Goal: Transaction & Acquisition: Book appointment/travel/reservation

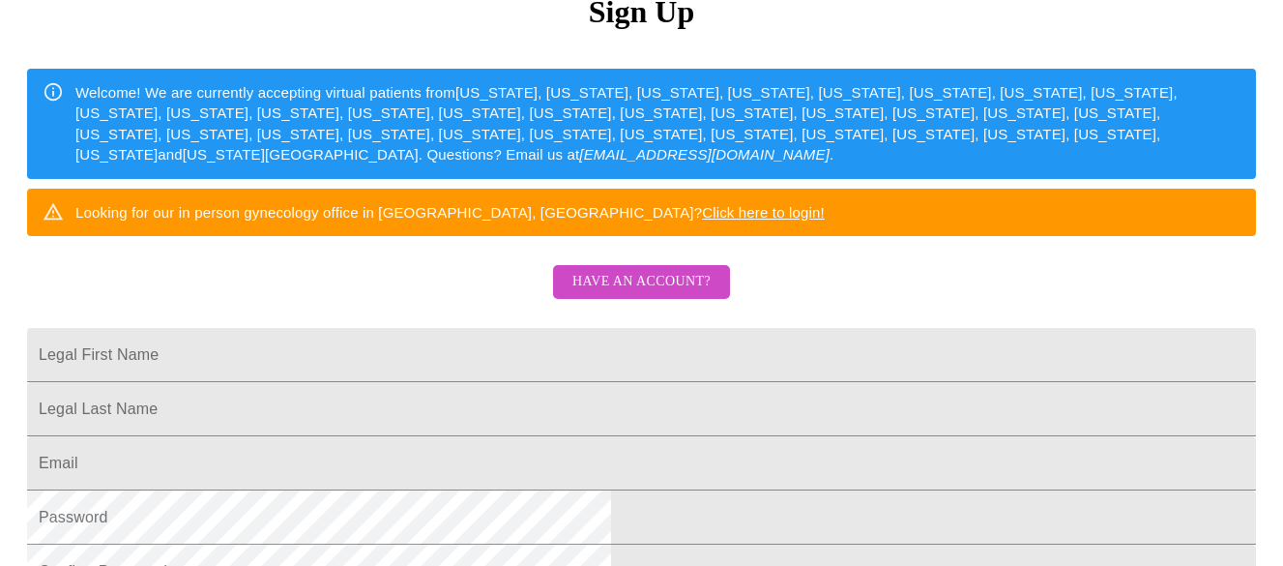
scroll to position [290, 0]
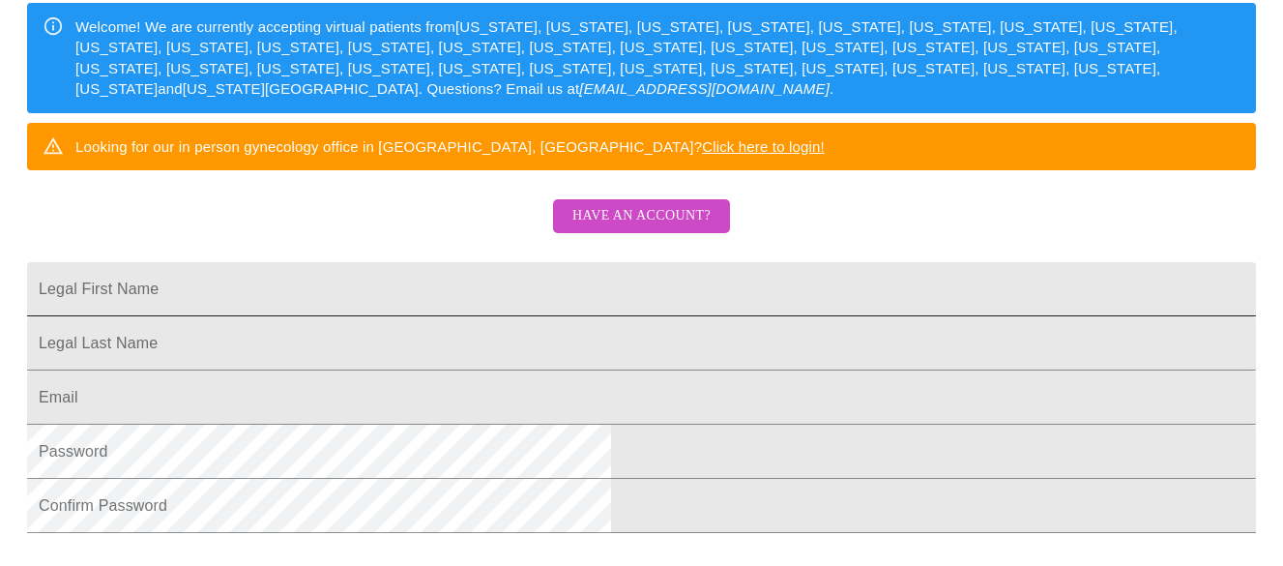
click at [620, 316] on input "Legal First Name" at bounding box center [641, 289] width 1229 height 54
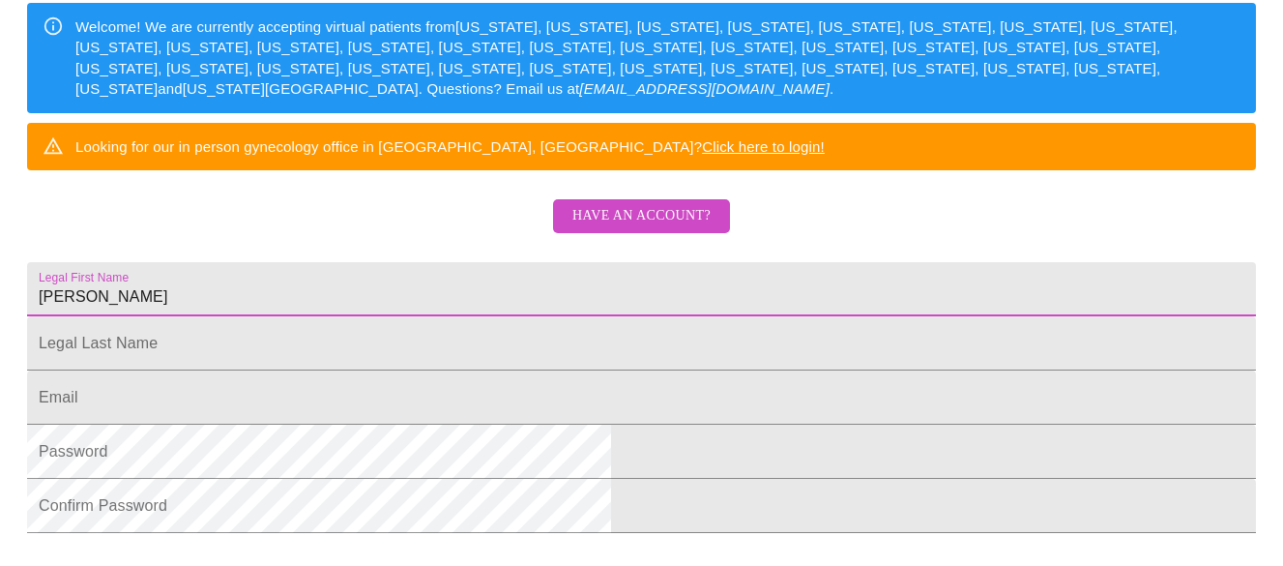
type input "[PERSON_NAME]"
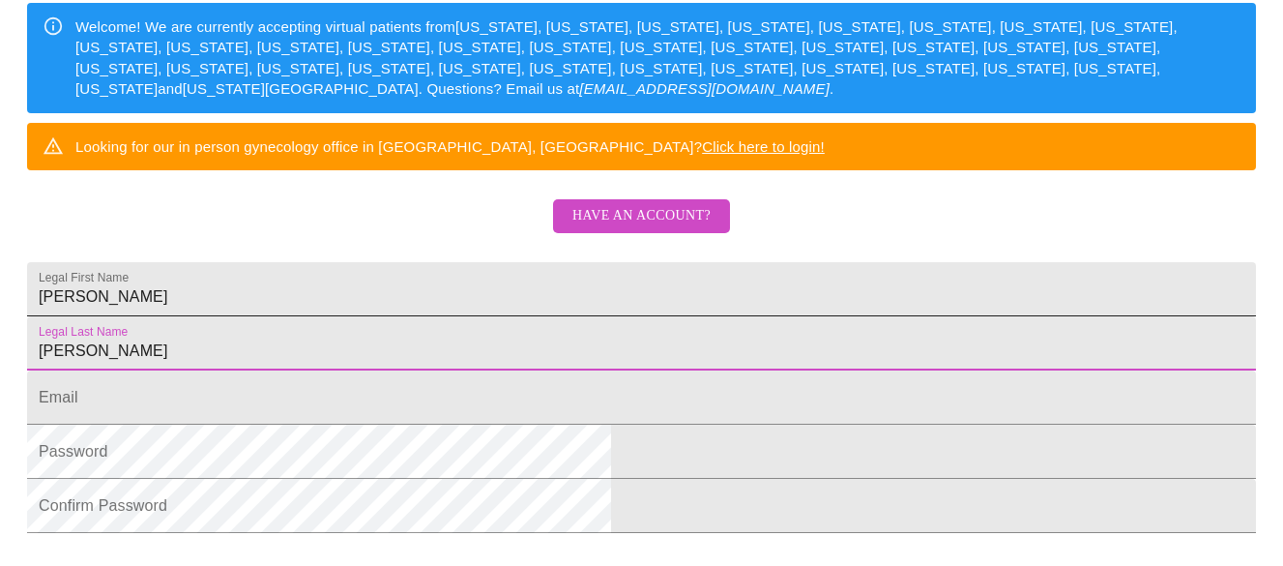
type input "[PERSON_NAME]"
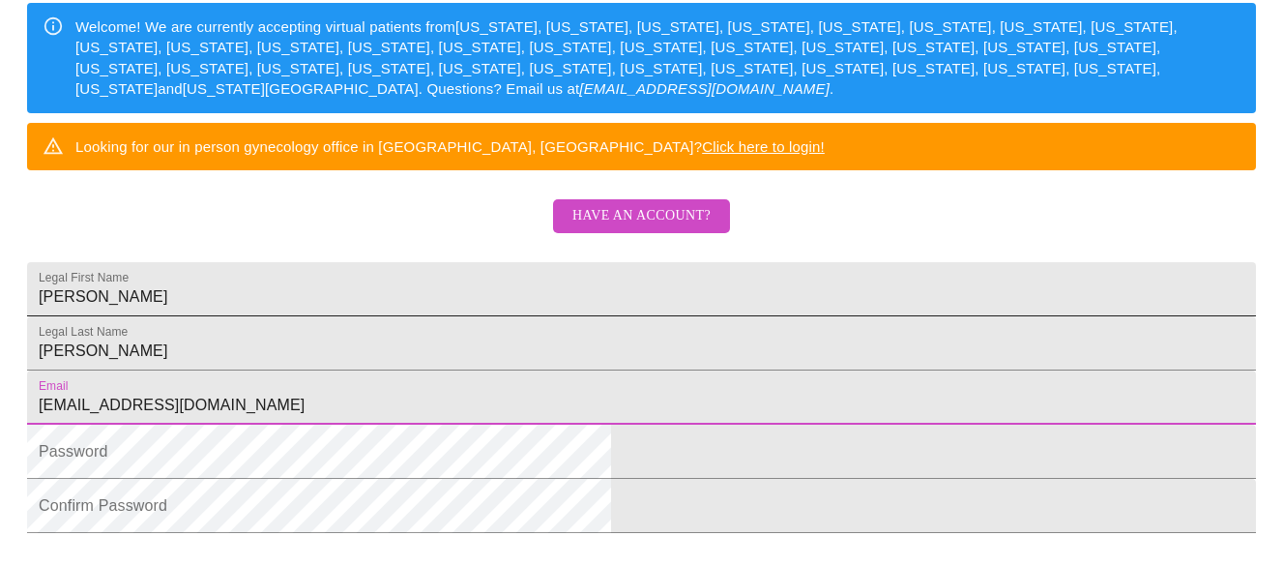
type input "[EMAIL_ADDRESS][DOMAIN_NAME]"
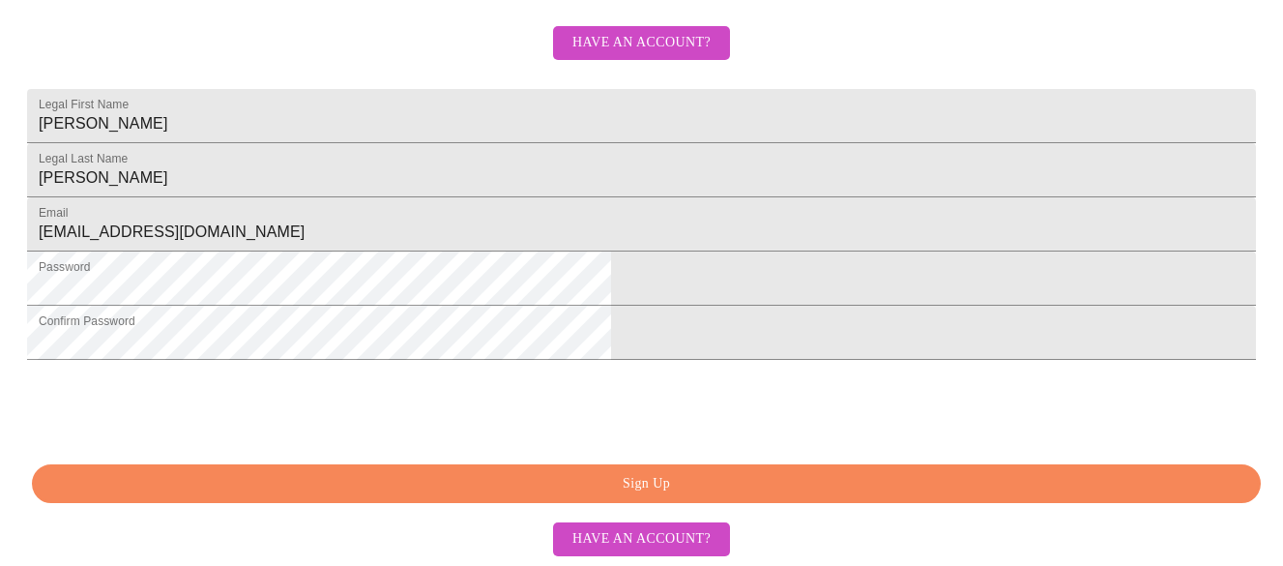
scroll to position [612, 0]
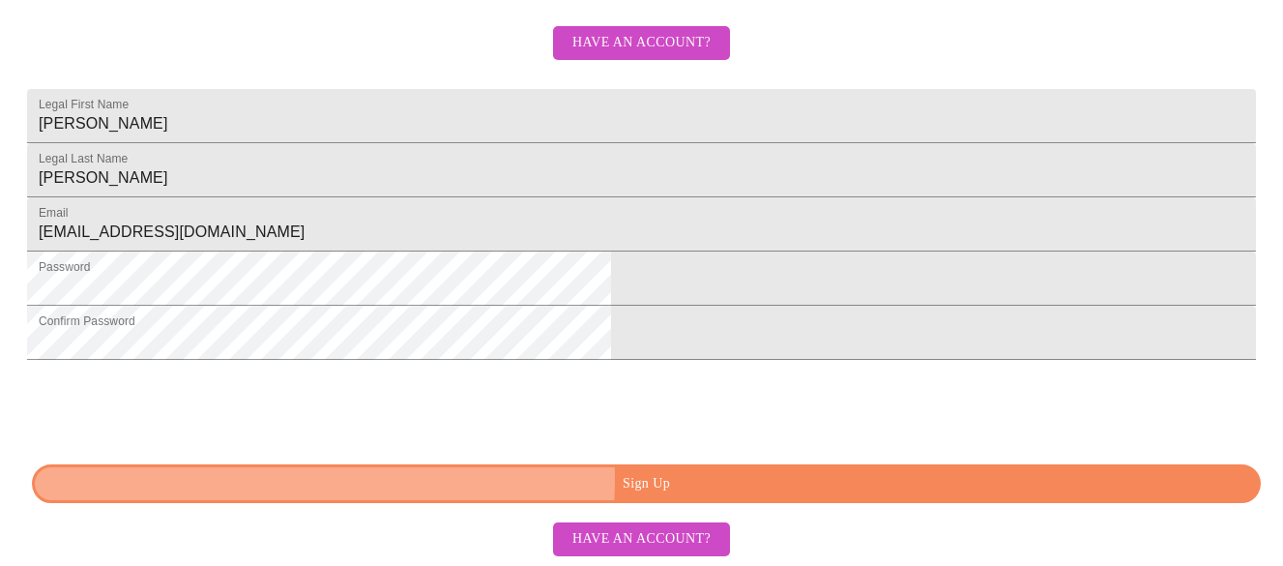
click at [539, 479] on span "Sign Up" at bounding box center [646, 484] width 1184 height 24
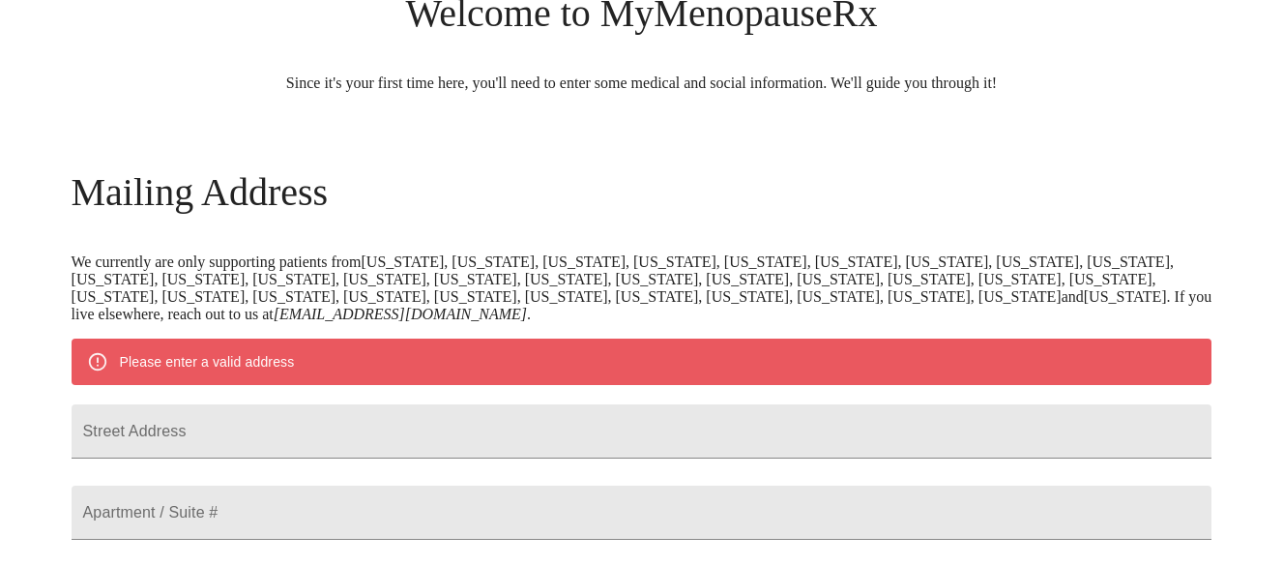
scroll to position [247, 0]
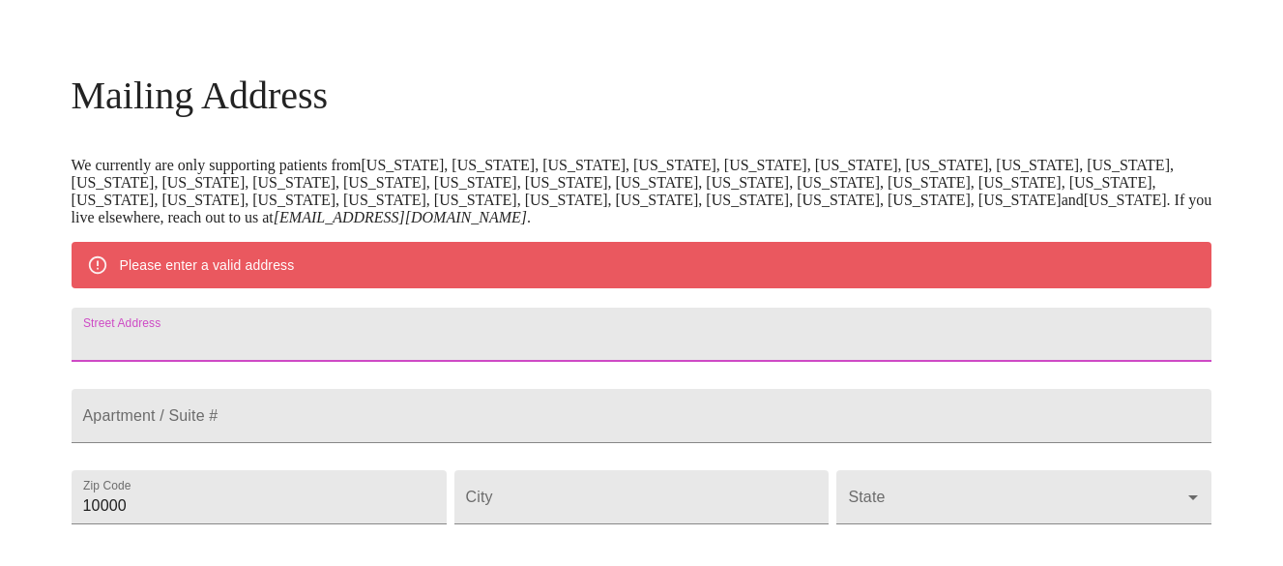
click at [515, 362] on input "Street Address" at bounding box center [642, 334] width 1141 height 54
type input "0N721 Morse St."
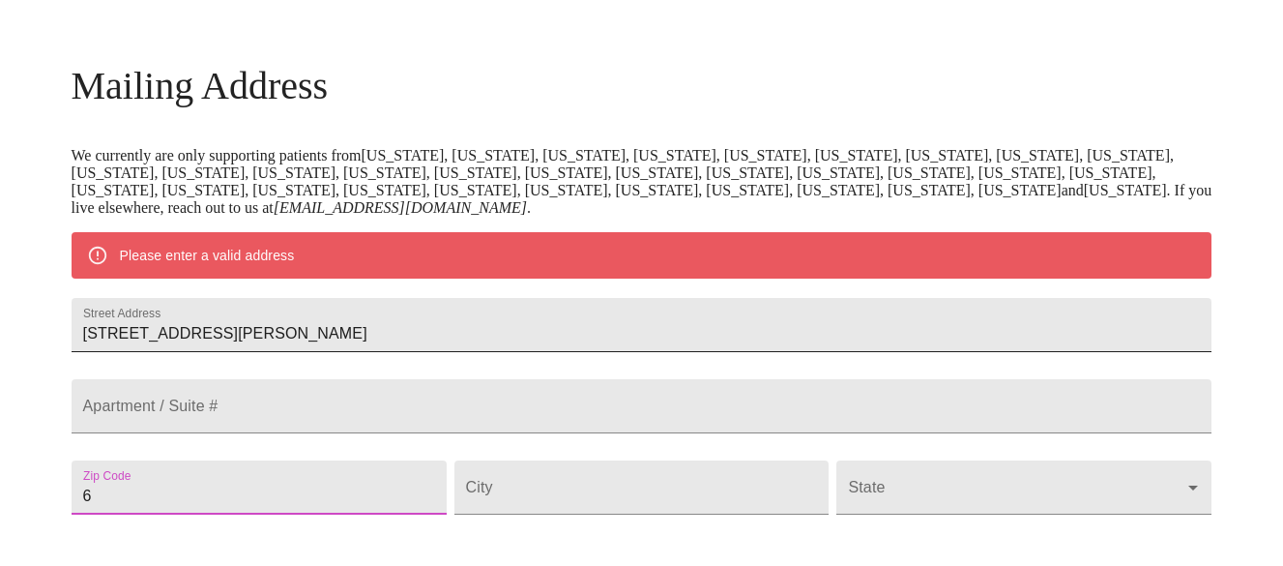
scroll to position [303, 0]
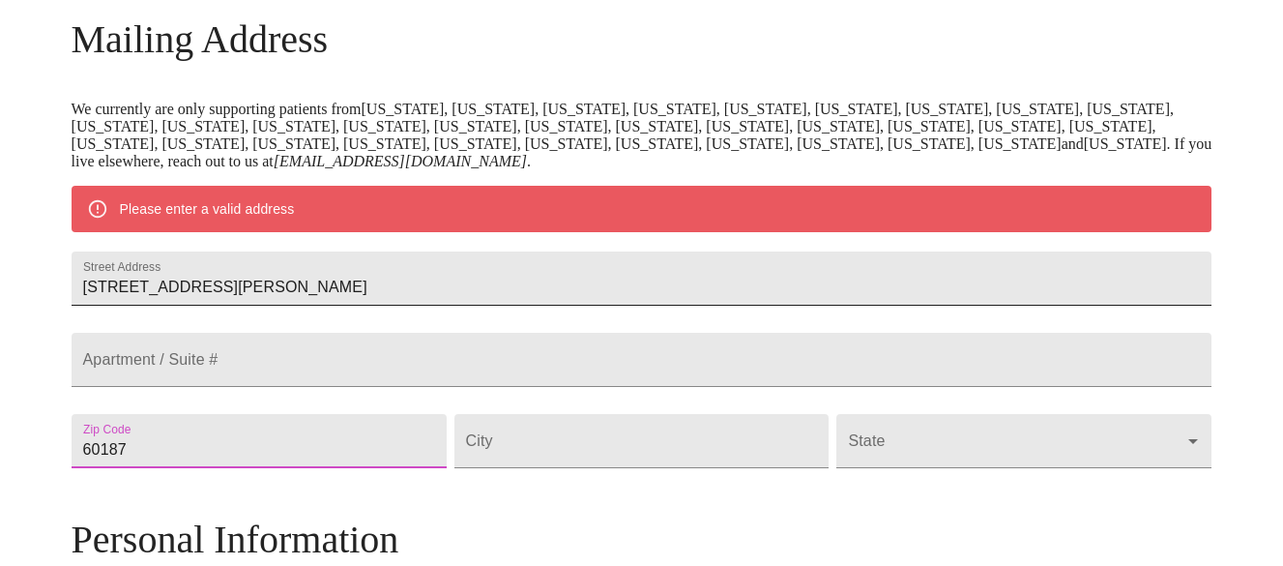
type input "60187"
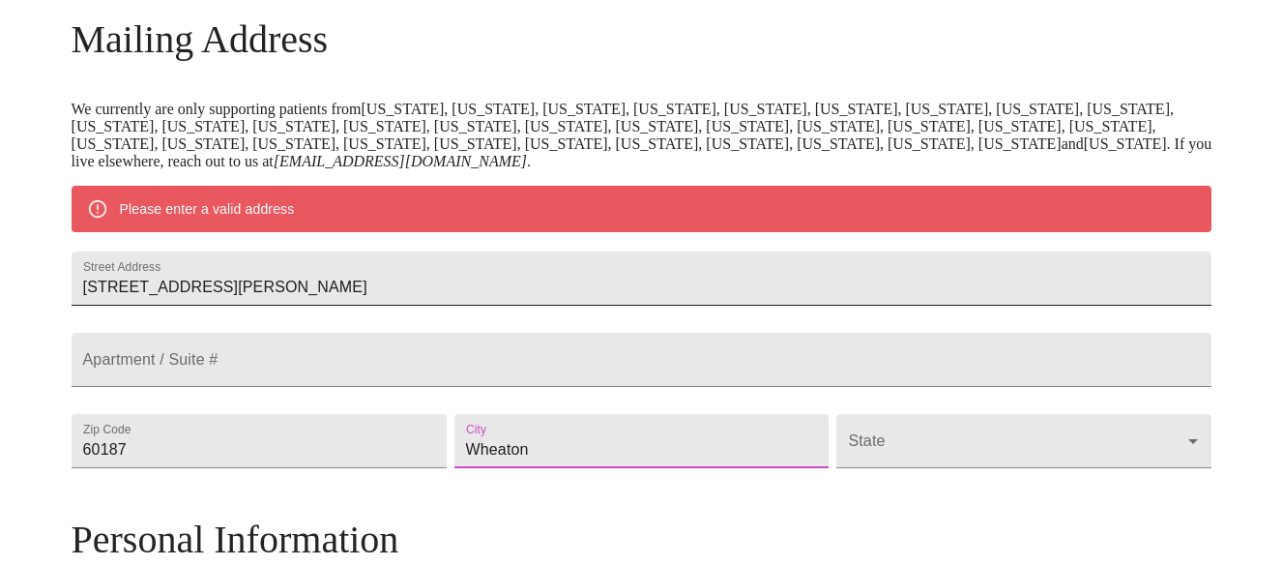
type input "Wheaton"
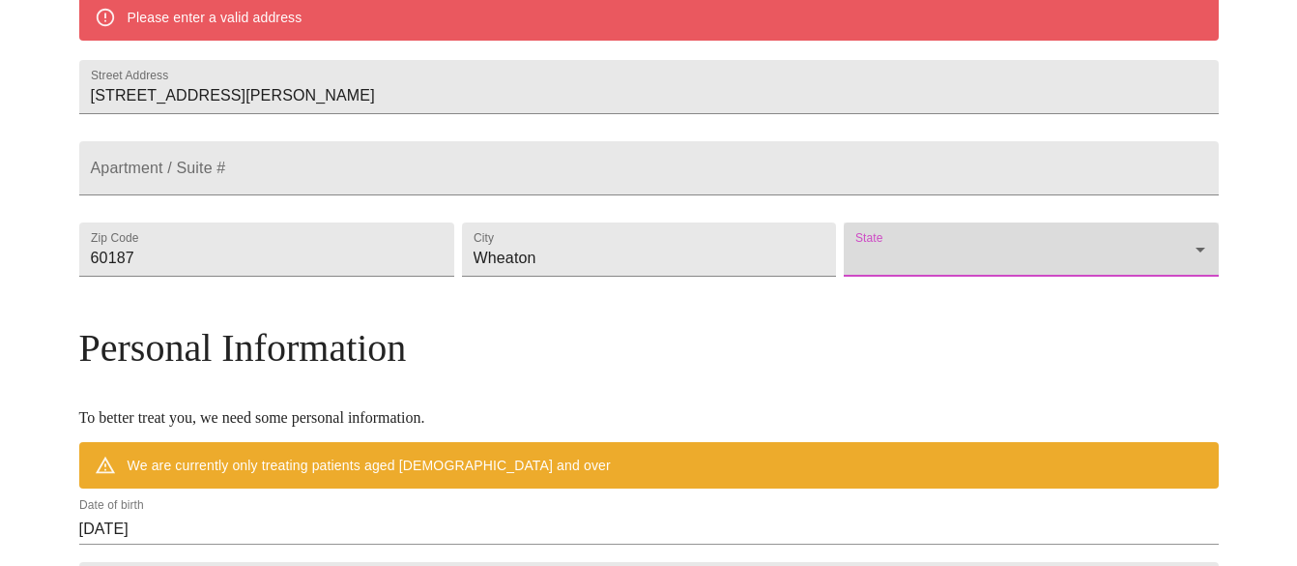
scroll to position [496, 0]
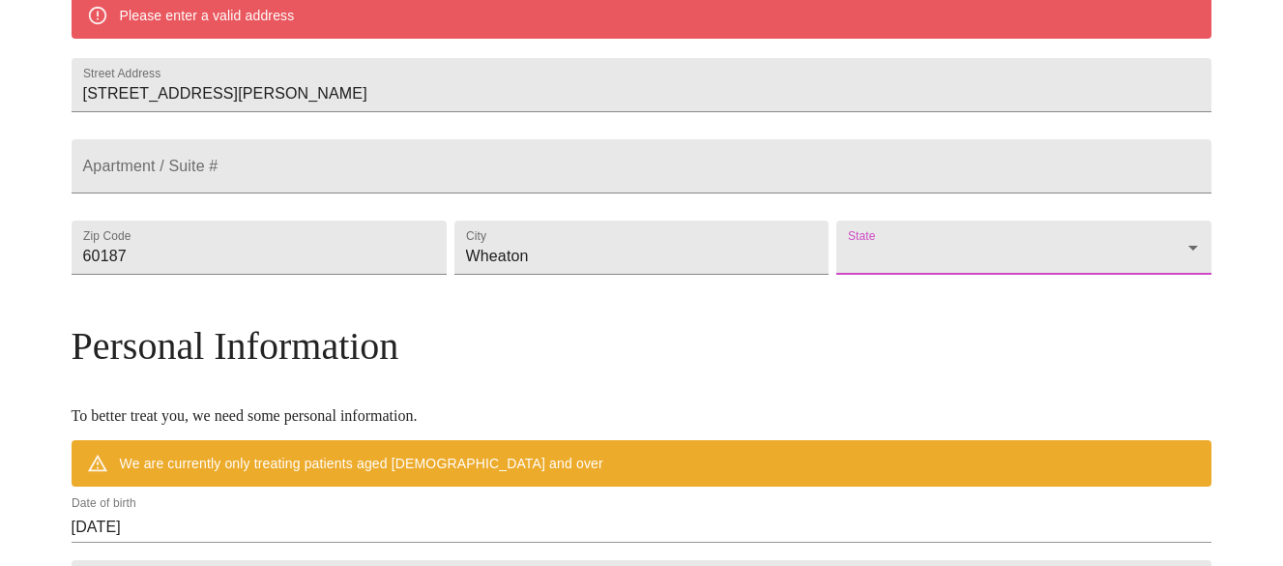
click at [1053, 297] on body "MyMenopauseRx Welcome to MyMenopauseRx Since it's your first time here, you'll …" at bounding box center [641, 274] width 1267 height 1524
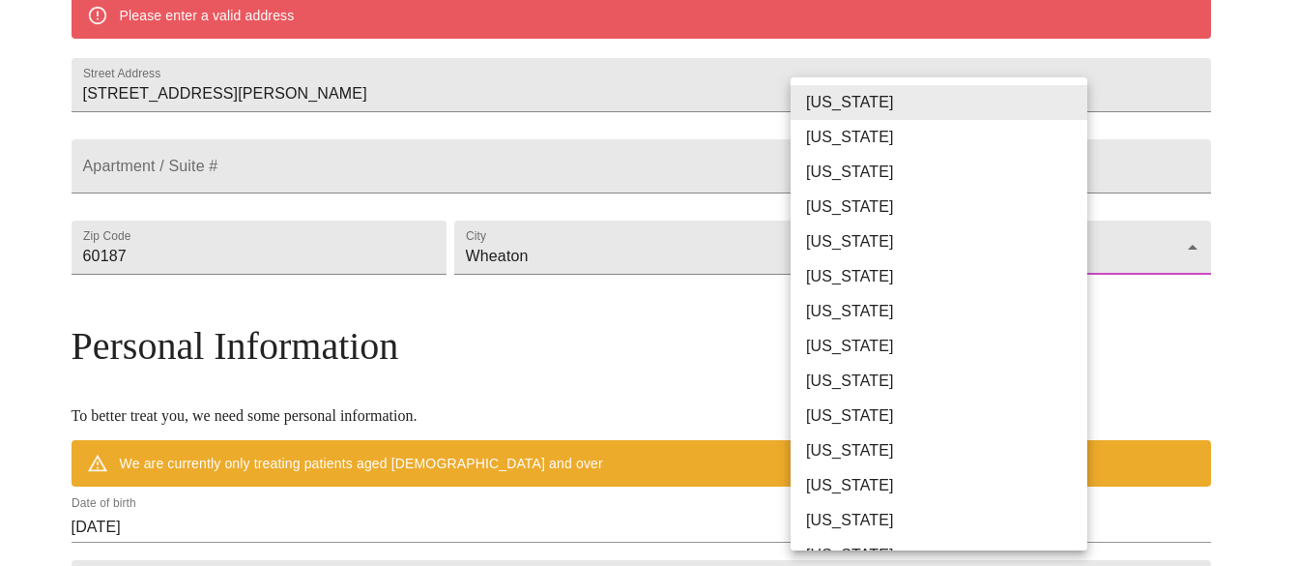
click at [836, 522] on li "Illinois" at bounding box center [946, 520] width 311 height 35
type input "Illinois"
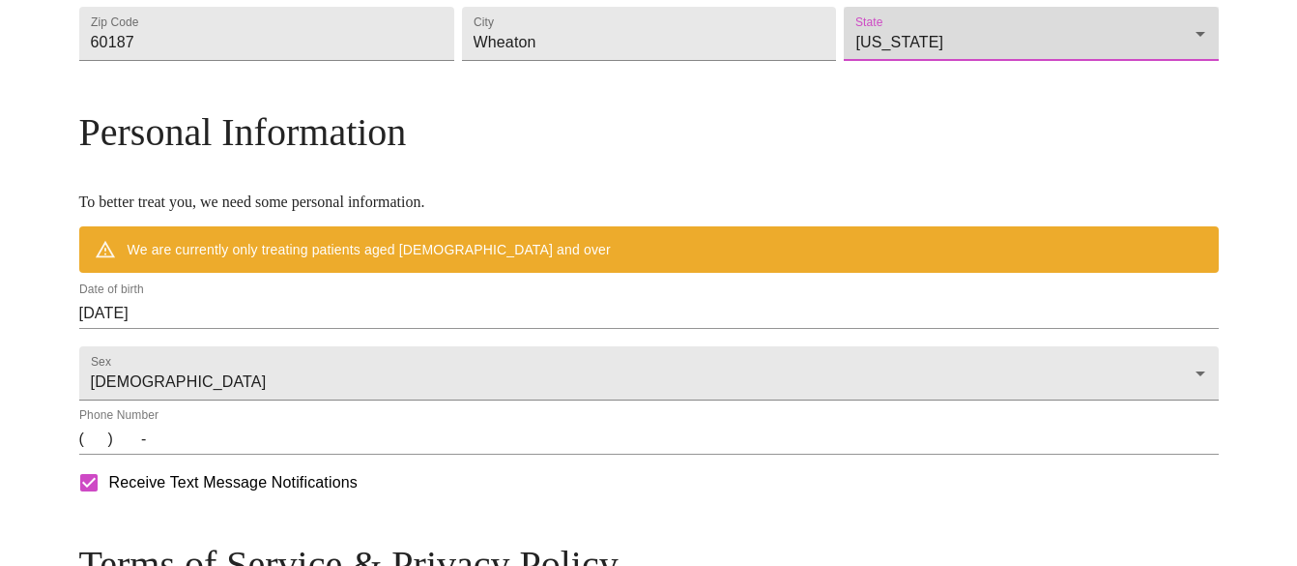
scroll to position [685, 0]
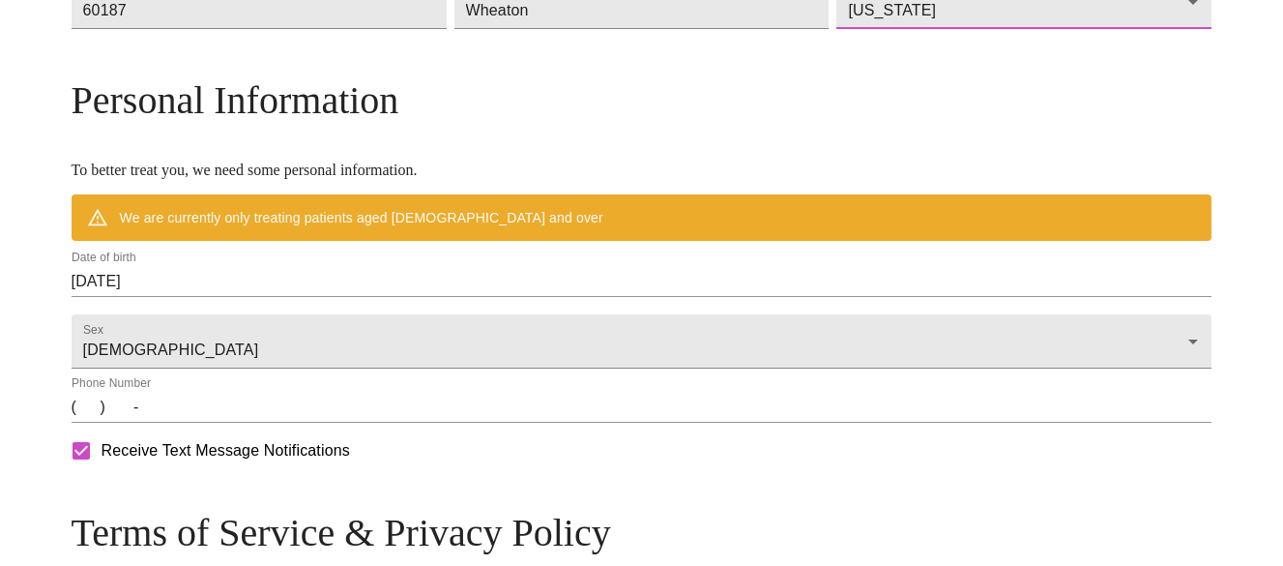
click at [338, 297] on input "09/22/2025" at bounding box center [642, 281] width 1141 height 31
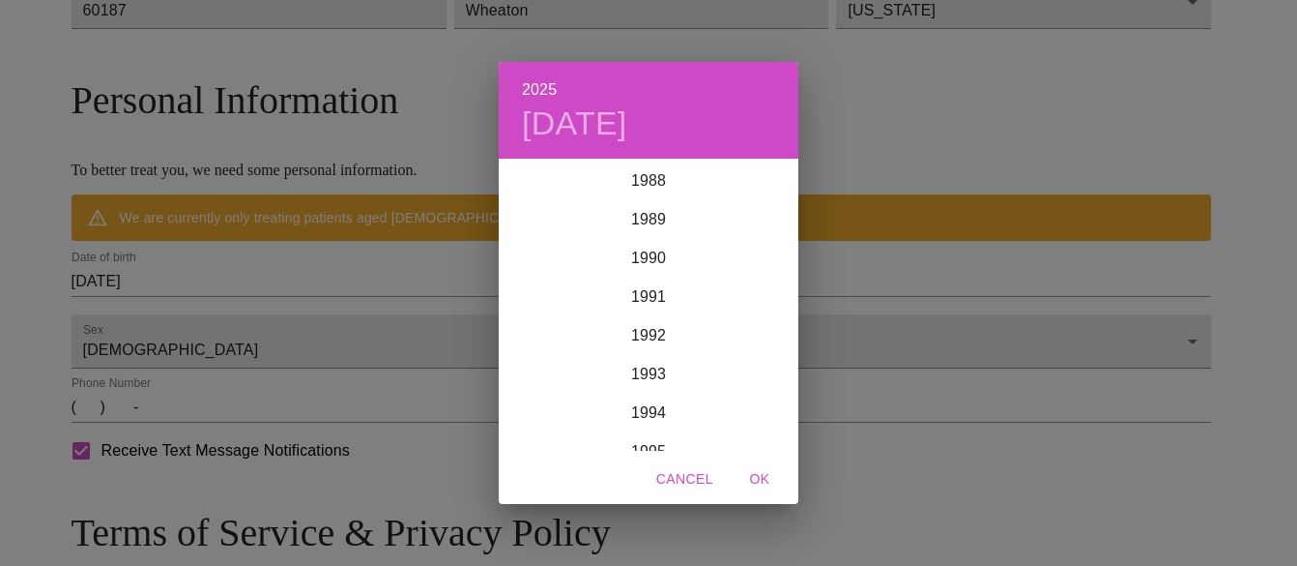
scroll to position [3403, 0]
click at [693, 471] on span "Cancel" at bounding box center [684, 479] width 57 height 24
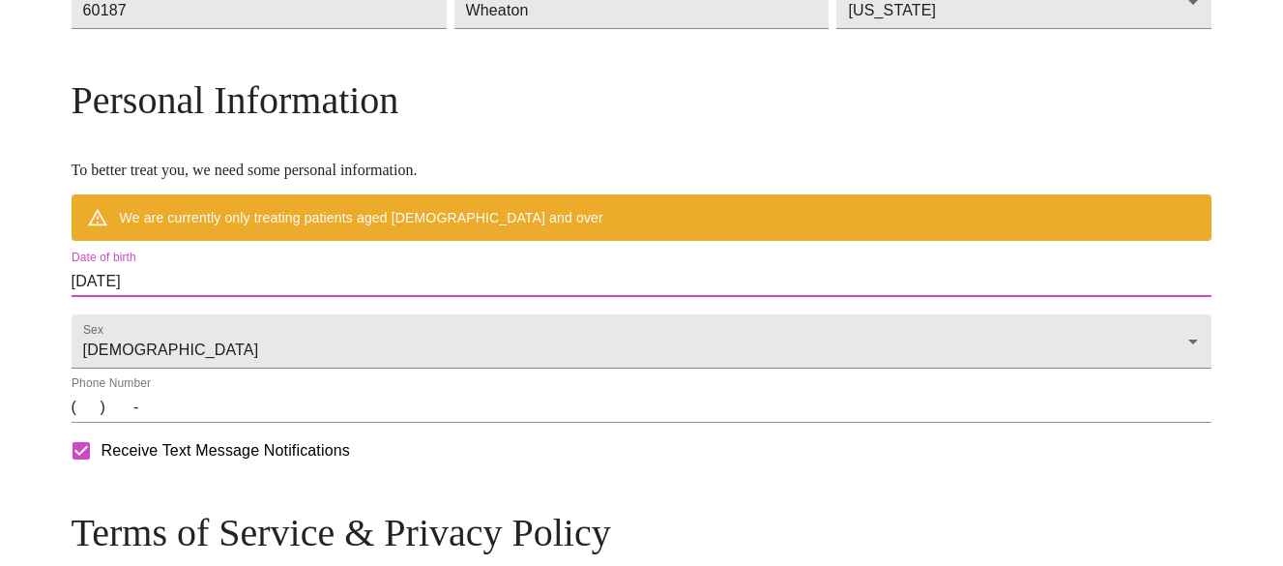
click at [247, 297] on input "09/22/2025" at bounding box center [642, 281] width 1141 height 31
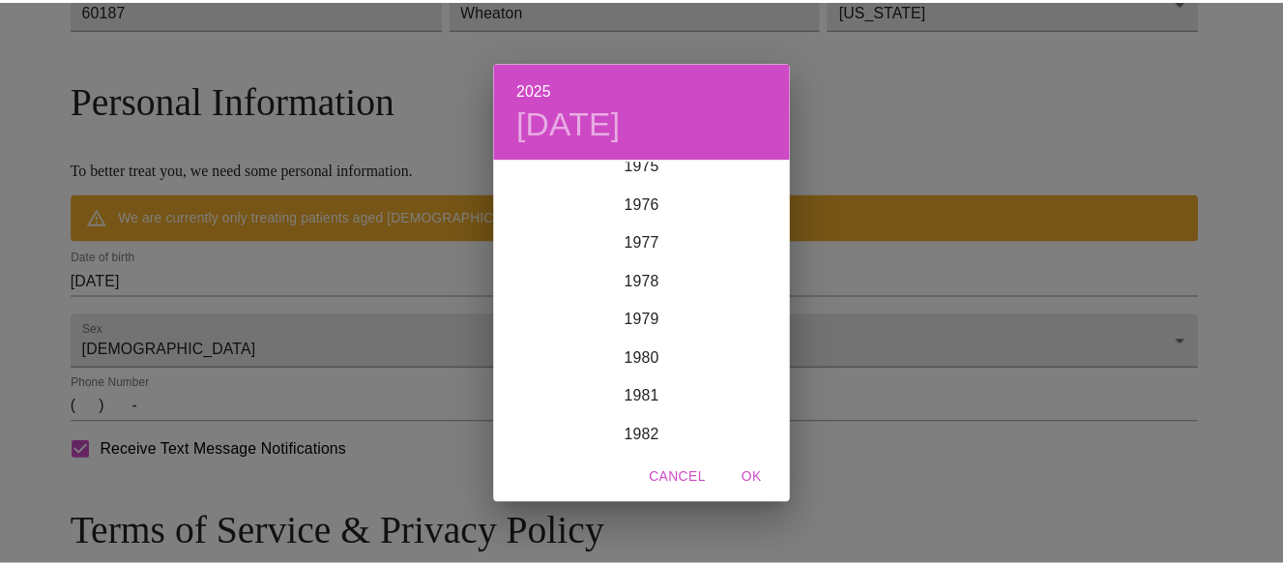
scroll to position [2919, 0]
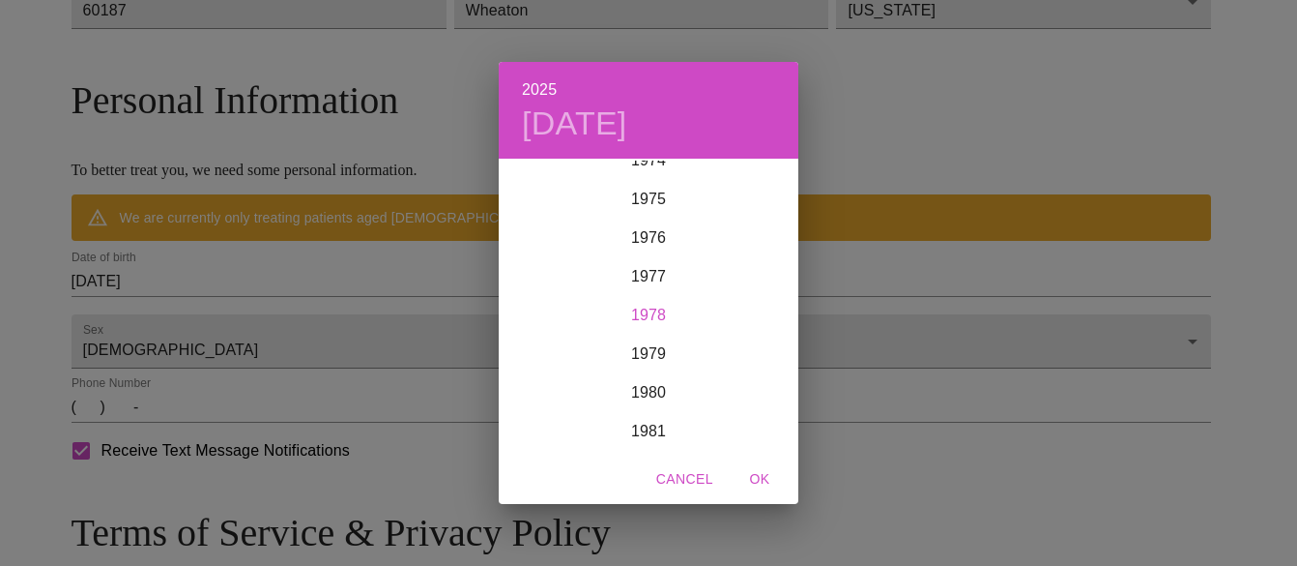
click at [642, 312] on div "1978" at bounding box center [649, 315] width 300 height 39
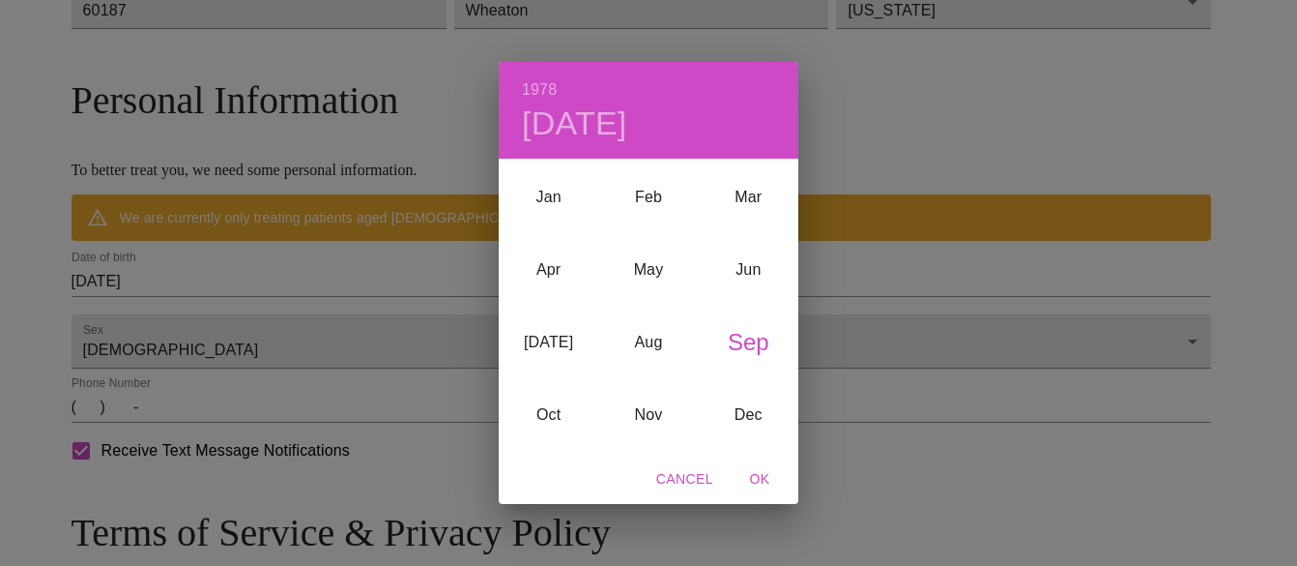
click at [754, 341] on div "Sep" at bounding box center [749, 341] width 100 height 73
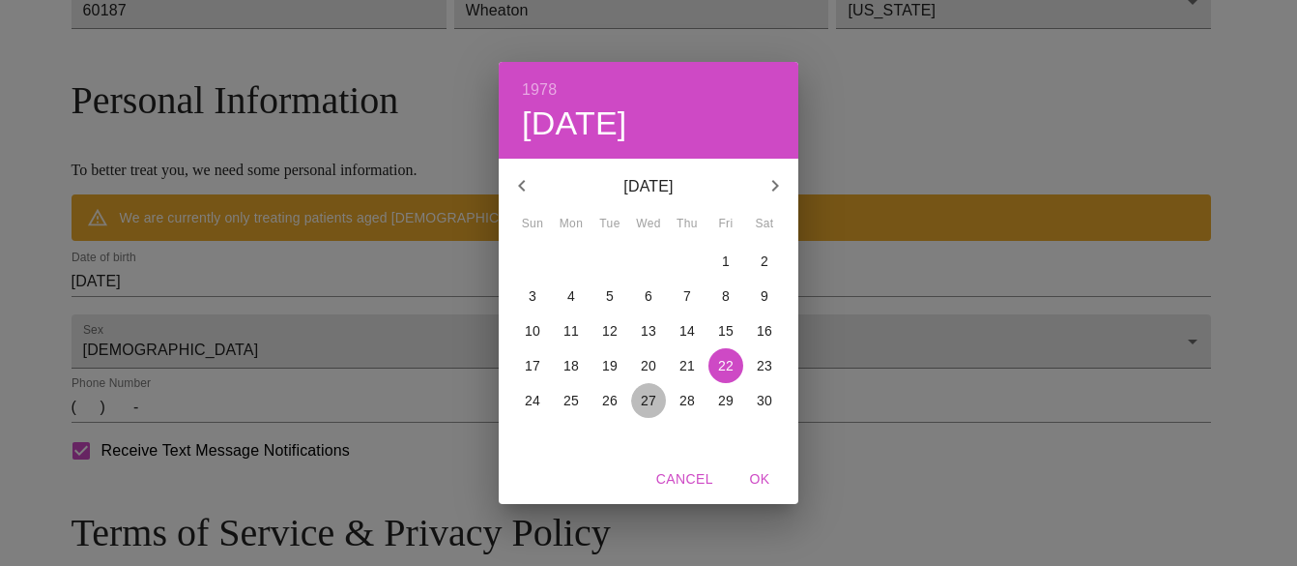
click at [650, 401] on p "27" at bounding box center [648, 400] width 15 height 19
click at [769, 477] on span "OK" at bounding box center [760, 479] width 46 height 24
type input "09/27/1978"
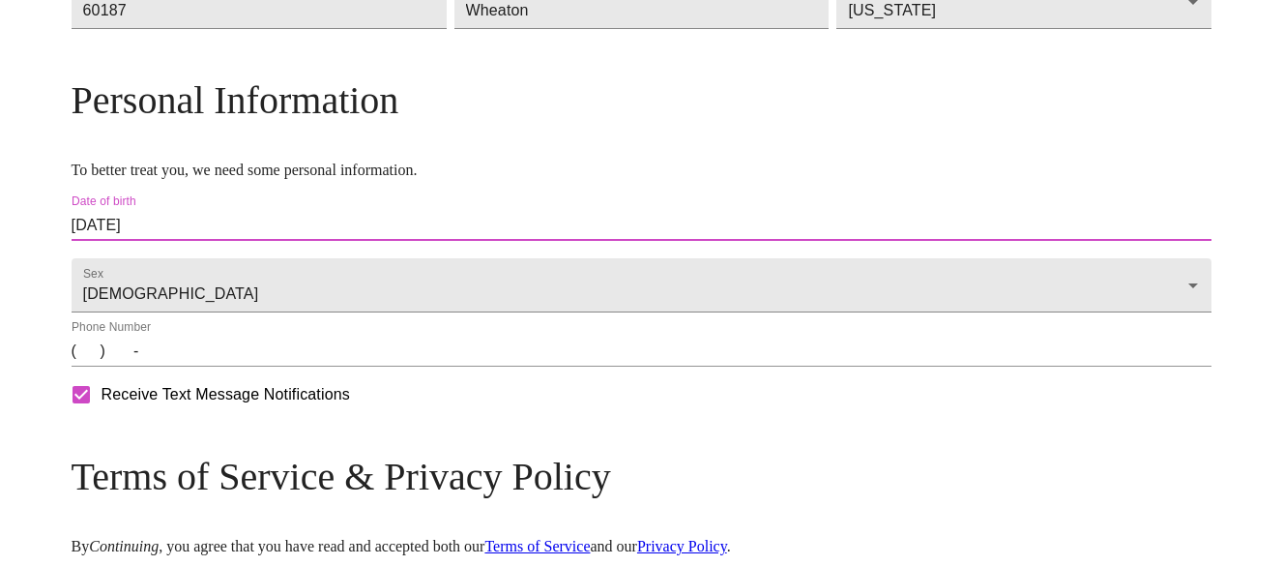
click at [232, 366] on input "(   )    -" at bounding box center [642, 350] width 1141 height 31
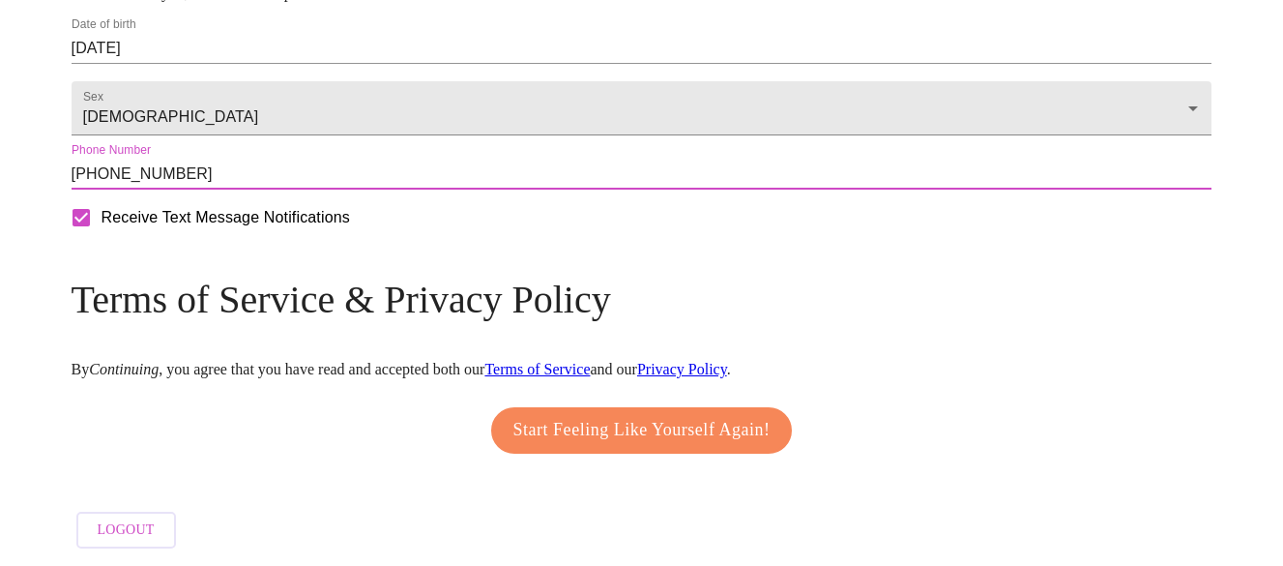
scroll to position [923, 0]
type input "(630) 743-3706"
click at [590, 361] on link "Terms of Service" at bounding box center [536, 369] width 105 height 16
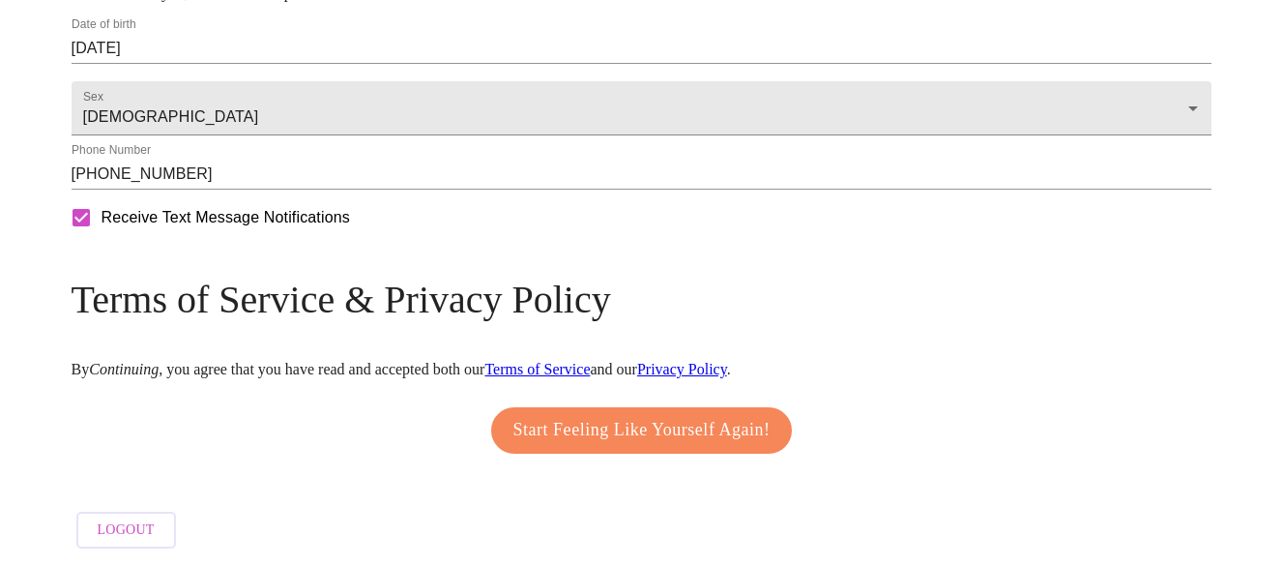
click at [727, 361] on link "Privacy Policy" at bounding box center [682, 369] width 90 height 16
click at [612, 427] on span "Start Feeling Like Yourself Again!" at bounding box center [641, 430] width 257 height 31
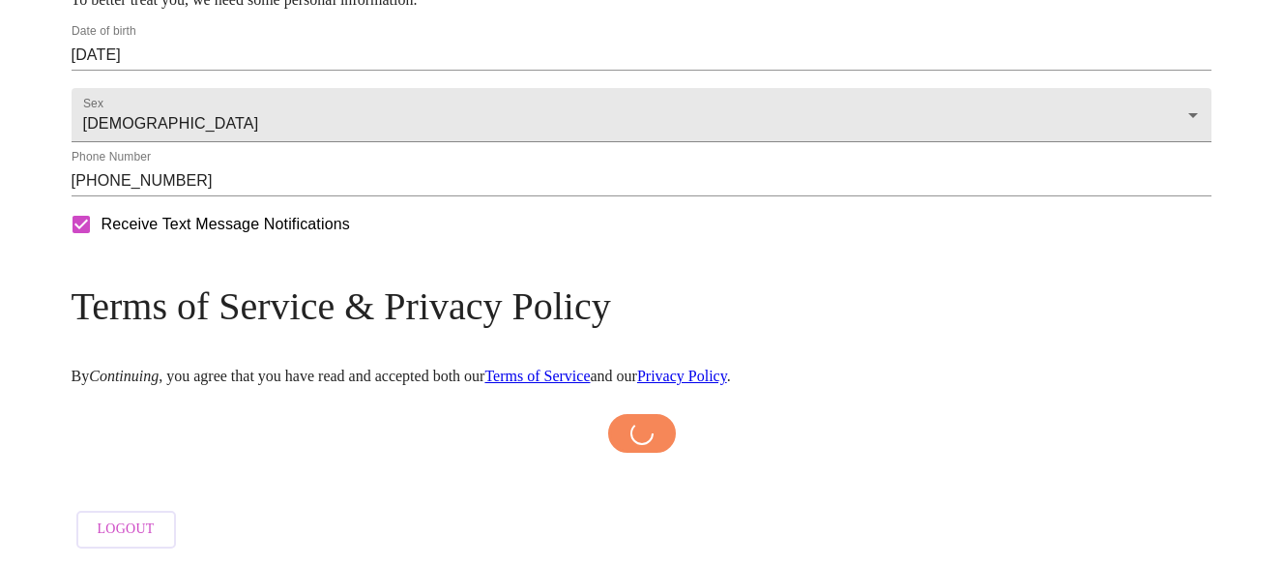
scroll to position [916, 0]
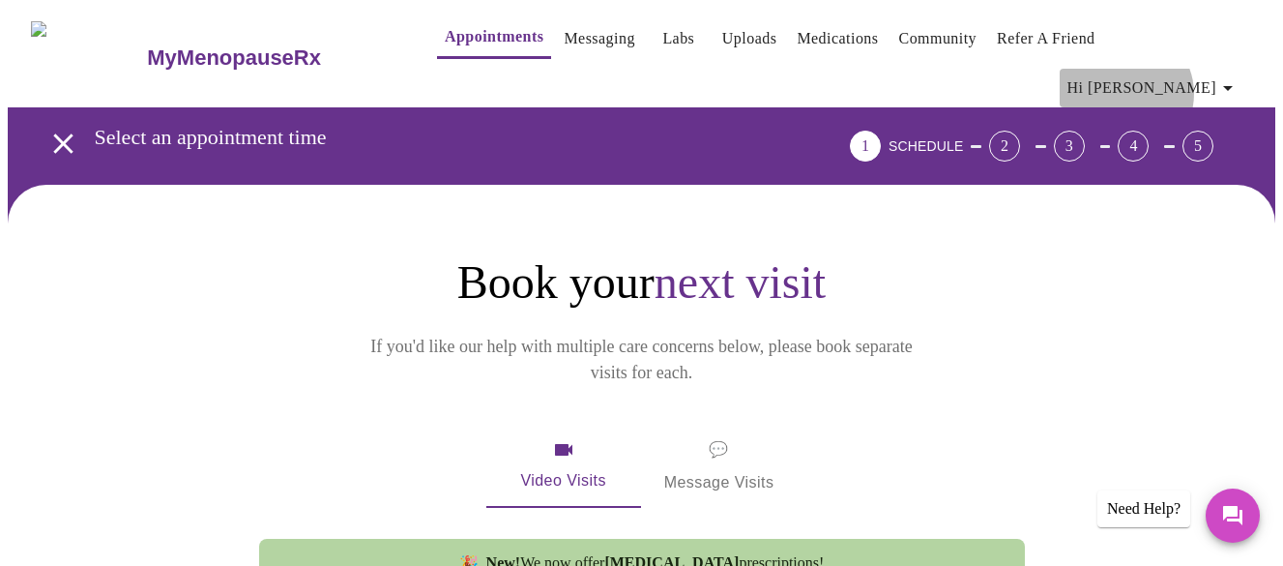
click at [1188, 74] on span "Hi [PERSON_NAME]" at bounding box center [1153, 87] width 172 height 27
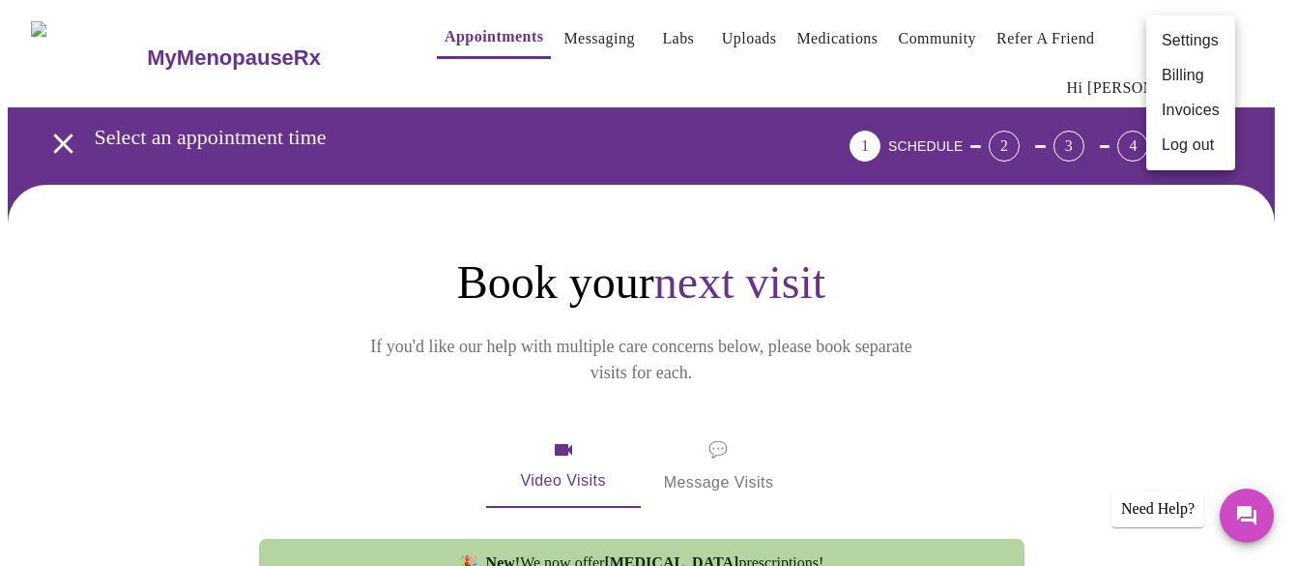
click at [1188, 45] on li "Settings" at bounding box center [1191, 40] width 89 height 35
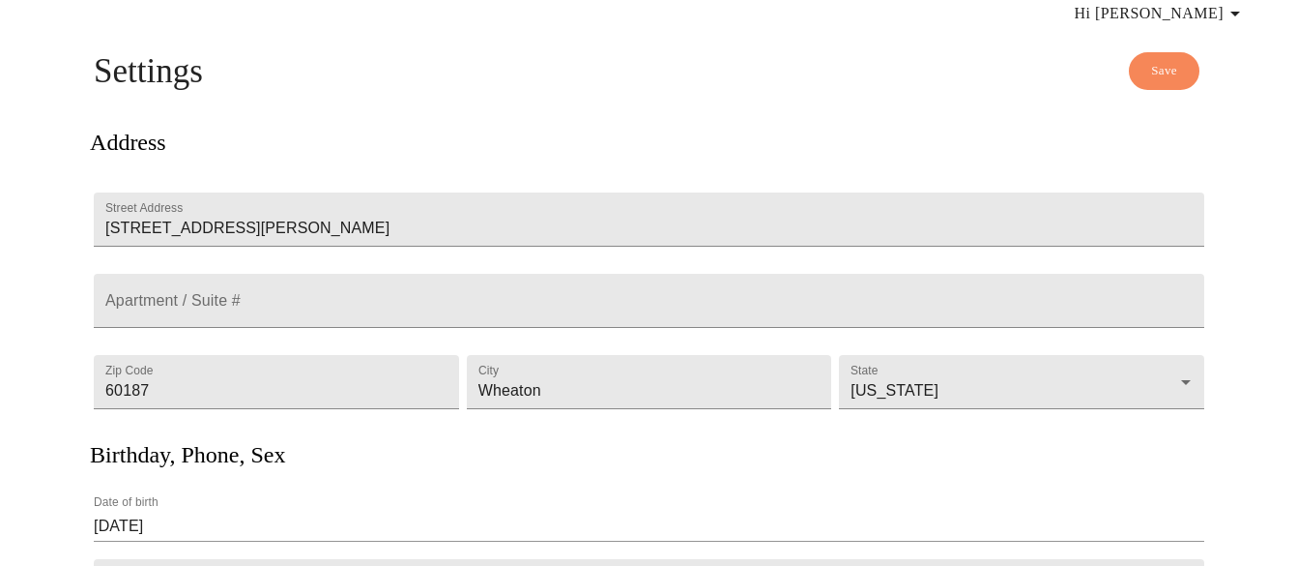
scroll to position [5, 0]
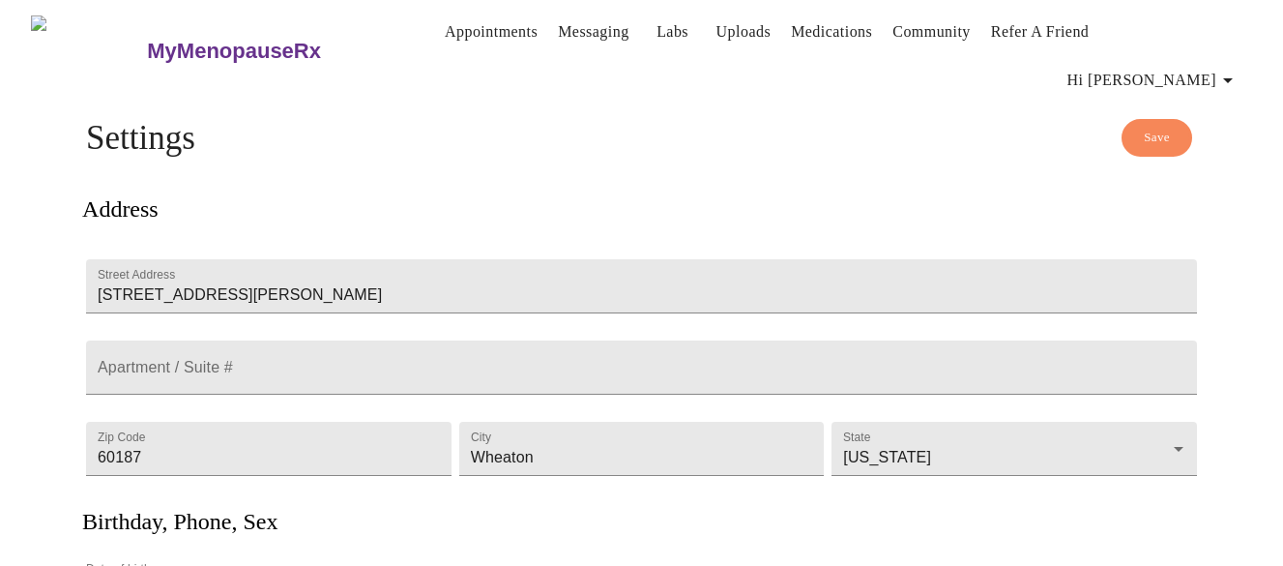
click at [1233, 69] on icon "button" at bounding box center [1227, 80] width 23 height 23
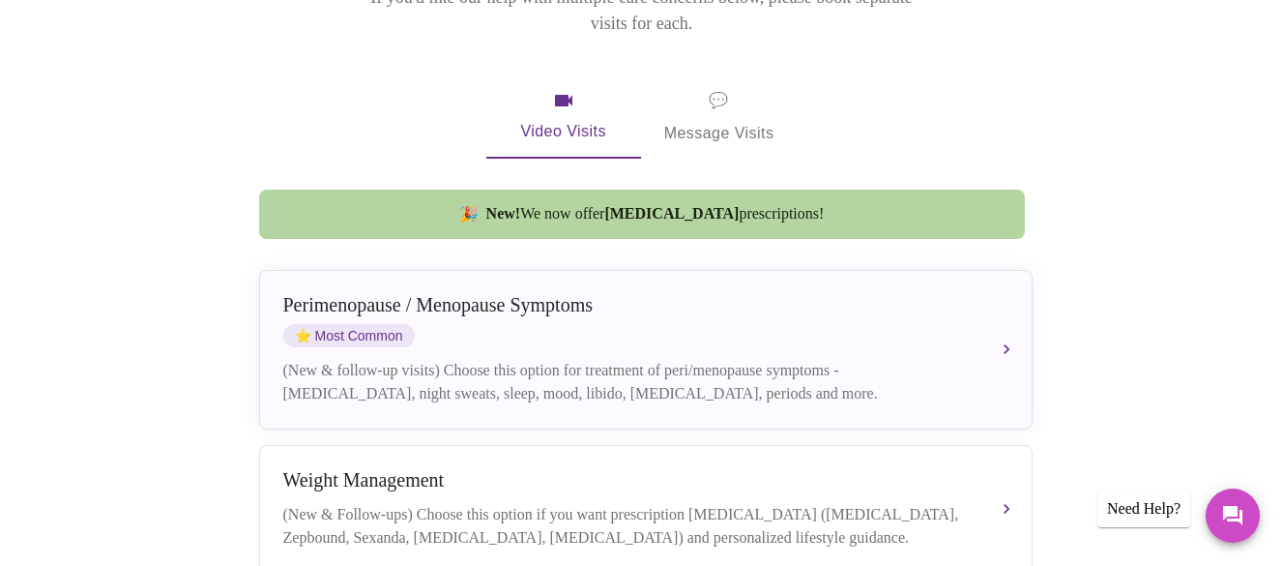
scroll to position [387, 0]
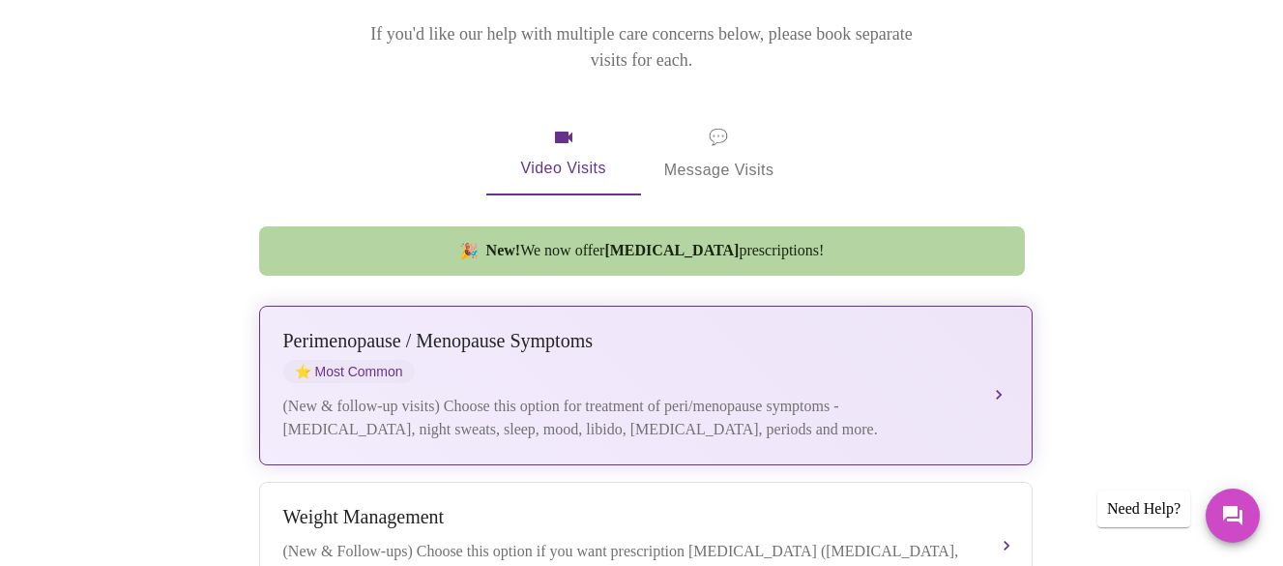
click at [642, 330] on div "Perimenopause / Menopause Symptoms ⭐ Most Common" at bounding box center [626, 356] width 686 height 53
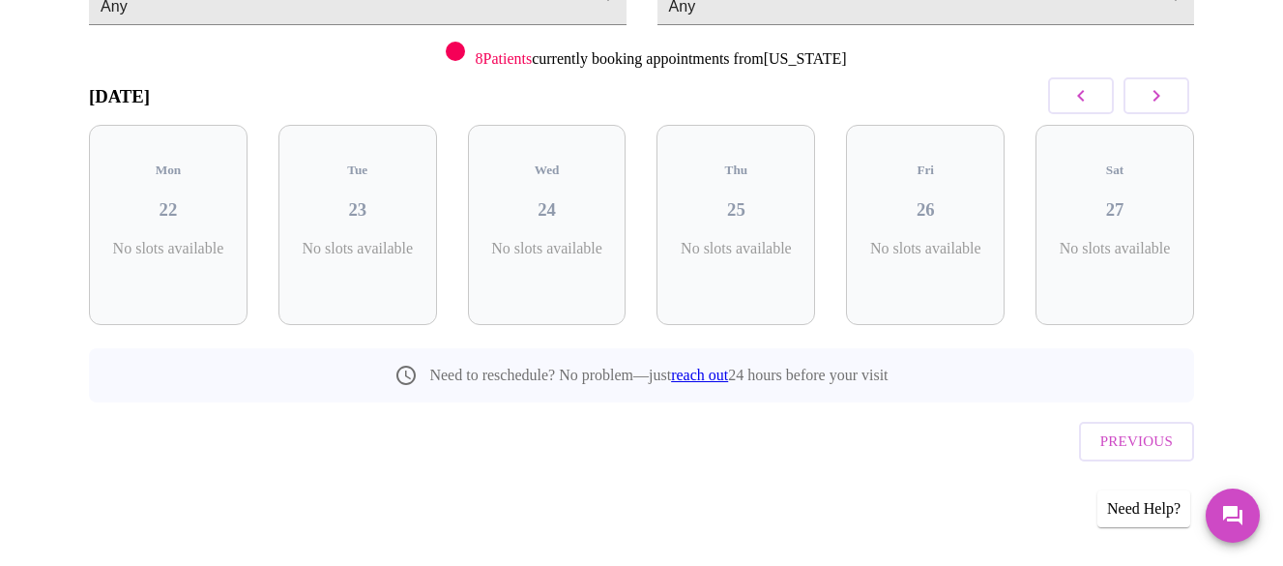
scroll to position [194, 0]
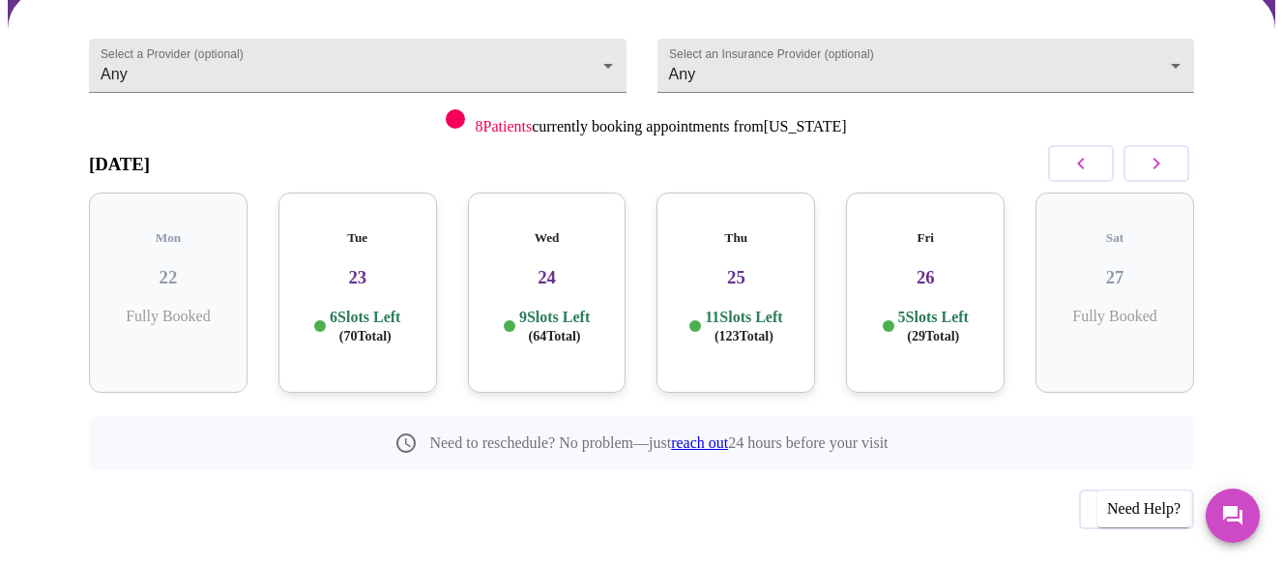
click at [372, 267] on h3 "23" at bounding box center [358, 277] width 128 height 21
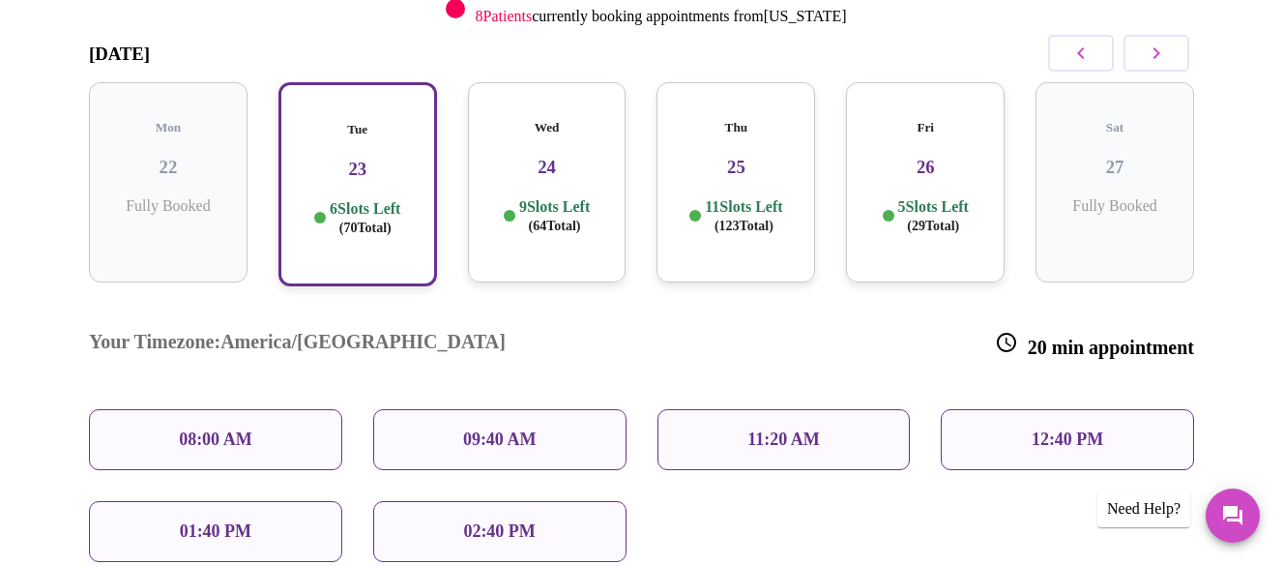
scroll to position [388, 0]
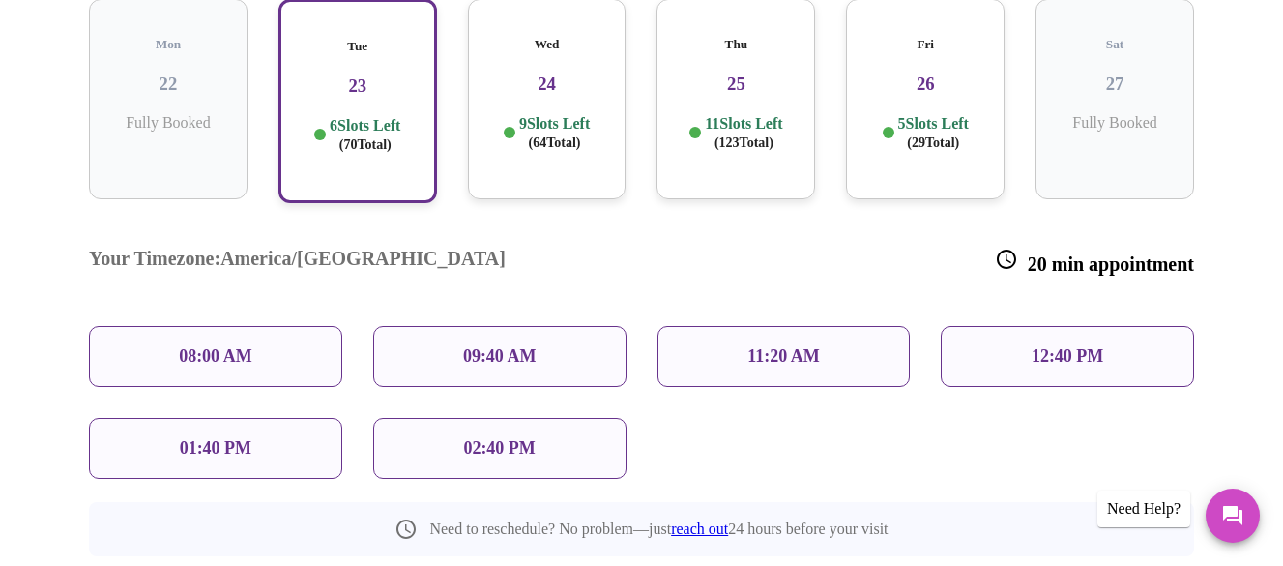
click at [790, 346] on p "11:20 AM" at bounding box center [783, 356] width 73 height 20
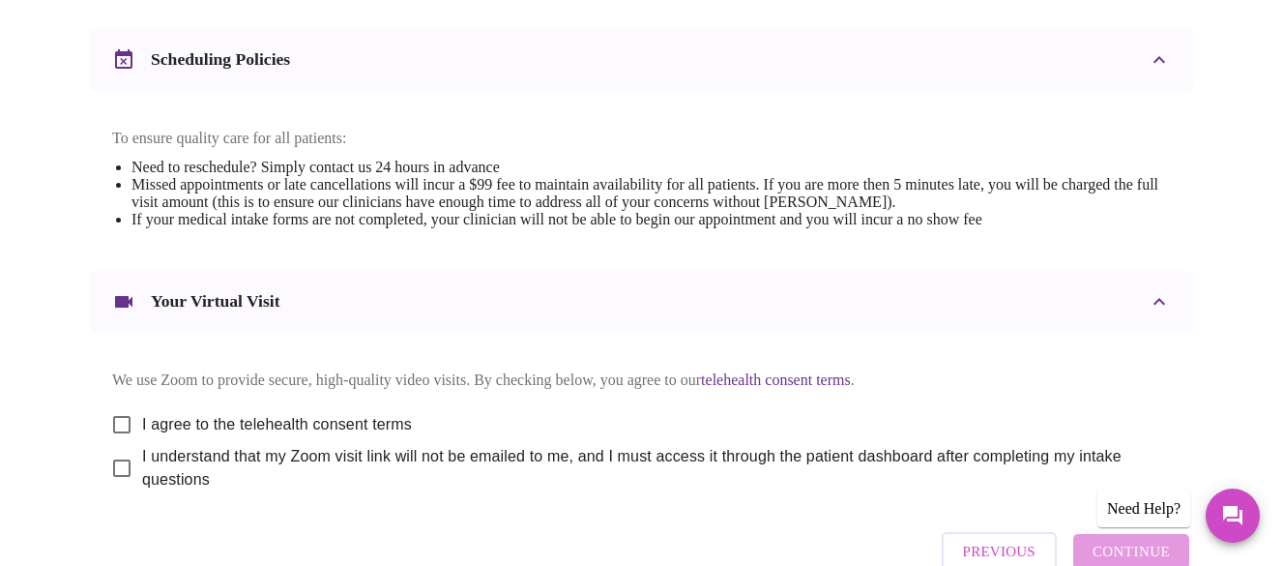
scroll to position [773, 0]
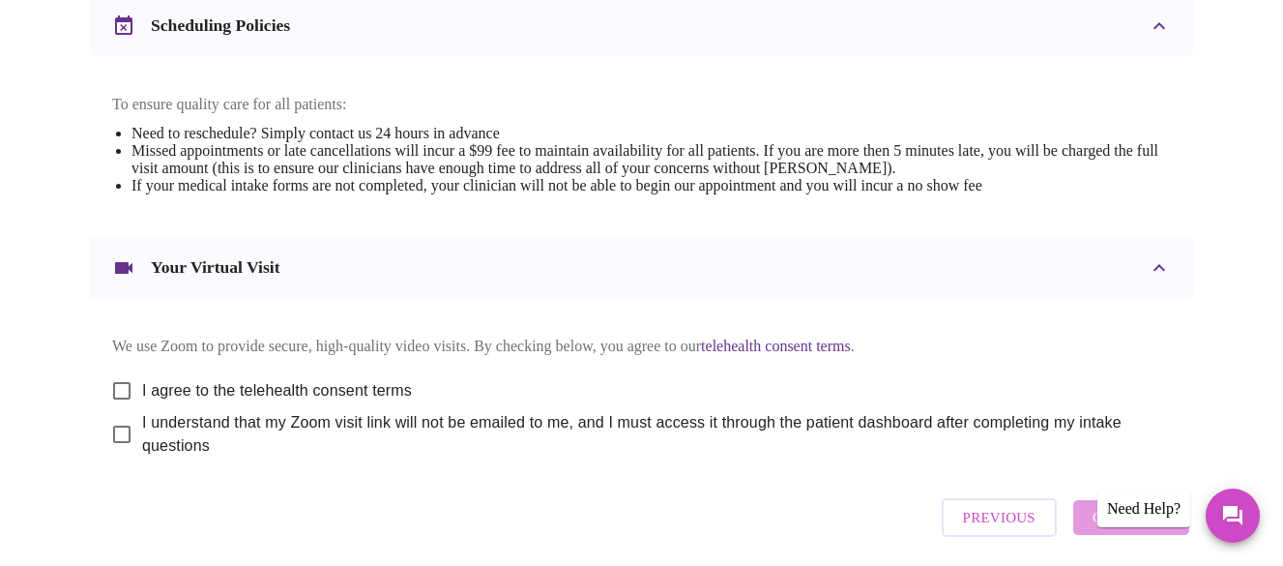
click at [117, 379] on input "I agree to the telehealth consent terms" at bounding box center [122, 390] width 41 height 41
checkbox input "true"
click at [114, 429] on input "I understand that my Zoom visit link will not be emailed to me, and I must acce…" at bounding box center [122, 434] width 41 height 41
checkbox input "true"
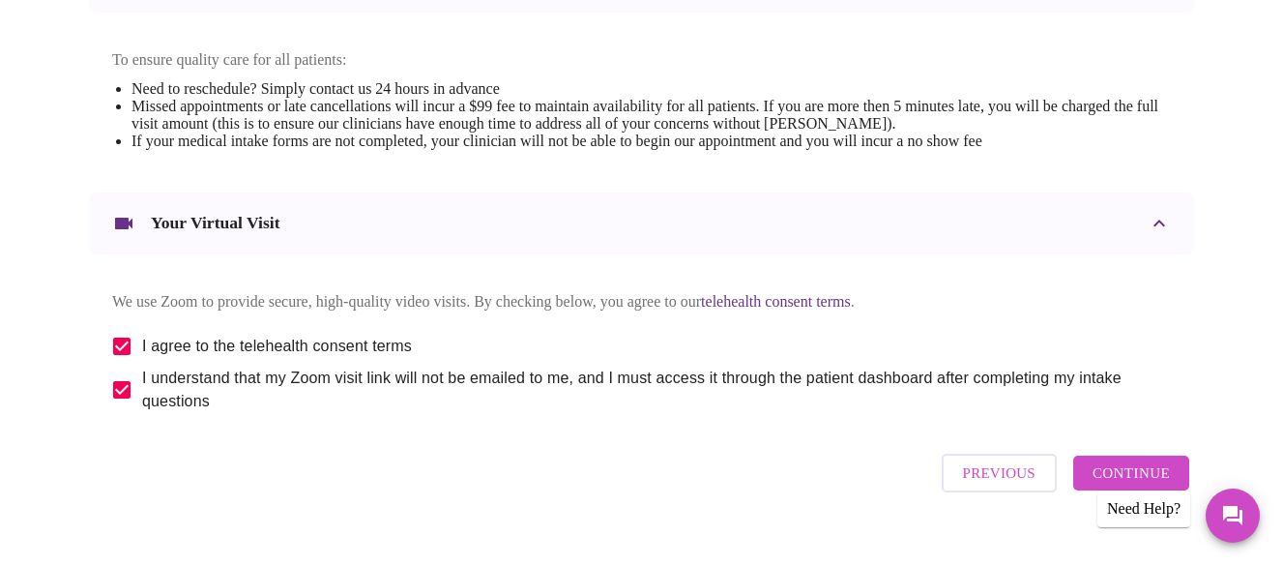
scroll to position [842, 0]
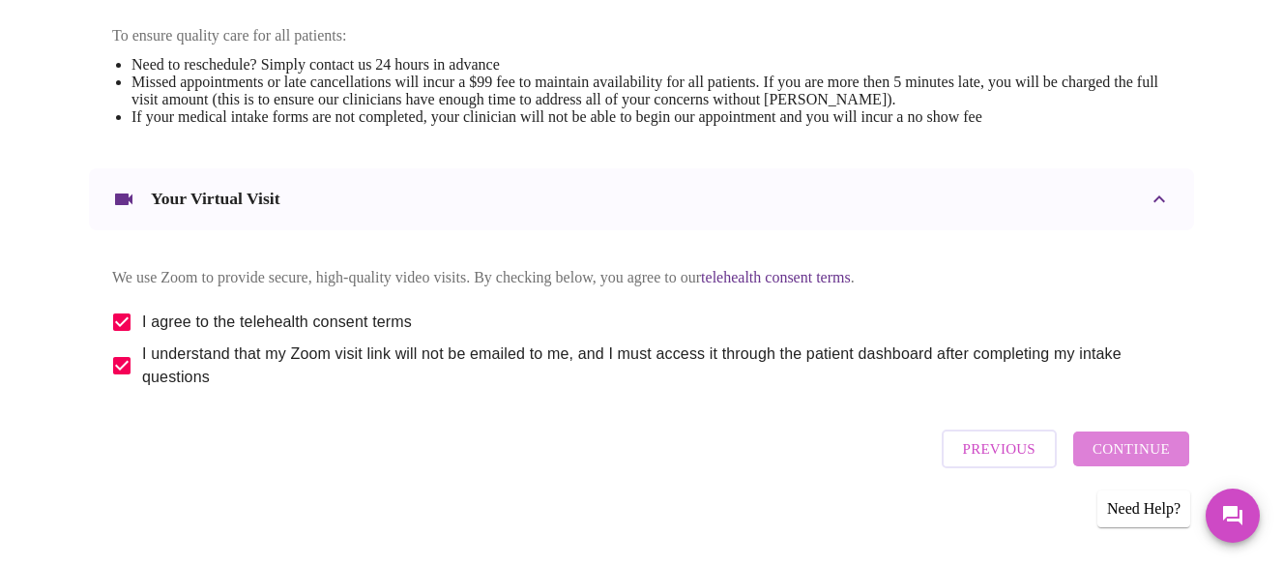
click at [1157, 447] on span "Continue" at bounding box center [1130, 448] width 77 height 25
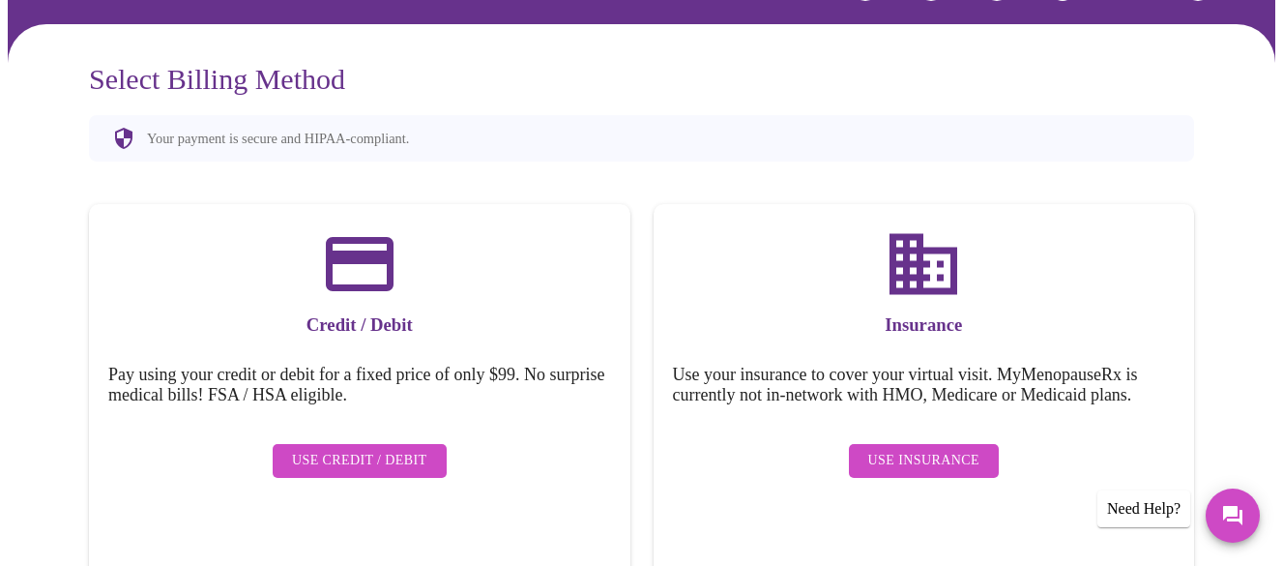
scroll to position [257, 0]
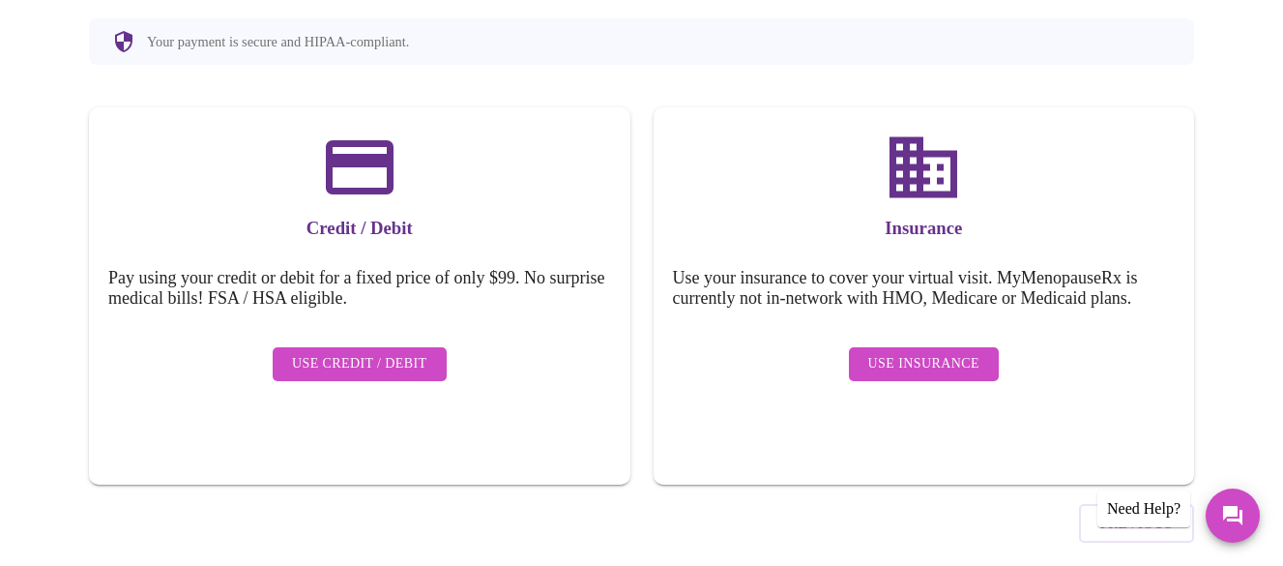
click at [345, 352] on span "Use Credit / Debit" at bounding box center [359, 364] width 135 height 24
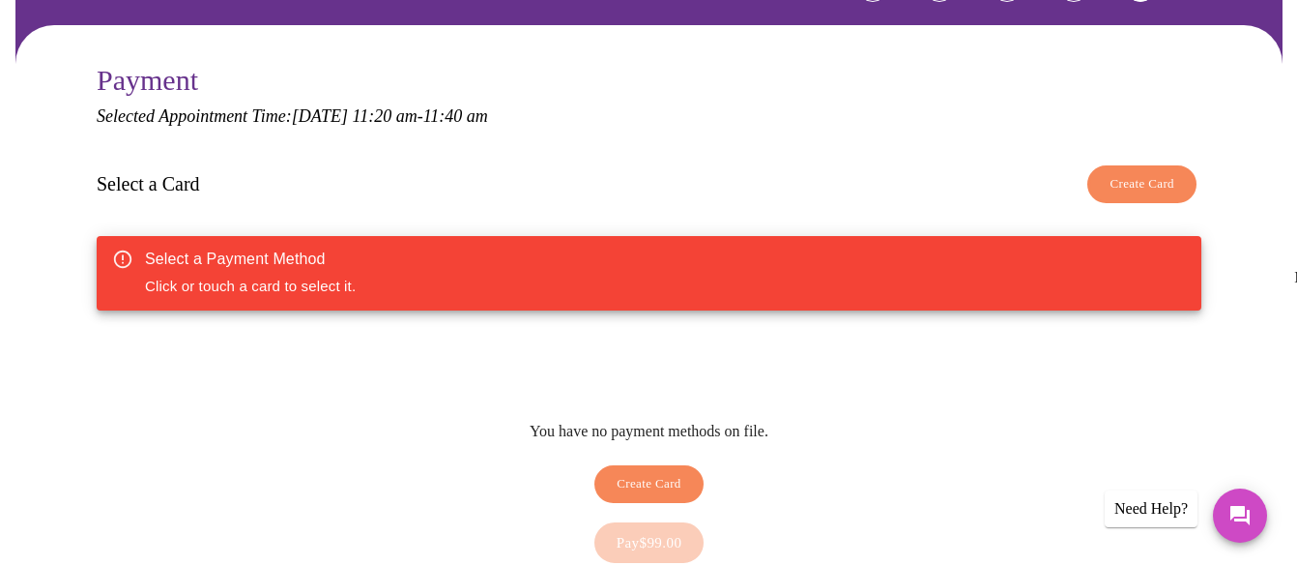
scroll to position [193, 0]
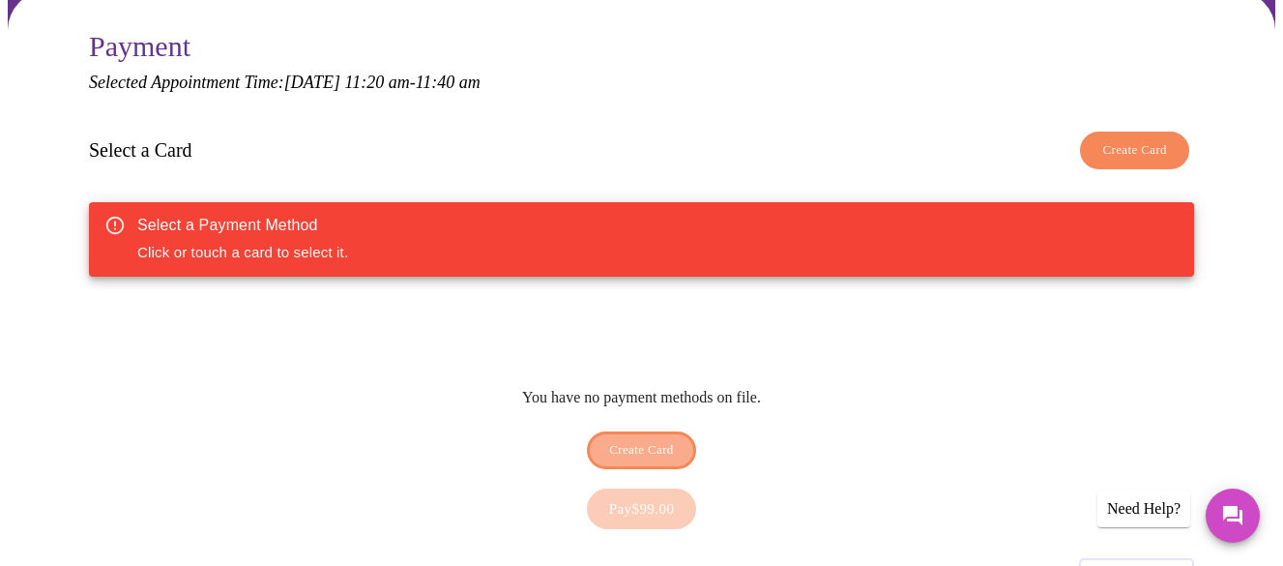
click at [663, 439] on span "Create Card" at bounding box center [641, 450] width 65 height 22
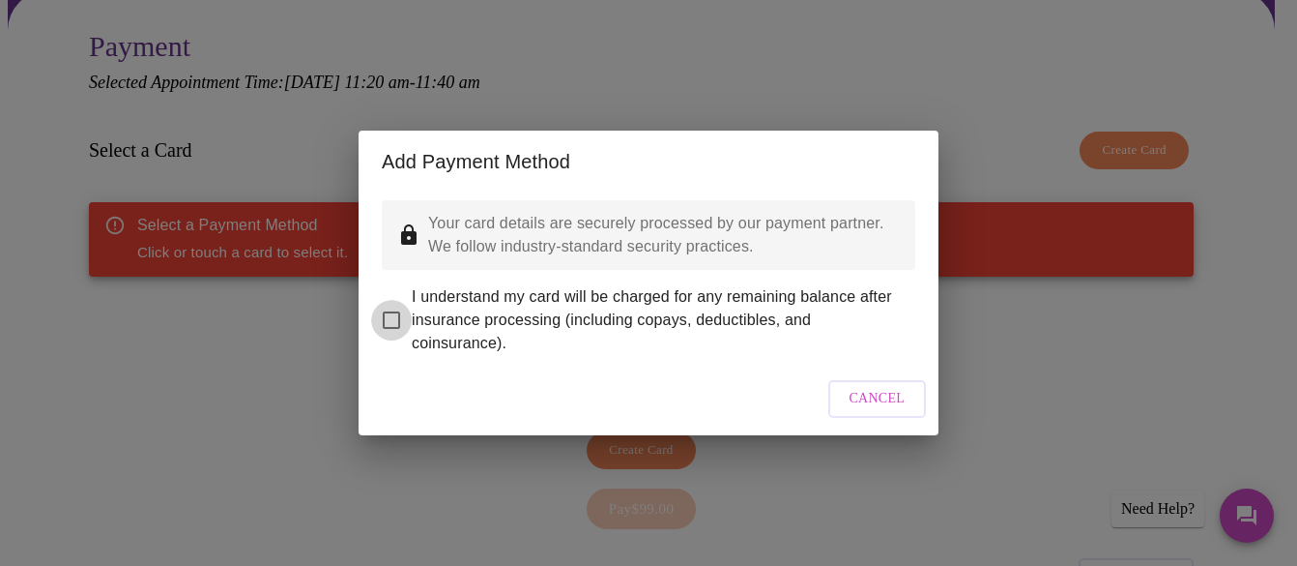
click at [390, 305] on input "I understand my card will be charged for any remaining balance after insurance …" at bounding box center [391, 320] width 41 height 41
checkbox input "true"
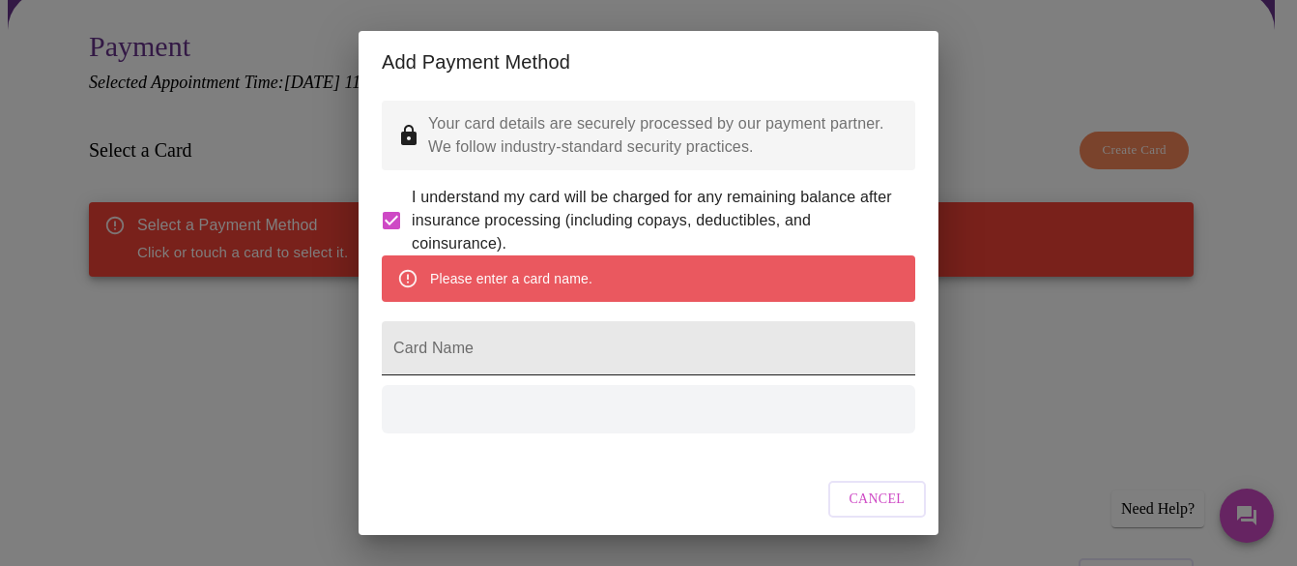
click at [516, 375] on input "Card Name" at bounding box center [649, 348] width 534 height 54
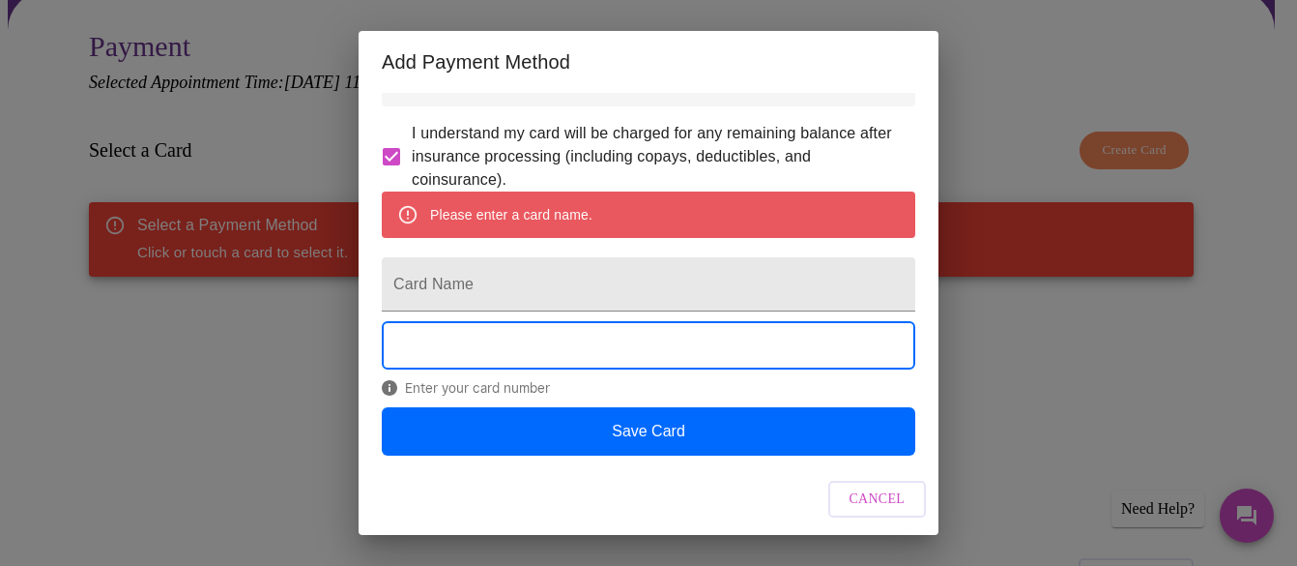
scroll to position [114, 0]
click at [538, 261] on input "Card Name" at bounding box center [649, 284] width 534 height 54
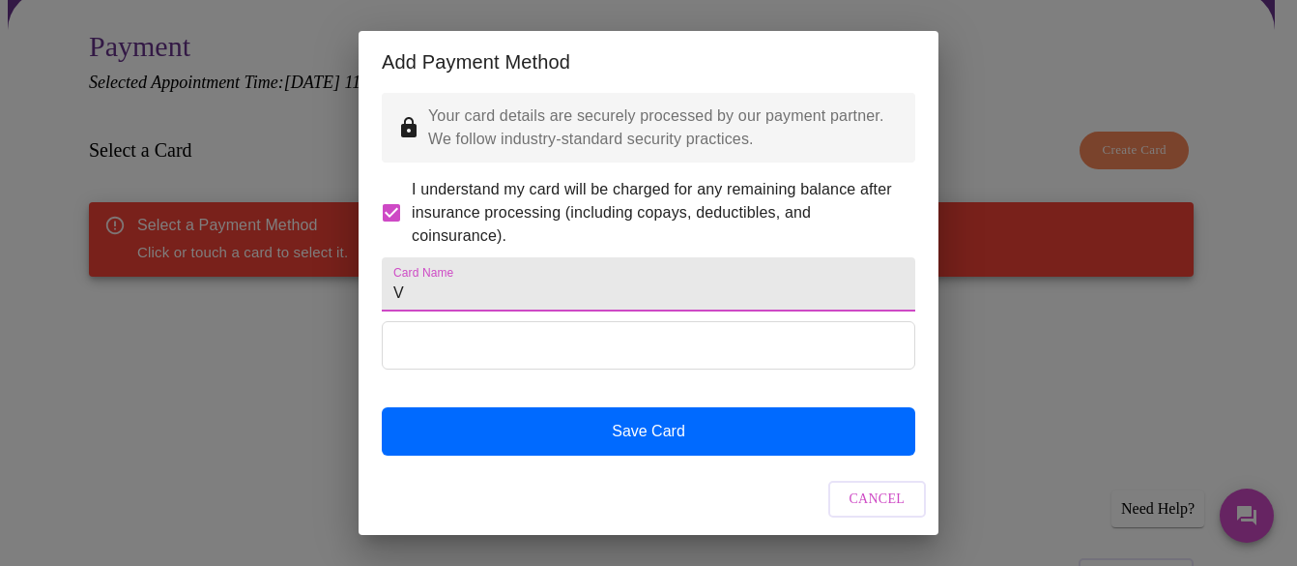
scroll to position [58, 0]
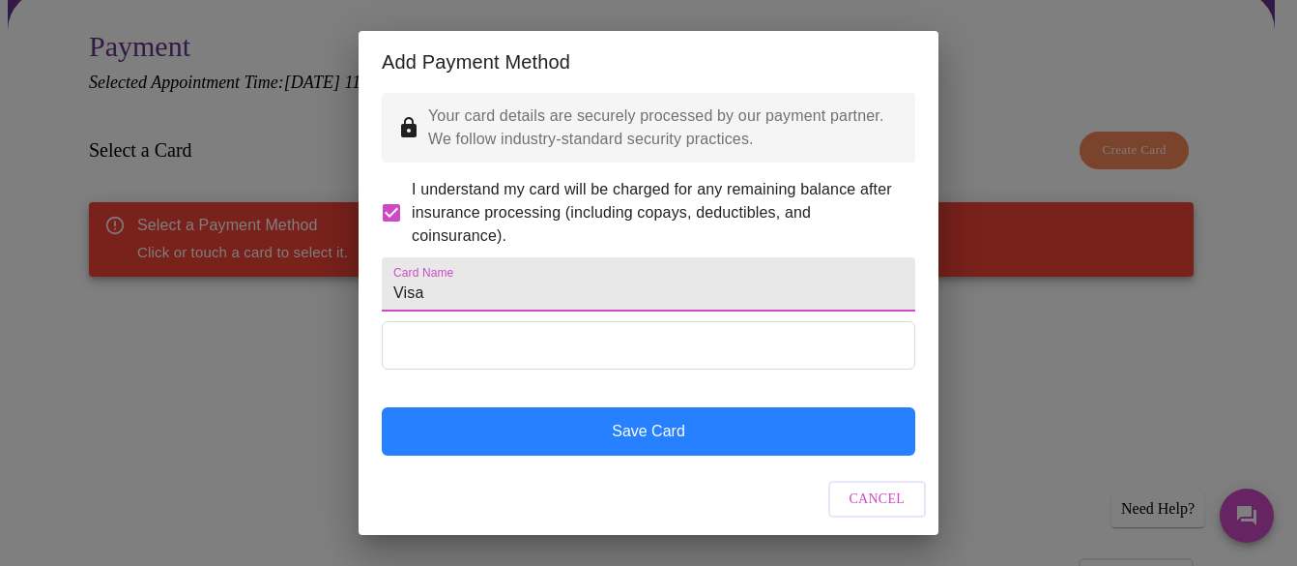
type input "Visa"
click at [651, 442] on button "Save Card" at bounding box center [649, 431] width 534 height 48
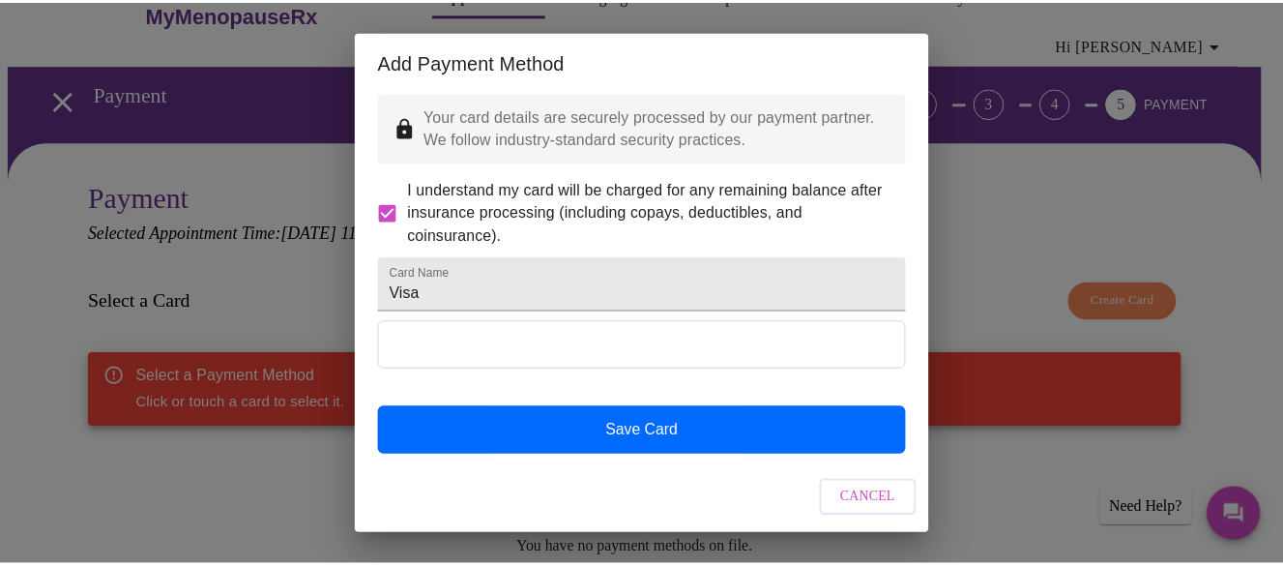
scroll to position [0, 0]
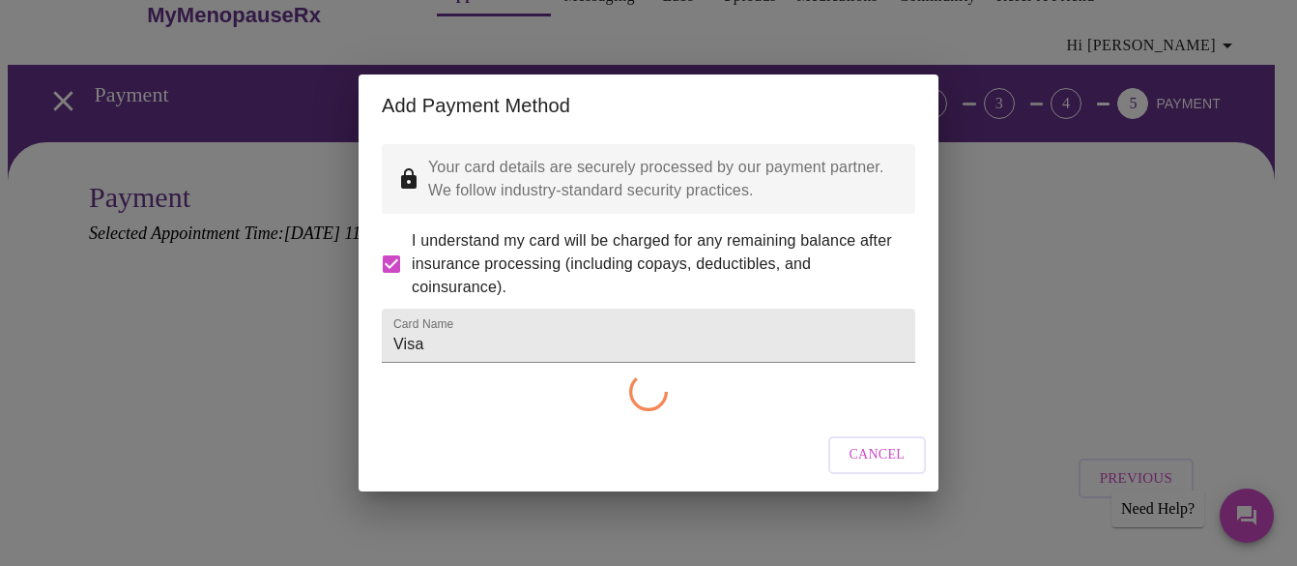
checkbox input "false"
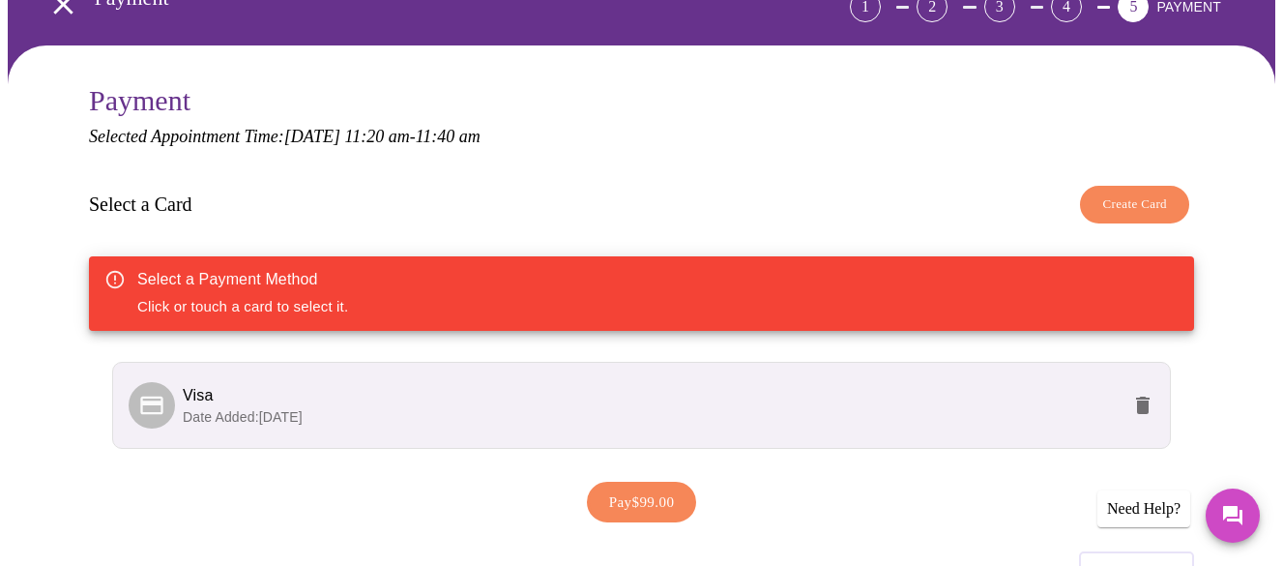
scroll to position [231, 0]
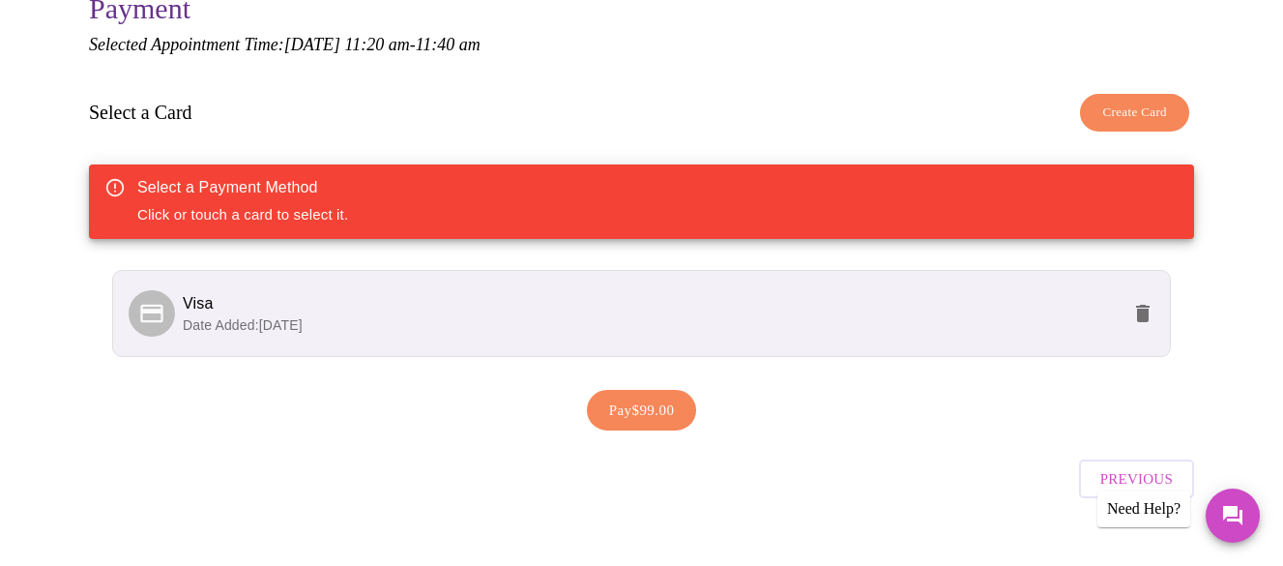
click at [285, 317] on span "Date Added: 09-22-2025" at bounding box center [243, 324] width 120 height 15
click at [183, 295] on span "Visa" at bounding box center [198, 303] width 30 height 16
click at [634, 397] on span "Pay $99.00" at bounding box center [642, 409] width 66 height 25
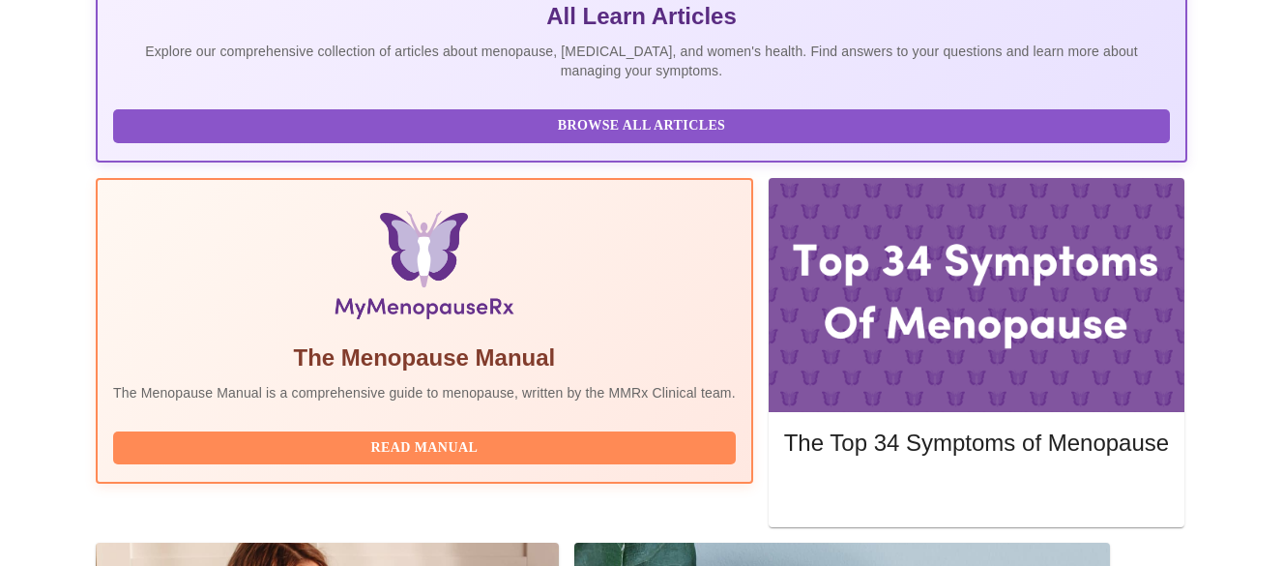
scroll to position [649, 0]
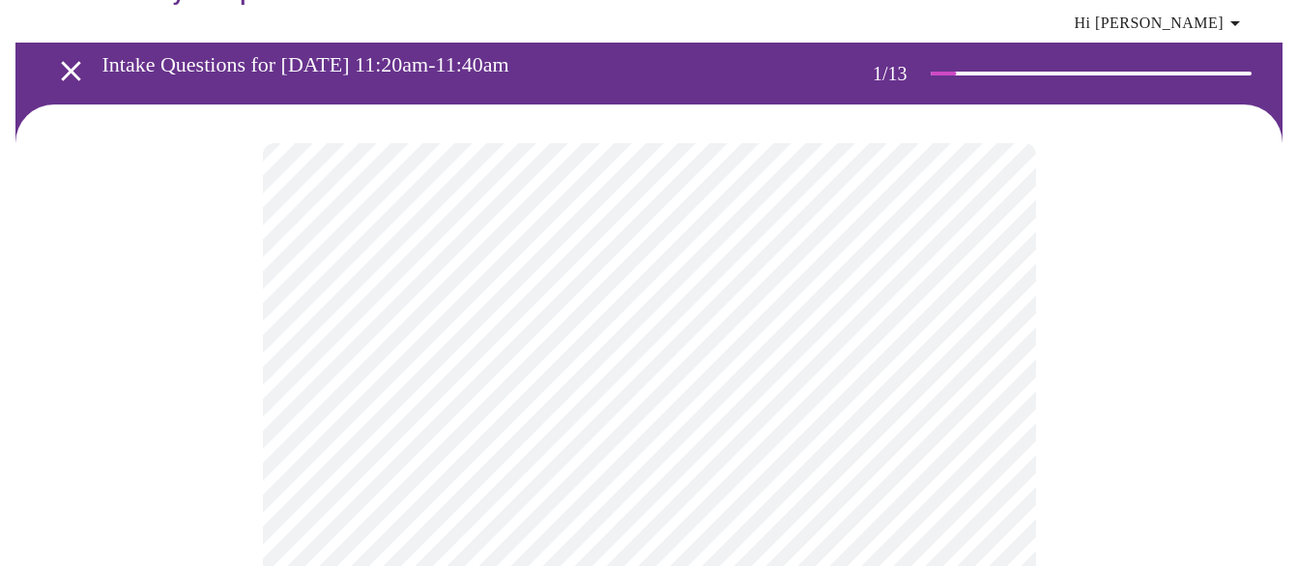
scroll to position [97, 0]
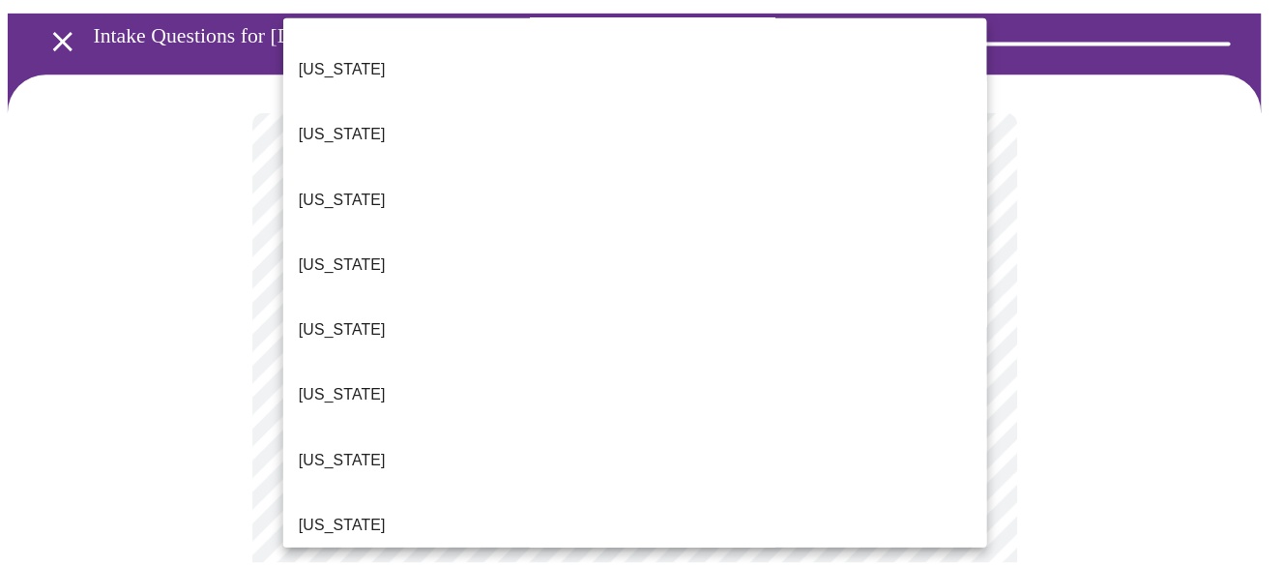
scroll to position [193, 0]
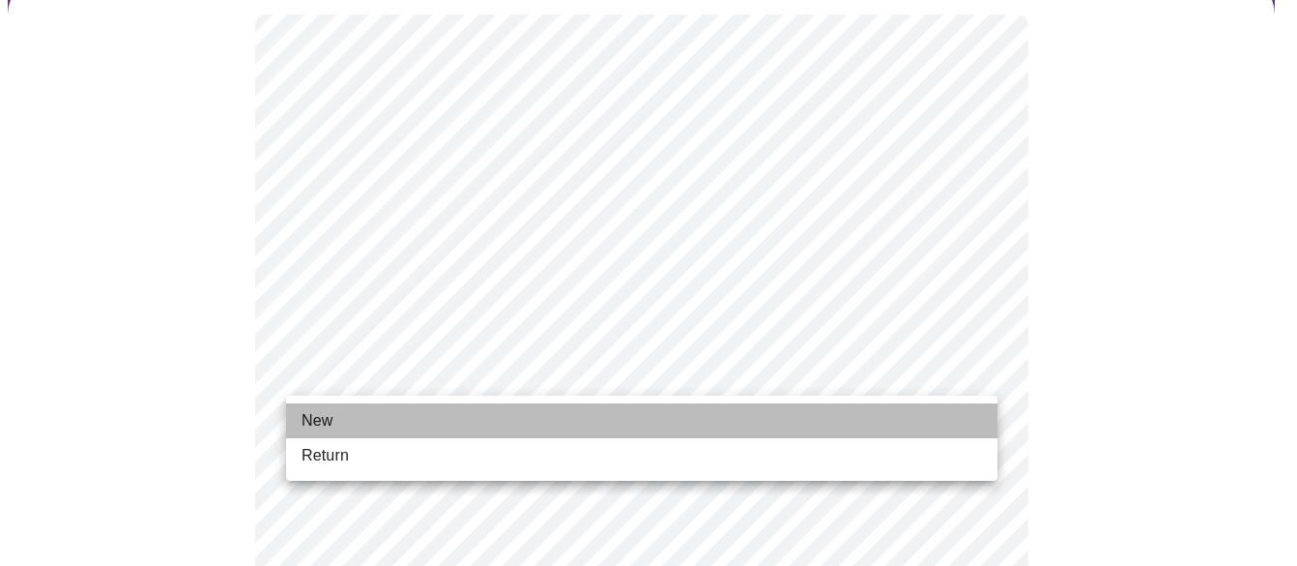
click at [336, 417] on li "New" at bounding box center [641, 420] width 711 height 35
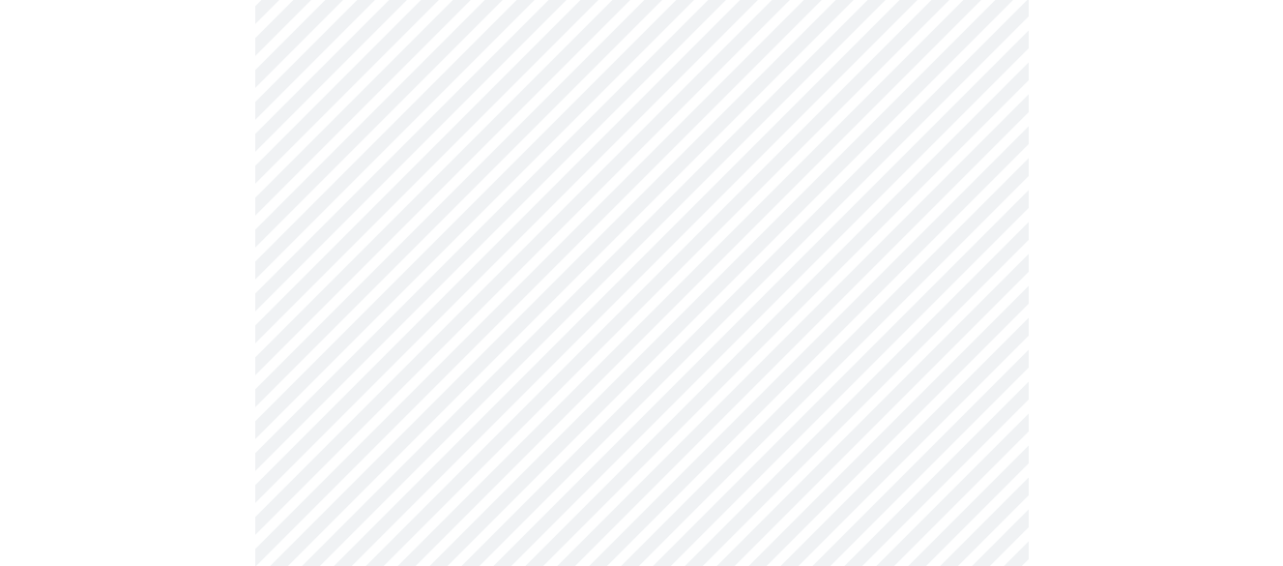
scroll to position [1160, 0]
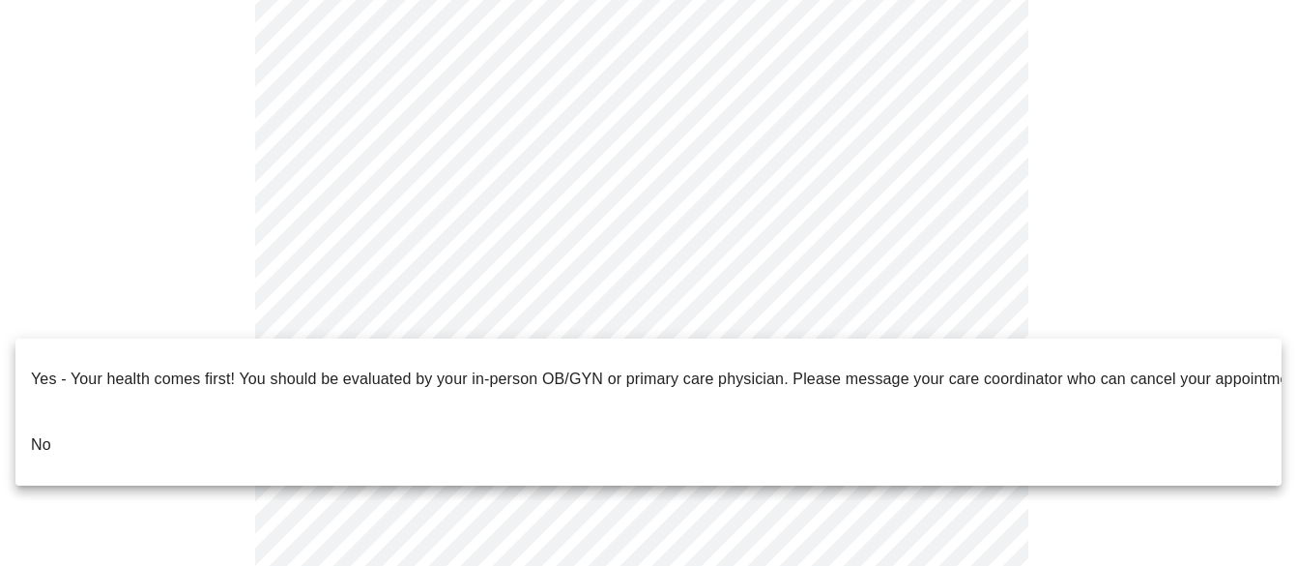
click at [65, 414] on li "No" at bounding box center [648, 445] width 1266 height 66
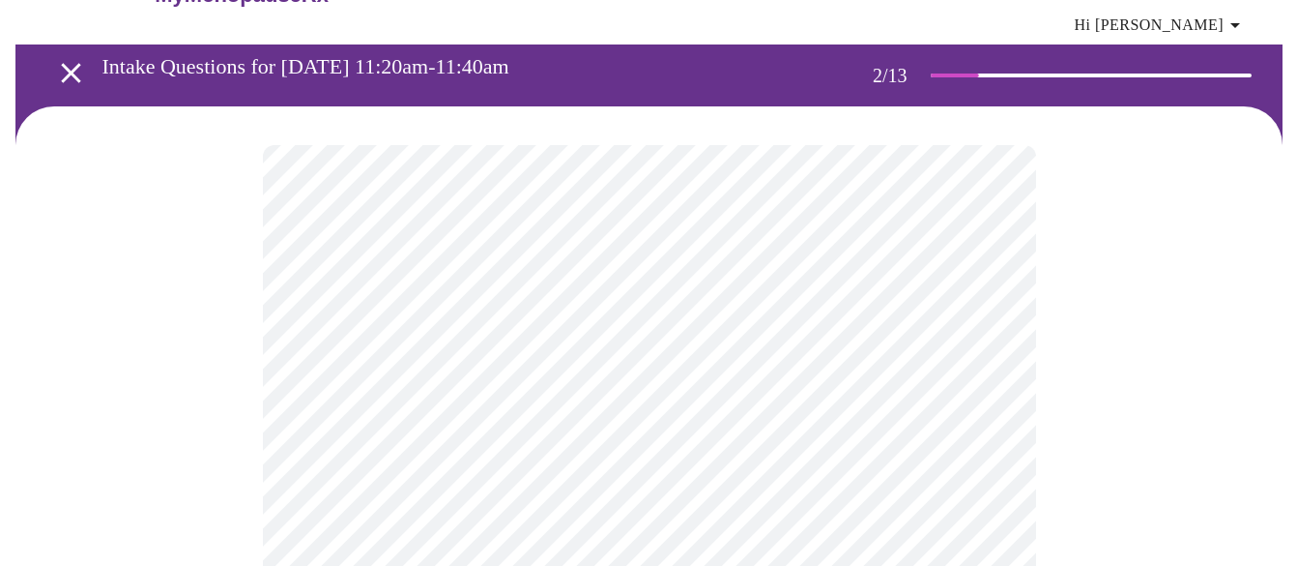
scroll to position [97, 0]
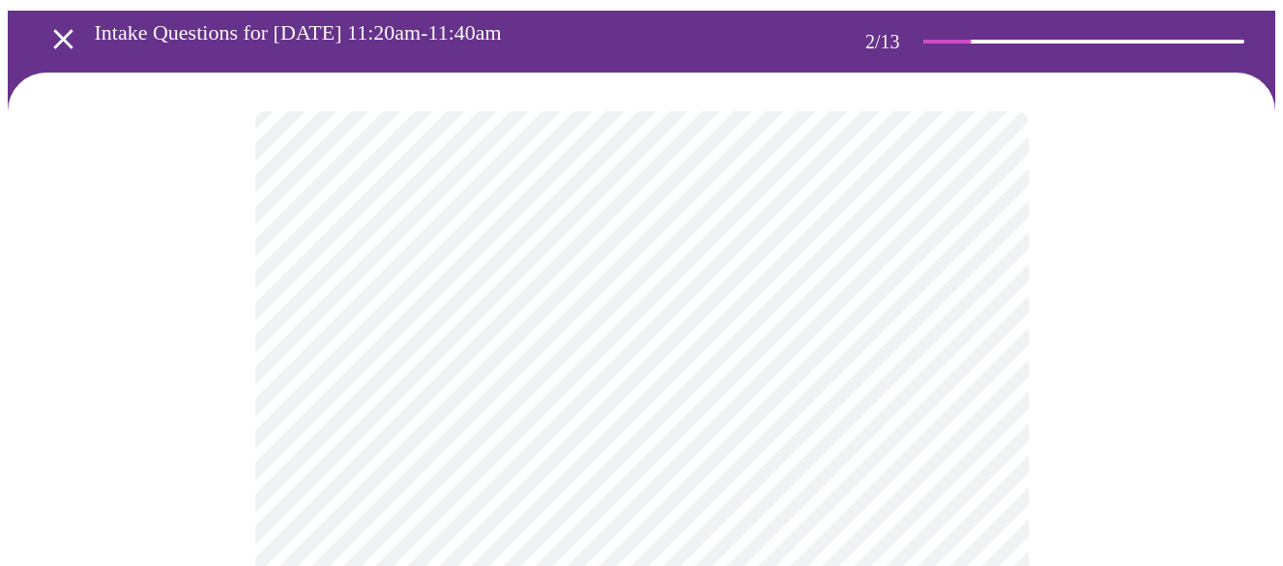
click at [982, 304] on body "MyMenopauseRx Appointments Messaging Labs Uploads Medications Community Refer a…" at bounding box center [641, 505] width 1267 height 1189
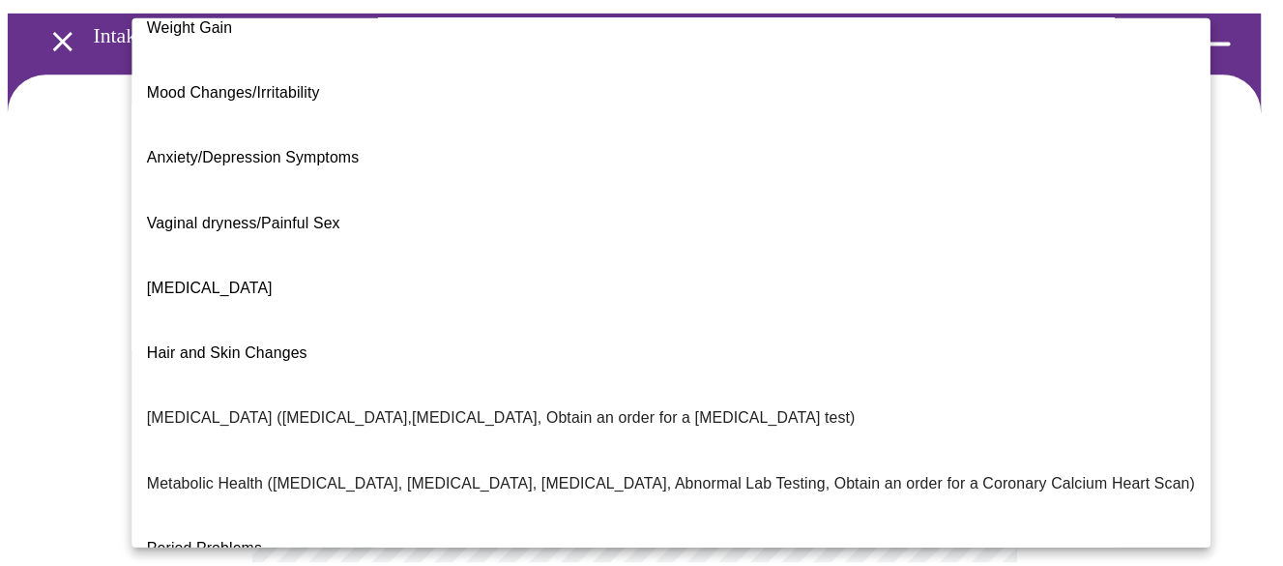
scroll to position [193, 0]
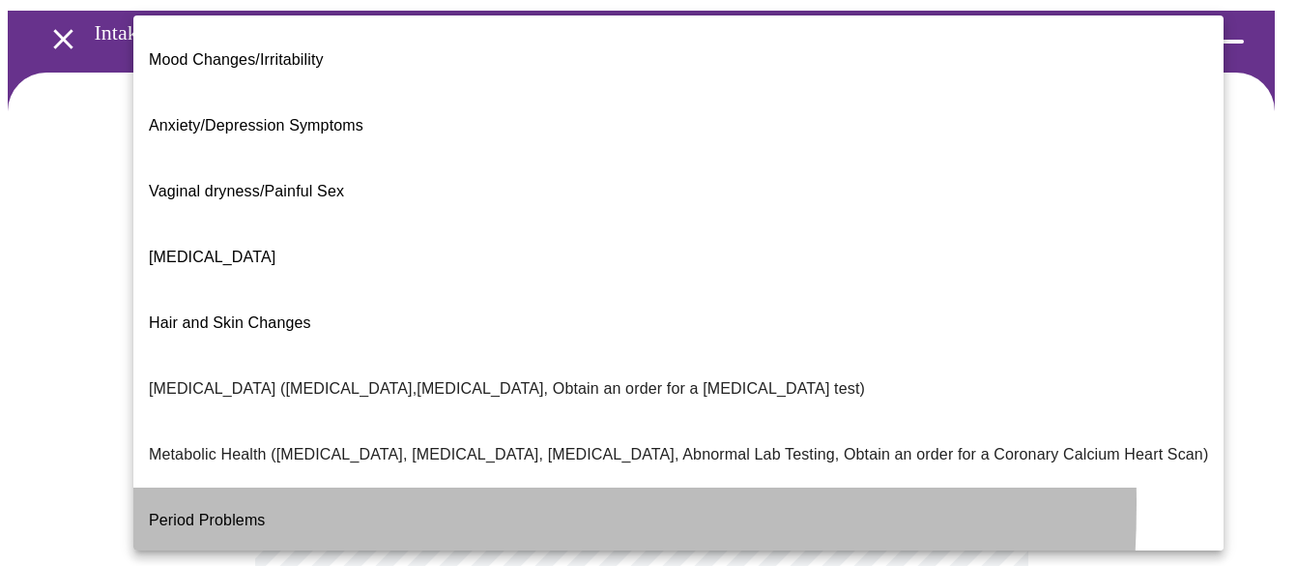
click at [231, 511] on span "Period Problems" at bounding box center [207, 519] width 117 height 16
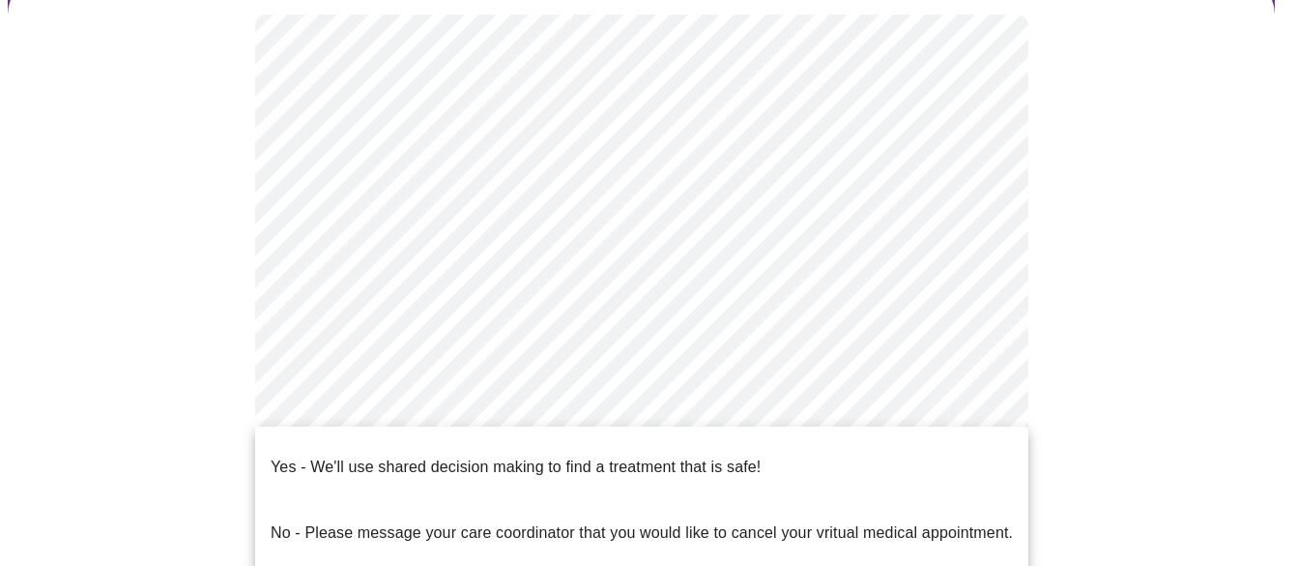
click at [982, 402] on body "MyMenopauseRx Appointments Messaging Labs Uploads Medications Community Refer a…" at bounding box center [649, 402] width 1282 height 1177
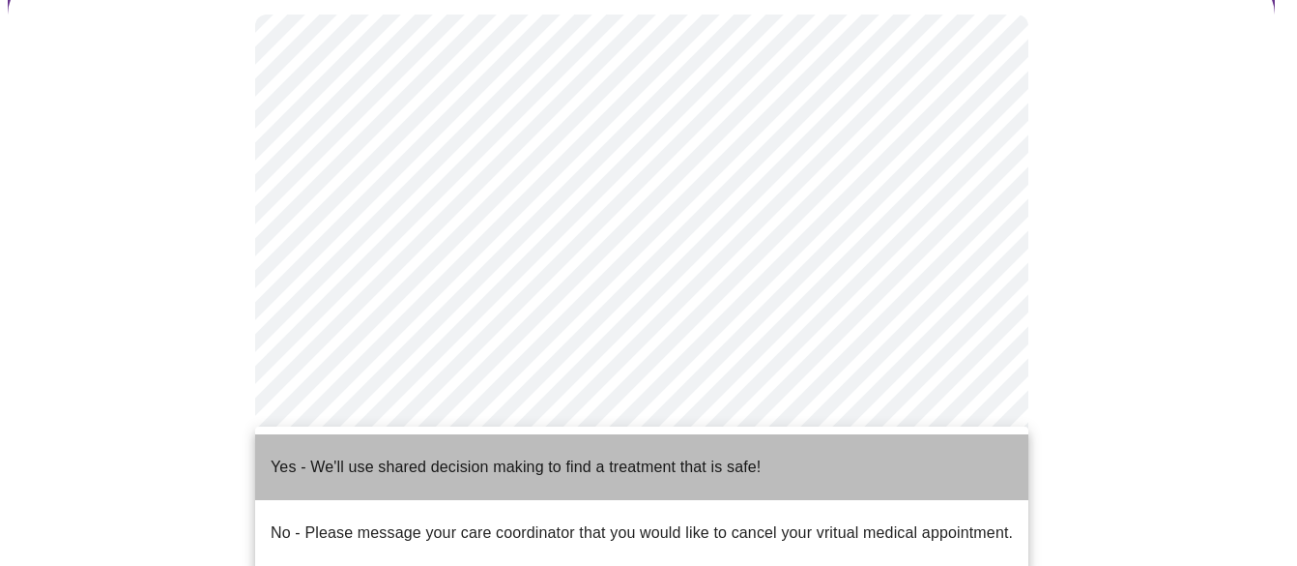
click at [686, 460] on p "Yes - We'll use shared decision making to find a treatment that is safe!" at bounding box center [516, 466] width 490 height 23
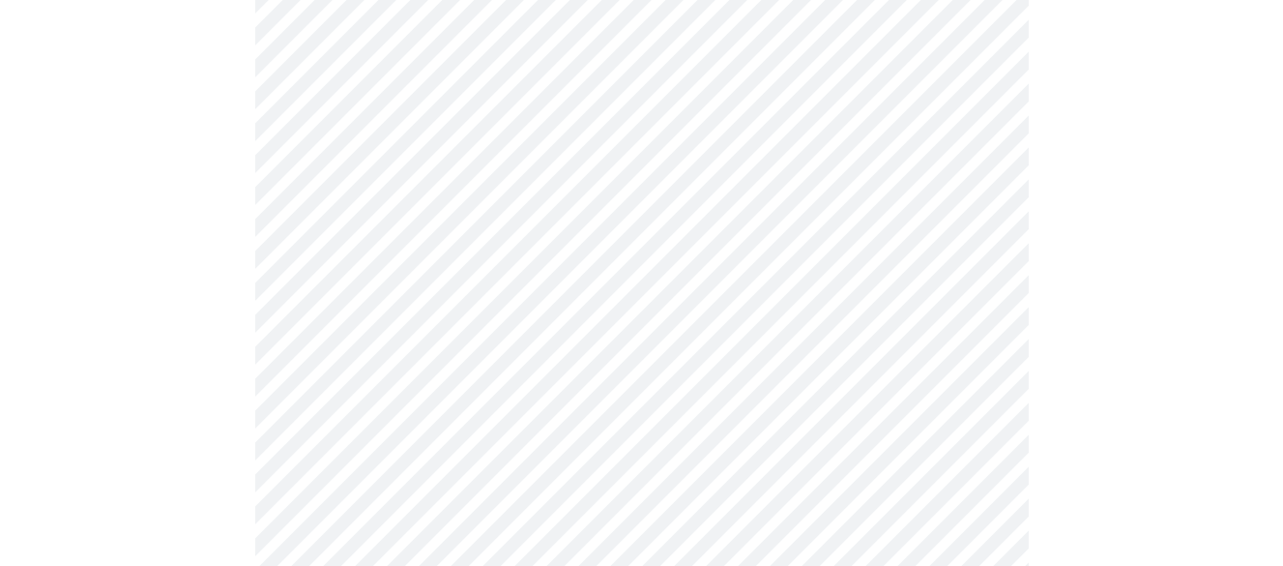
scroll to position [573, 0]
click at [212, 261] on div at bounding box center [641, 98] width 1267 height 1004
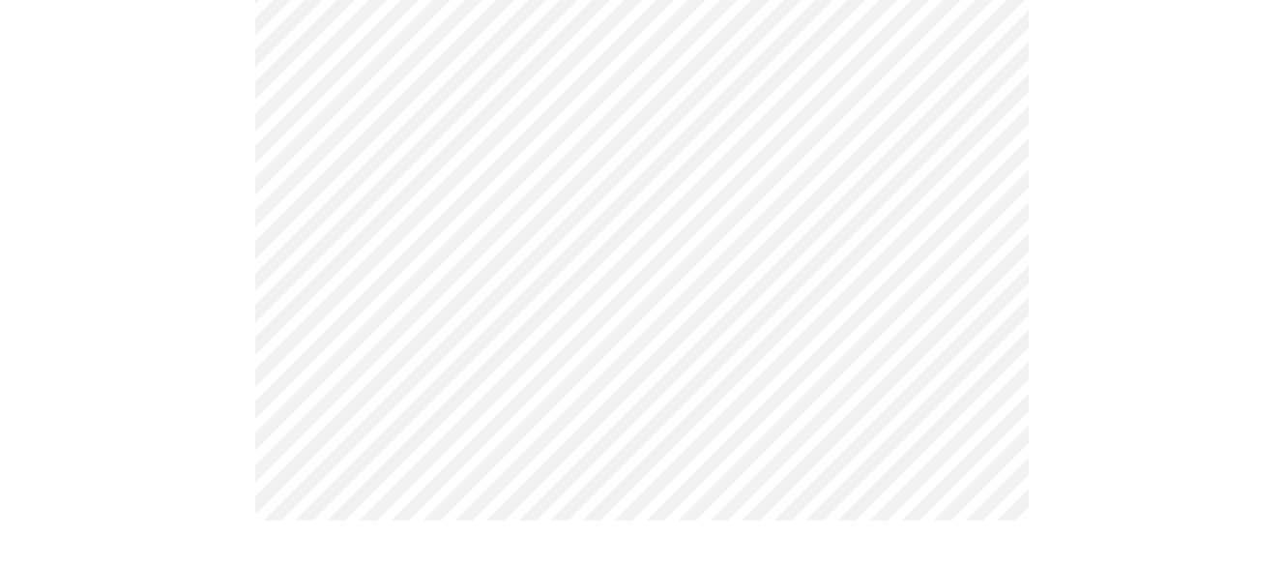
scroll to position [532, 0]
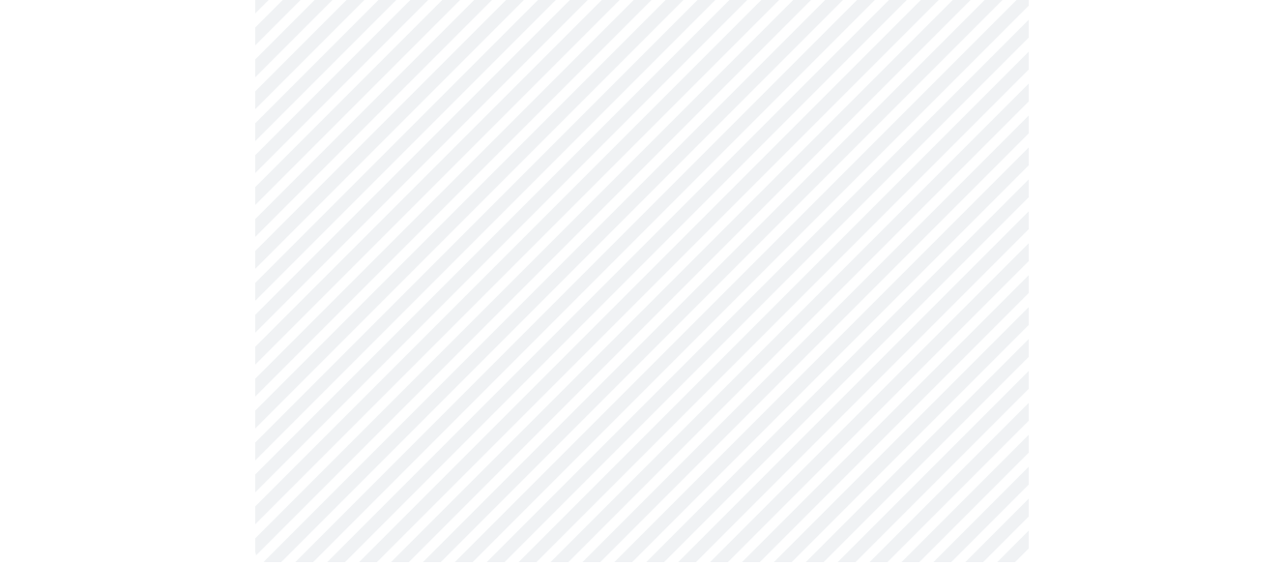
click at [1096, 327] on div at bounding box center [641, 118] width 1267 height 963
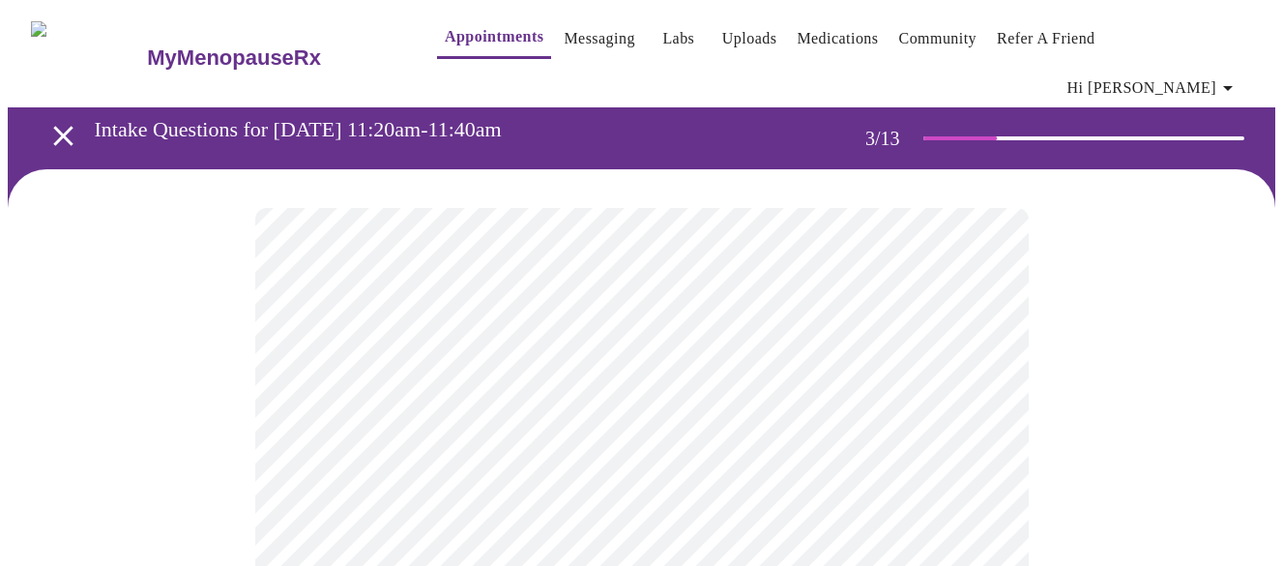
scroll to position [97, 0]
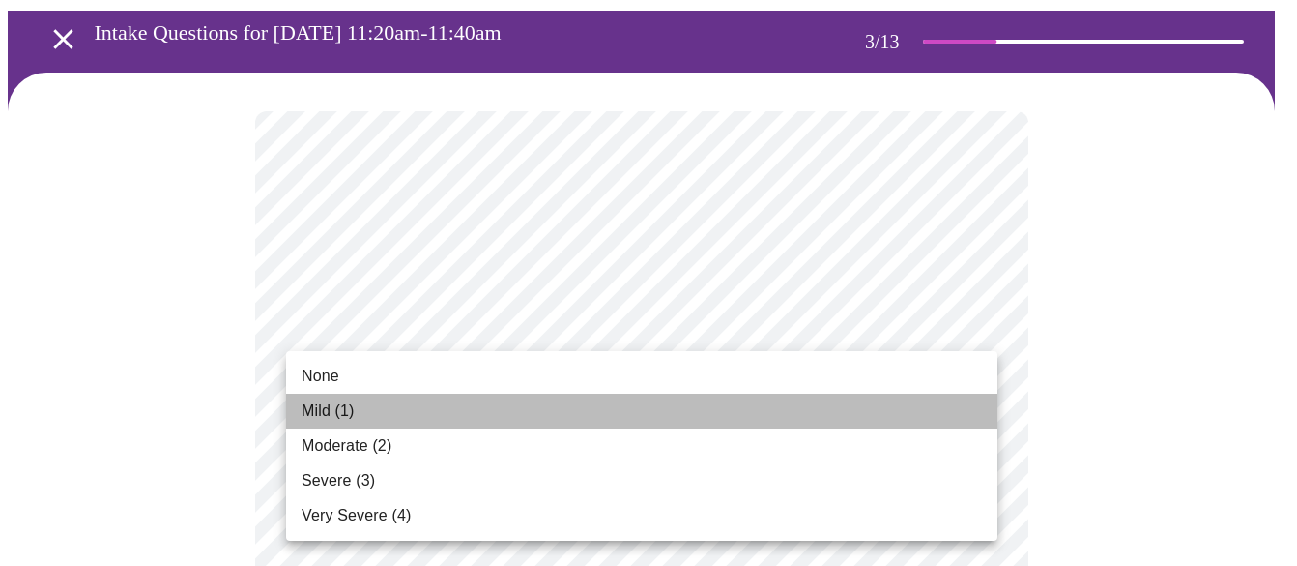
click at [377, 407] on li "Mild (1)" at bounding box center [641, 410] width 711 height 35
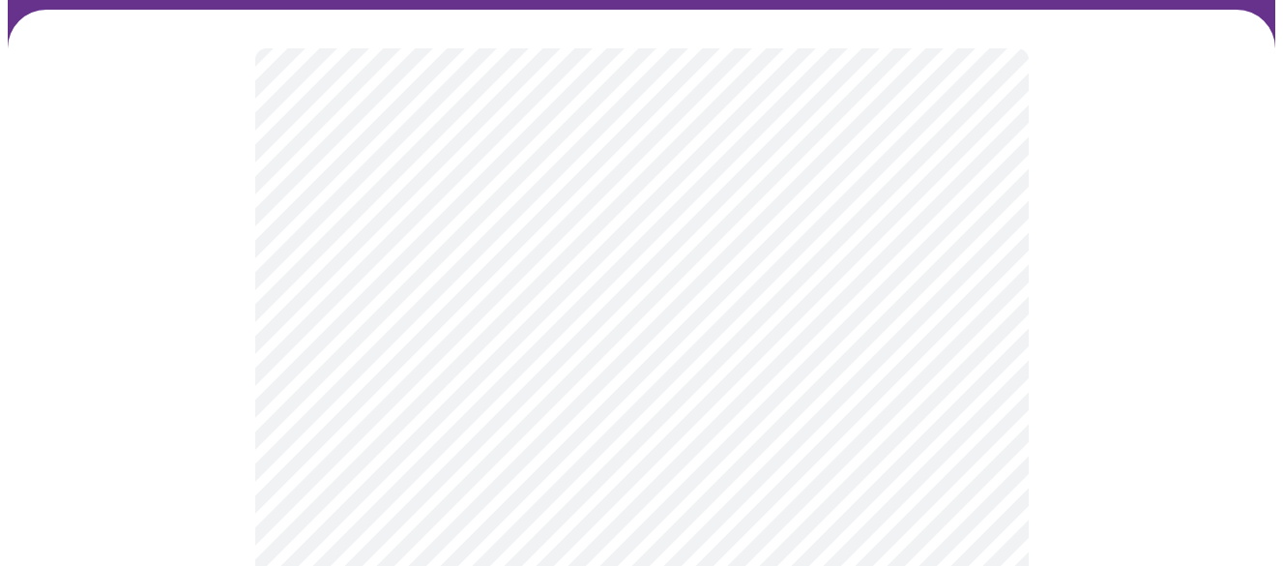
scroll to position [193, 0]
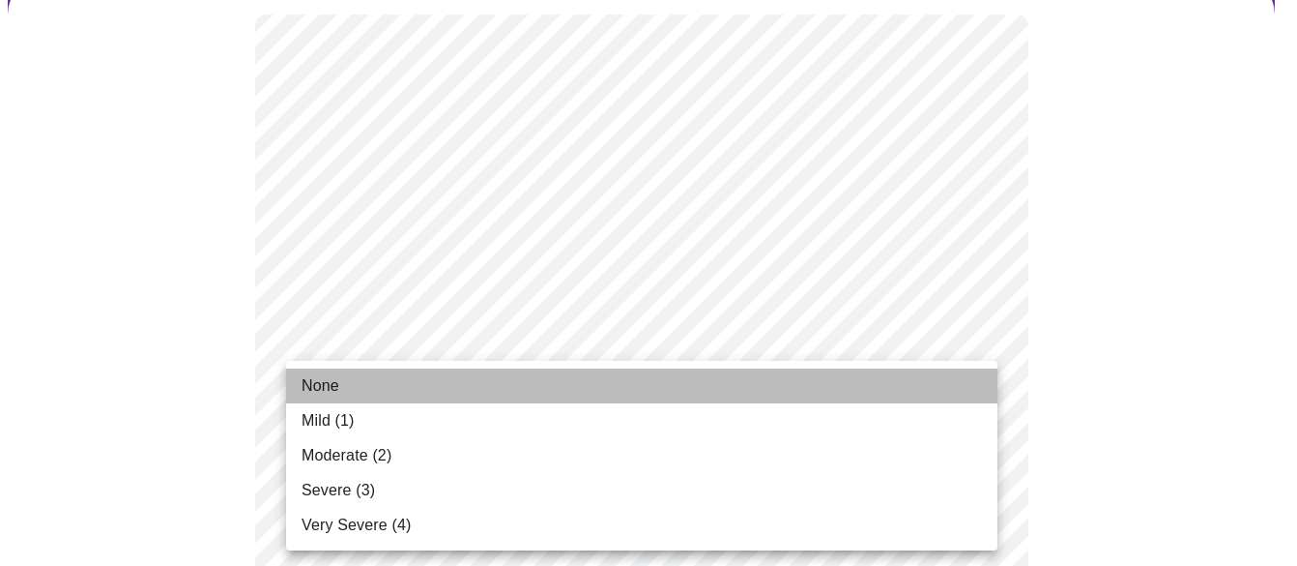
click at [345, 389] on li "None" at bounding box center [641, 385] width 711 height 35
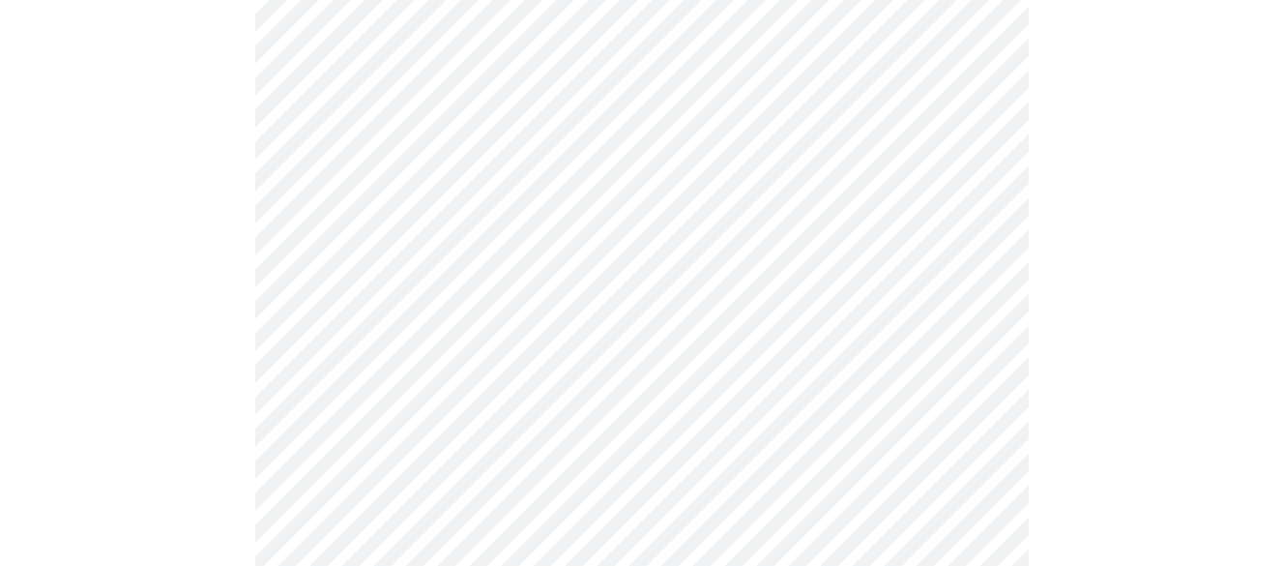
scroll to position [387, 0]
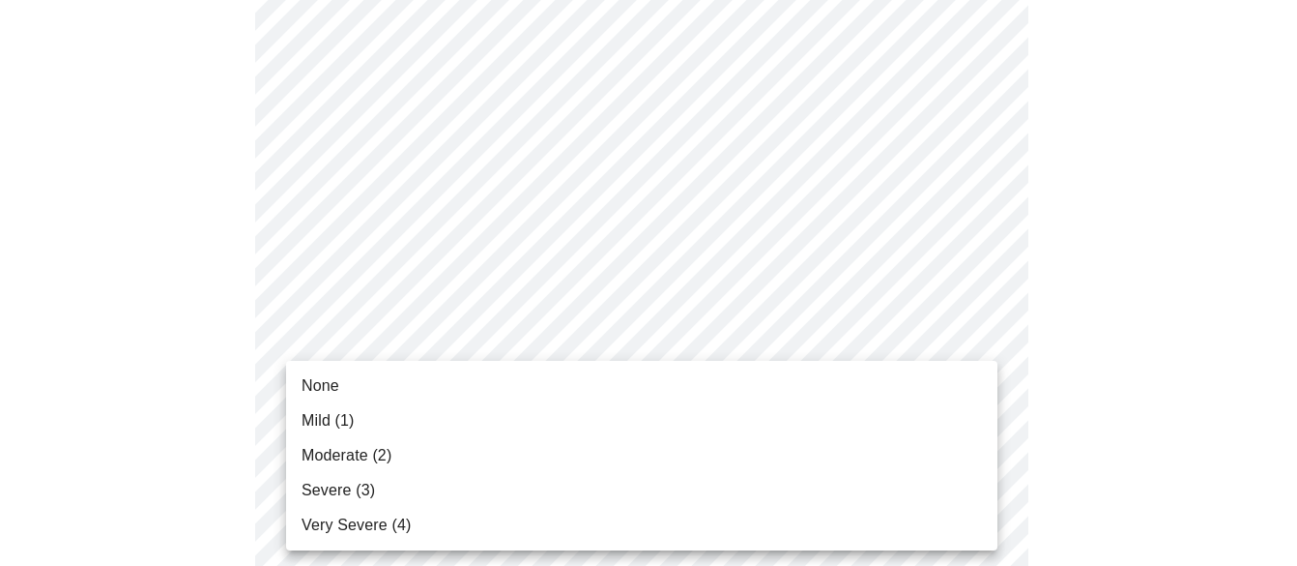
click at [341, 423] on span "Mild (1)" at bounding box center [328, 420] width 53 height 23
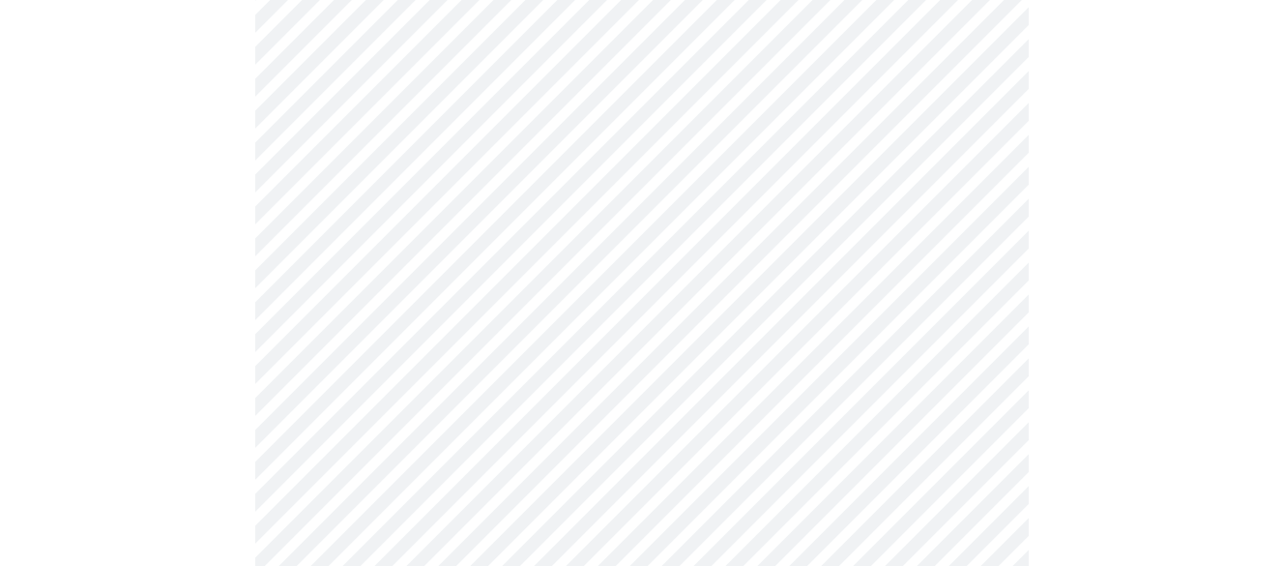
scroll to position [483, 0]
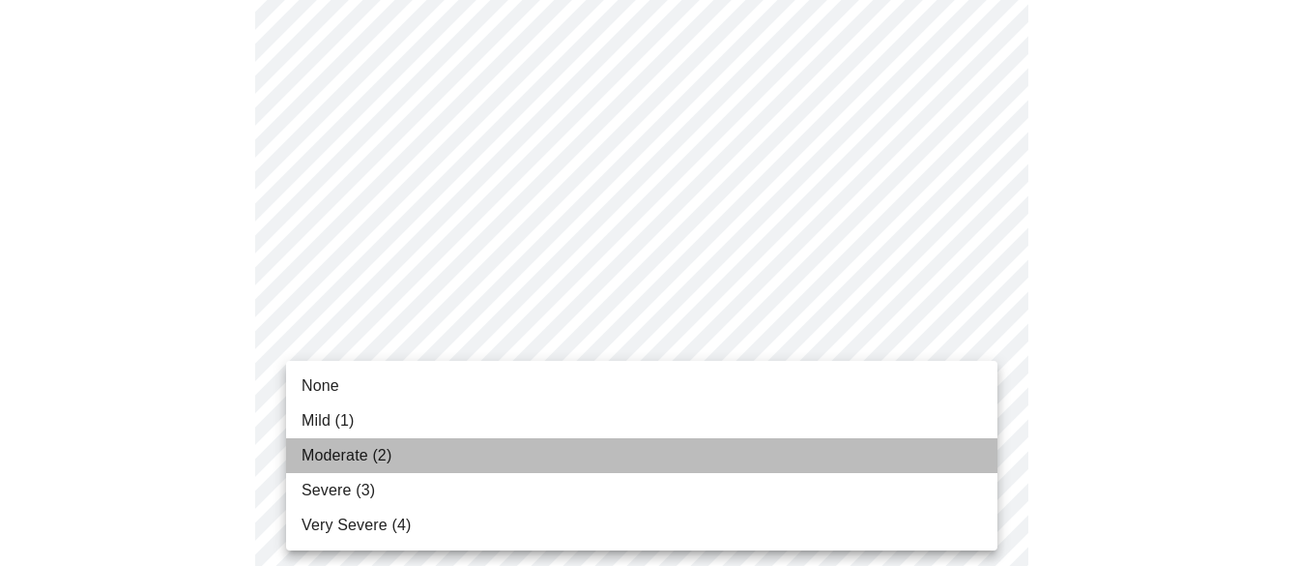
click at [361, 460] on span "Moderate (2)" at bounding box center [347, 455] width 90 height 23
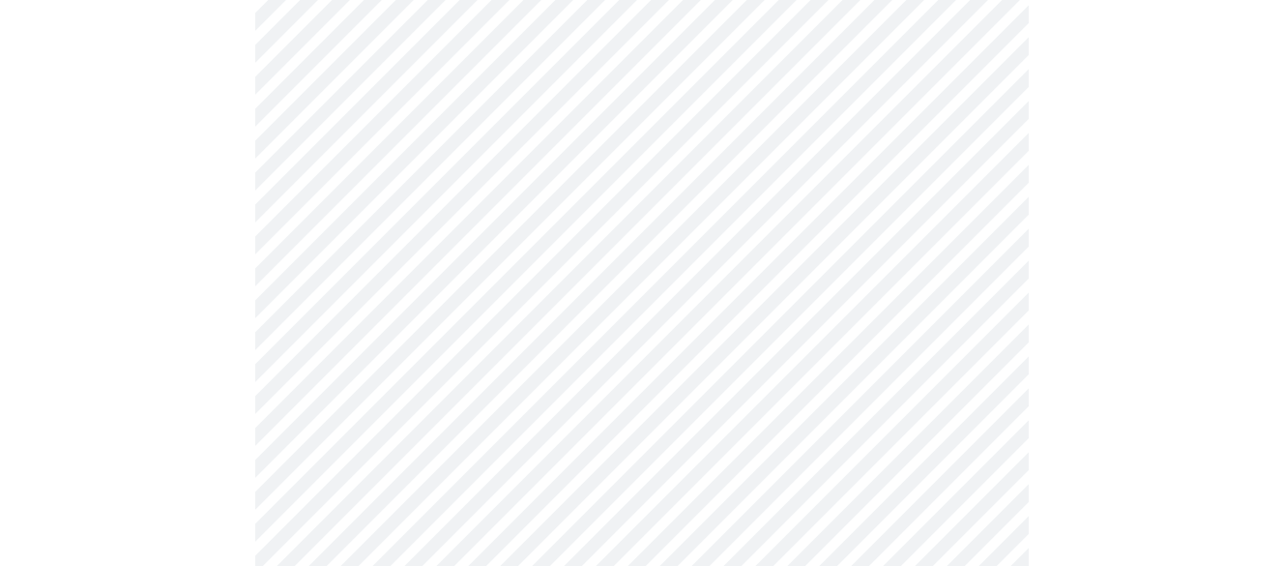
scroll to position [580, 0]
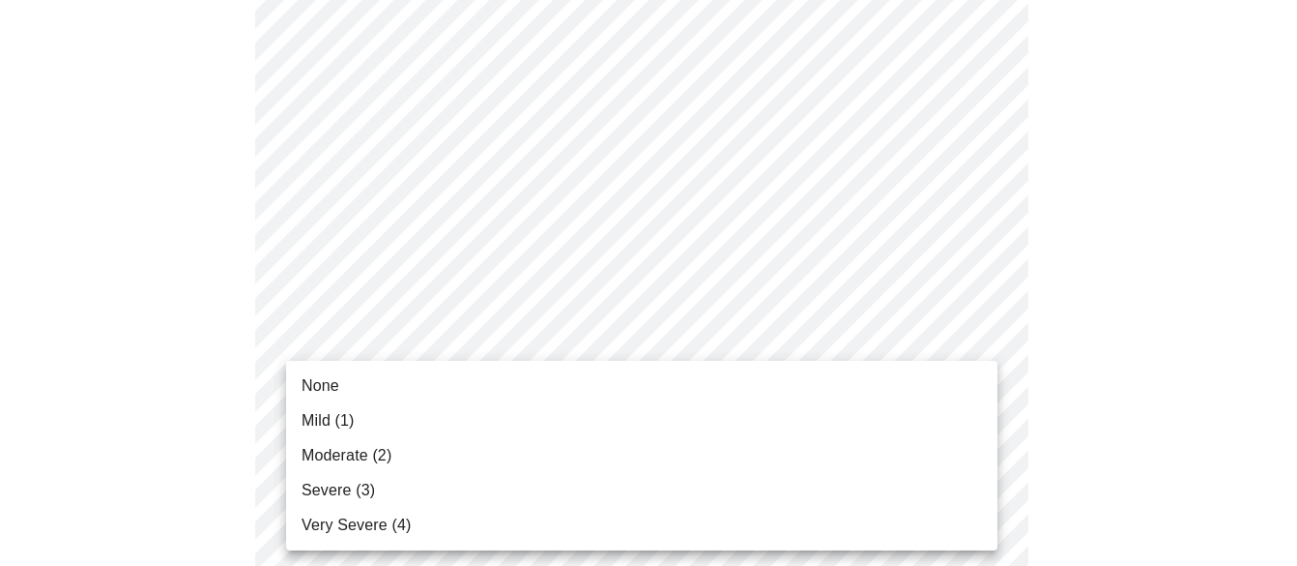
click at [392, 461] on li "Moderate (2)" at bounding box center [641, 455] width 711 height 35
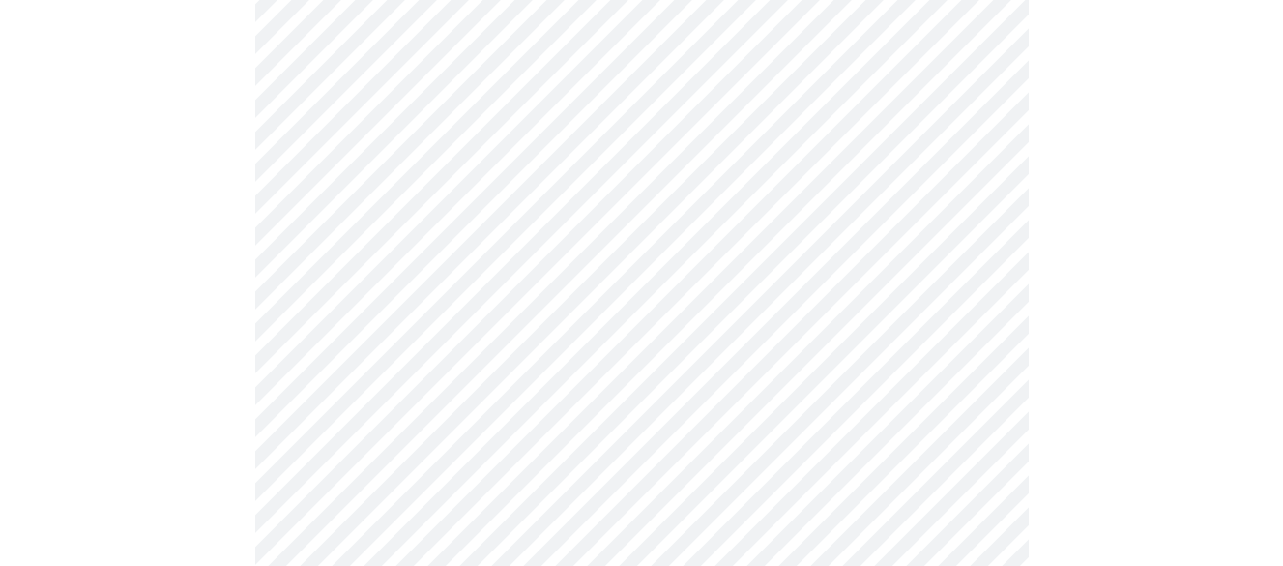
scroll to position [773, 0]
click at [980, 359] on body "MyMenopauseRx Appointments Messaging Labs Uploads Medications Community Refer a…" at bounding box center [649, 465] width 1282 height 2463
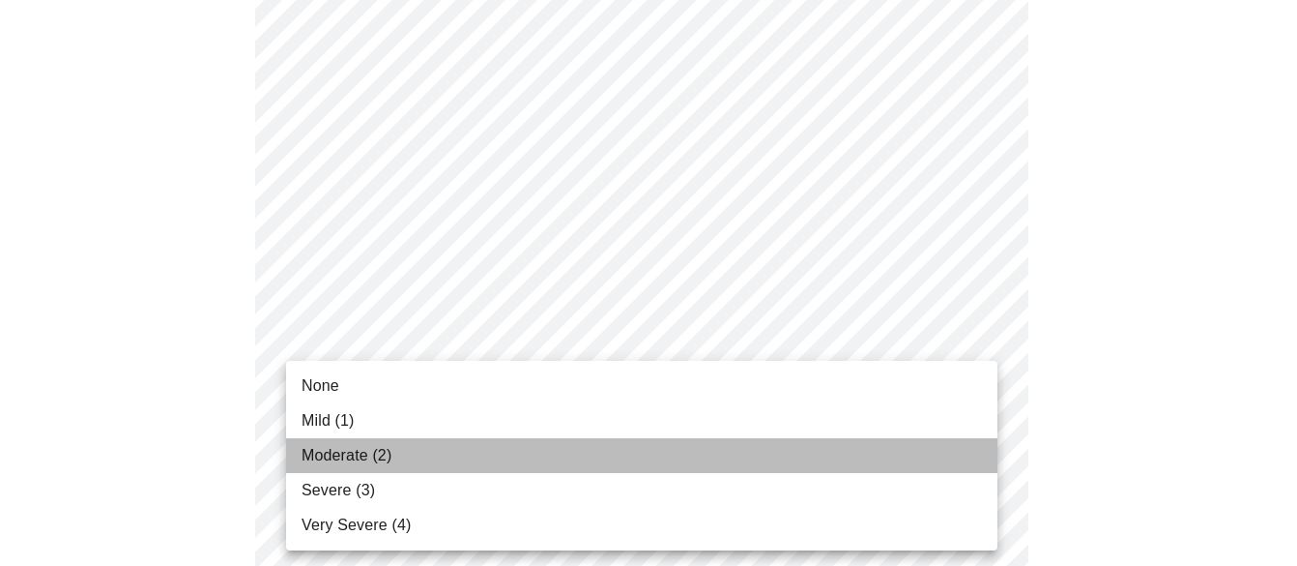
click at [421, 451] on li "Moderate (2)" at bounding box center [641, 455] width 711 height 35
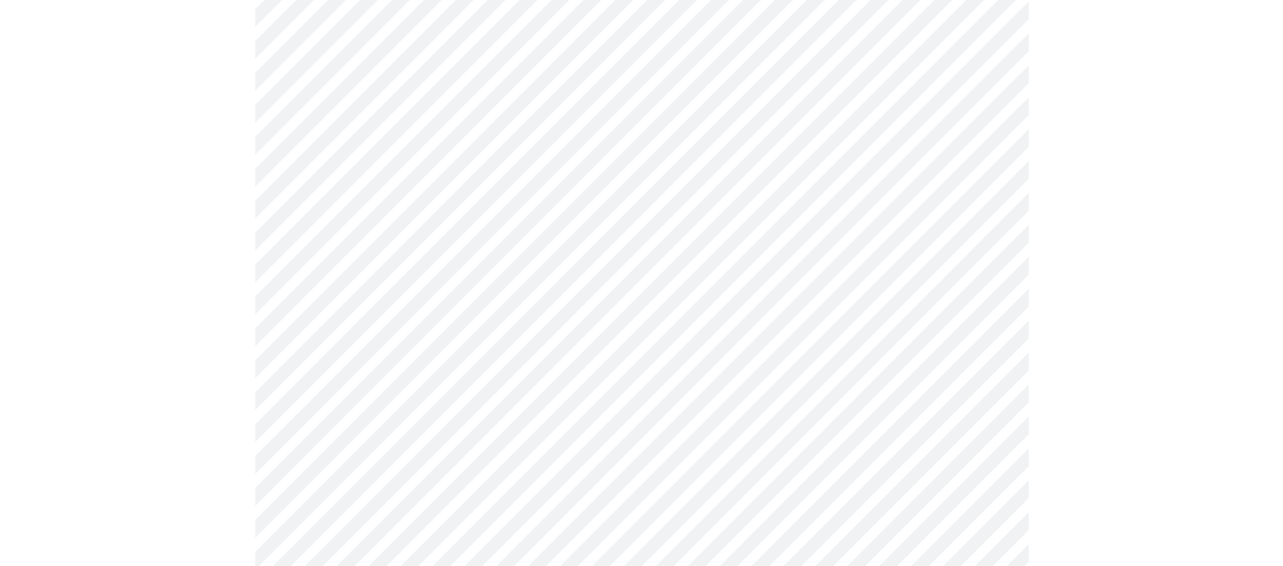
scroll to position [870, 0]
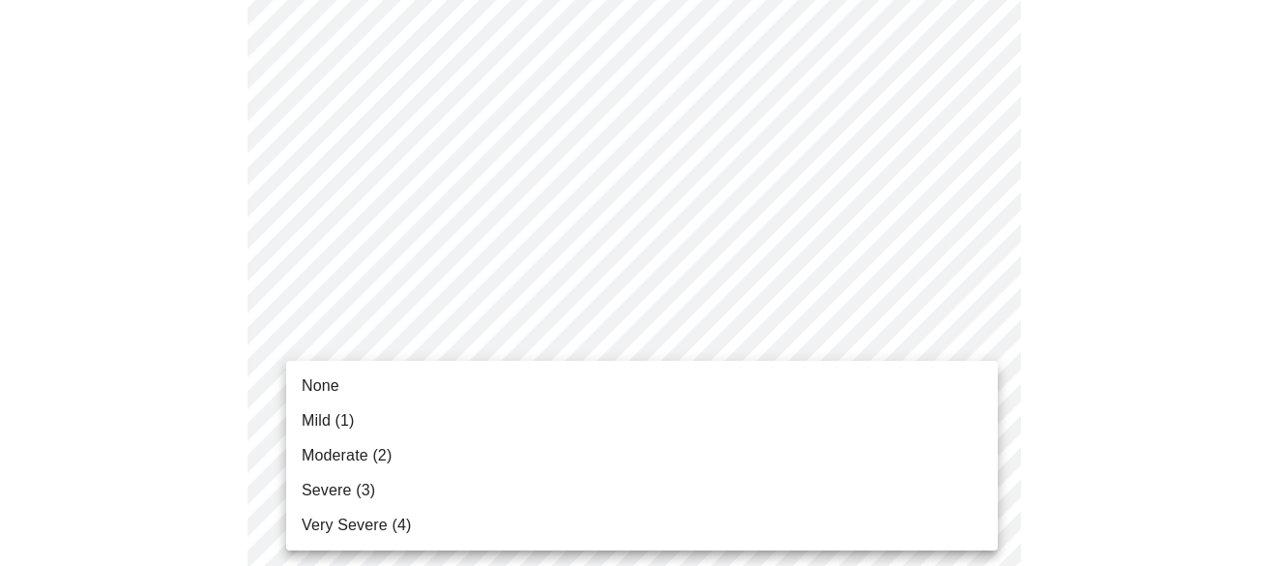
click at [981, 416] on body "MyMenopauseRx Appointments Messaging Labs Uploads Medications Community Refer a…" at bounding box center [641, 356] width 1267 height 2436
click at [363, 493] on span "Severe (3)" at bounding box center [338, 490] width 73 height 23
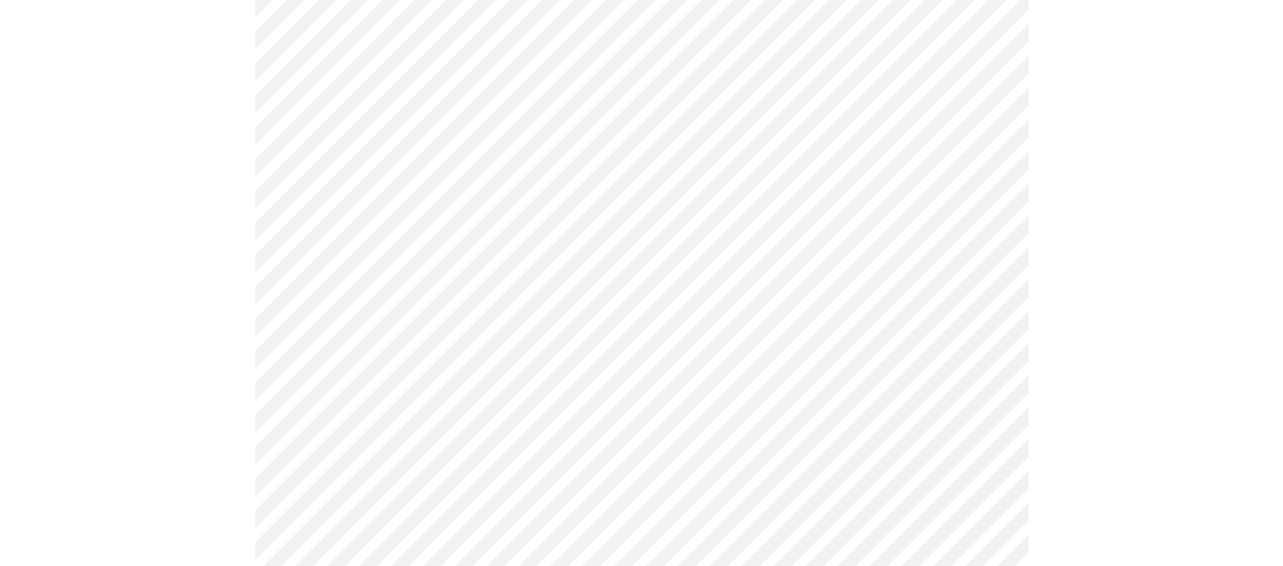
scroll to position [1063, 0]
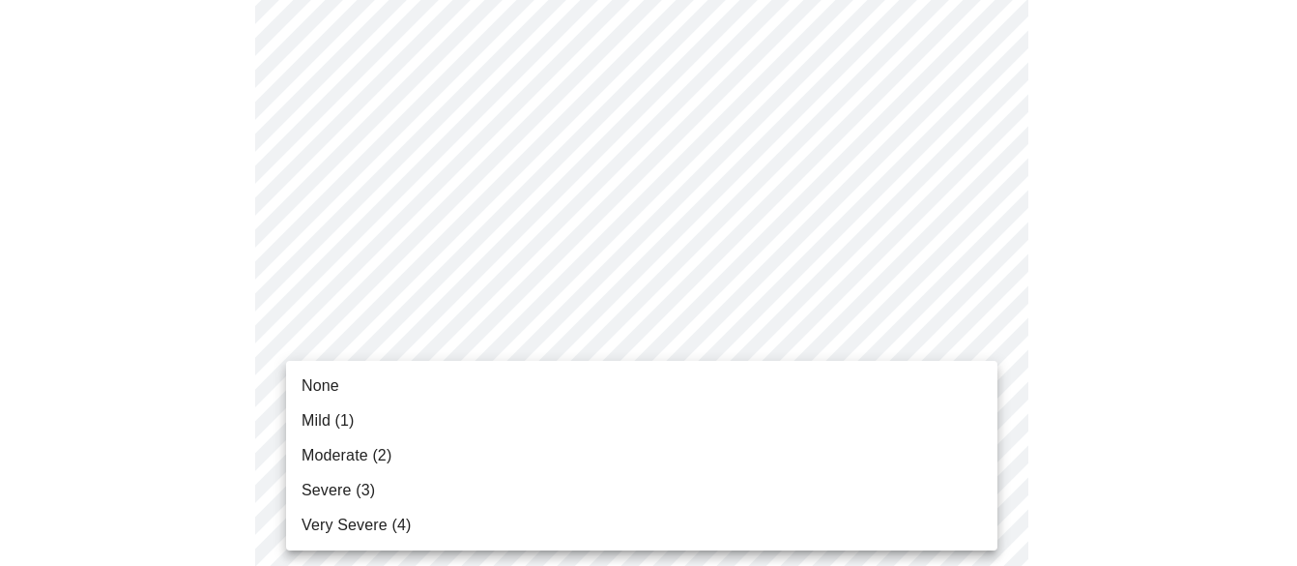
click at [985, 377] on body "MyMenopauseRx Appointments Messaging Labs Uploads Medications Community Refer a…" at bounding box center [649, 148] width 1282 height 2409
click at [334, 390] on span "None" at bounding box center [321, 385] width 38 height 23
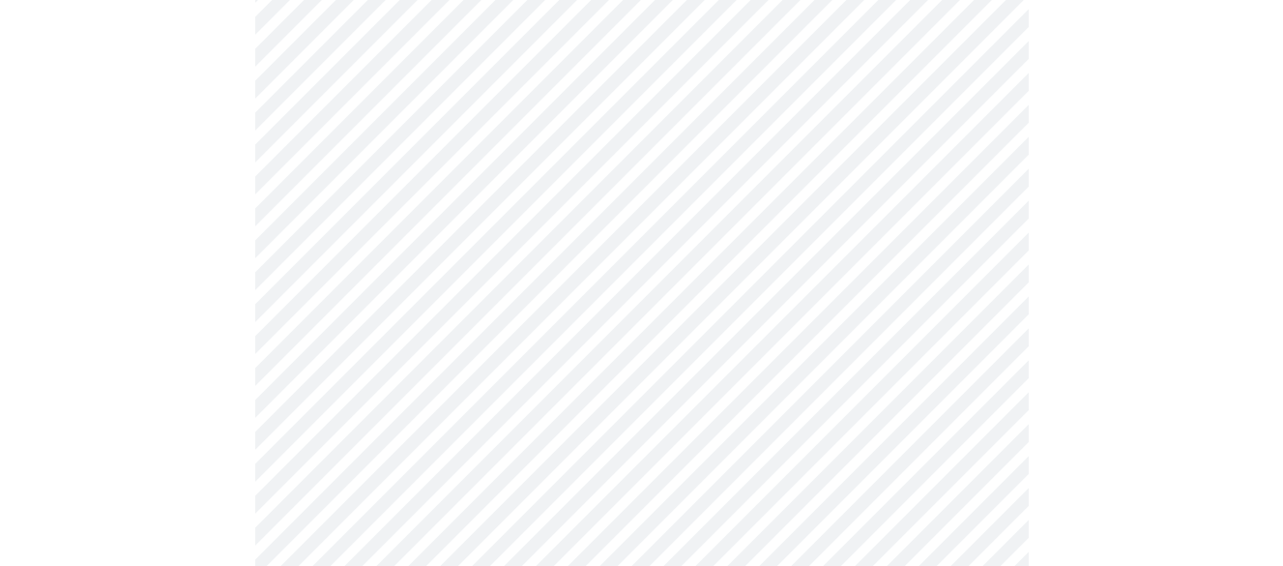
scroll to position [1257, 0]
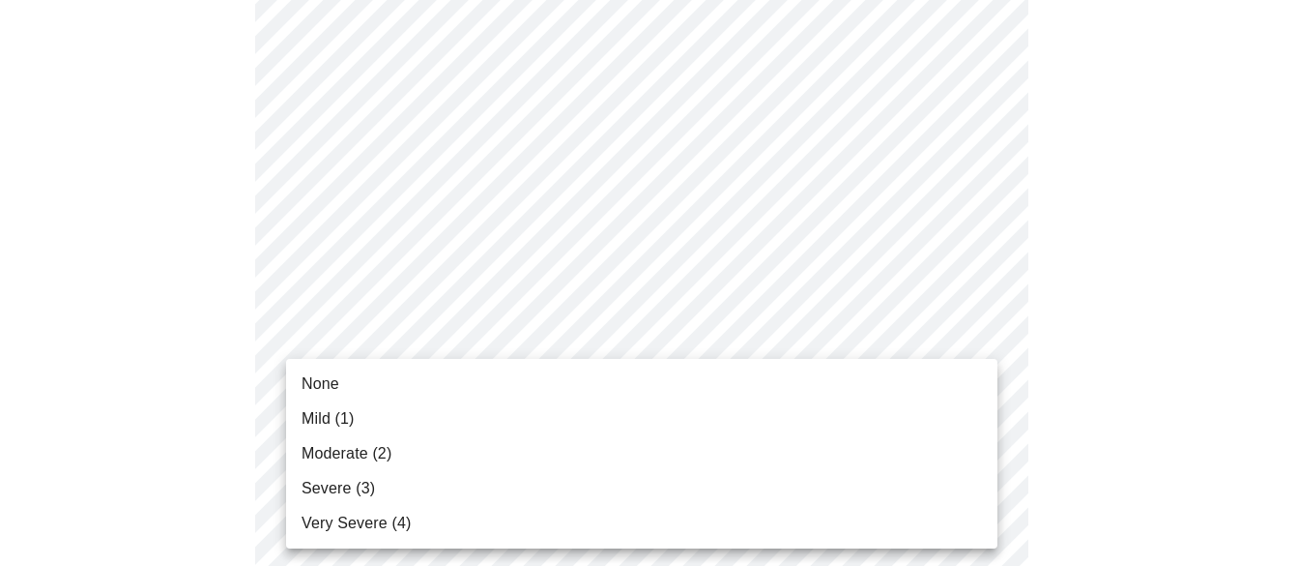
click at [340, 383] on li "None" at bounding box center [641, 383] width 711 height 35
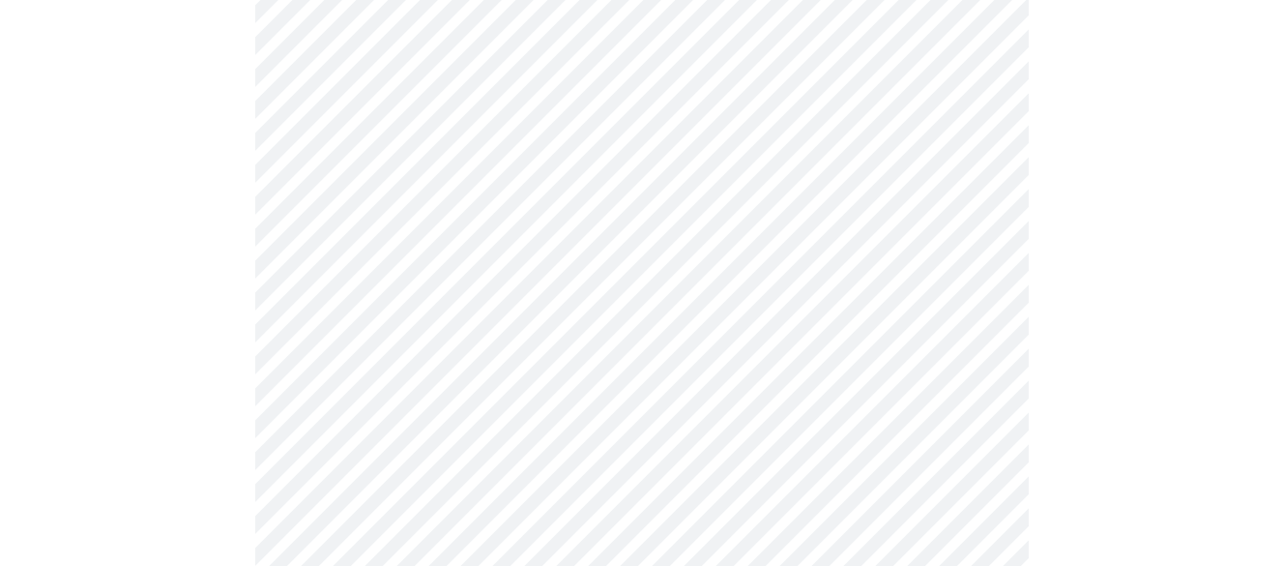
scroll to position [1353, 0]
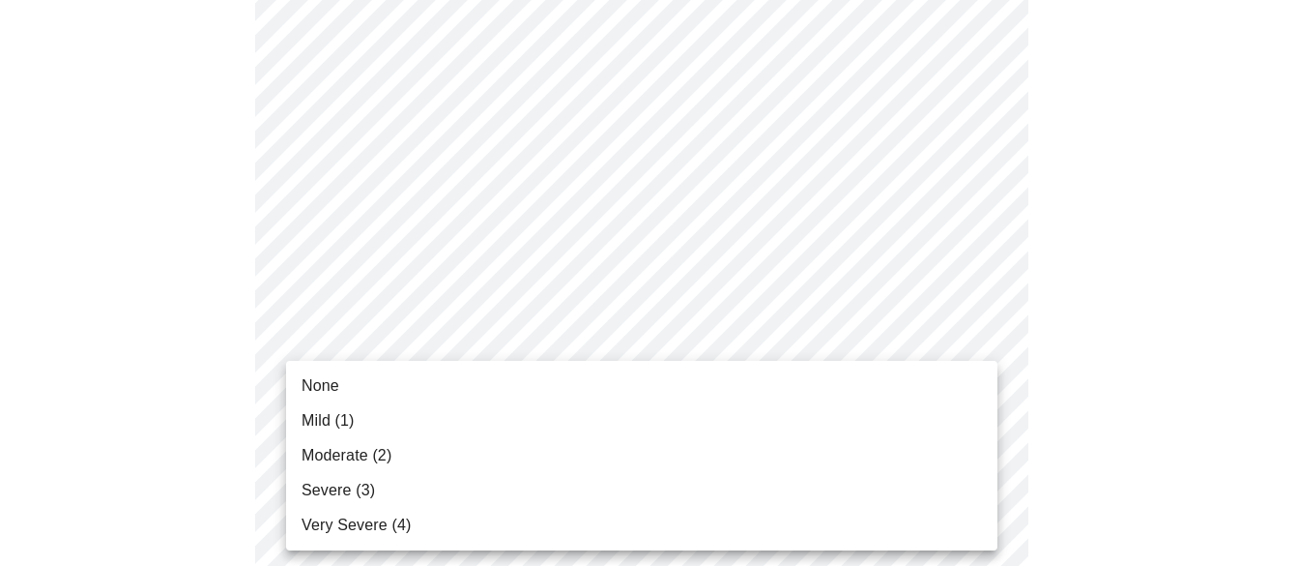
click at [341, 387] on li "None" at bounding box center [641, 385] width 711 height 35
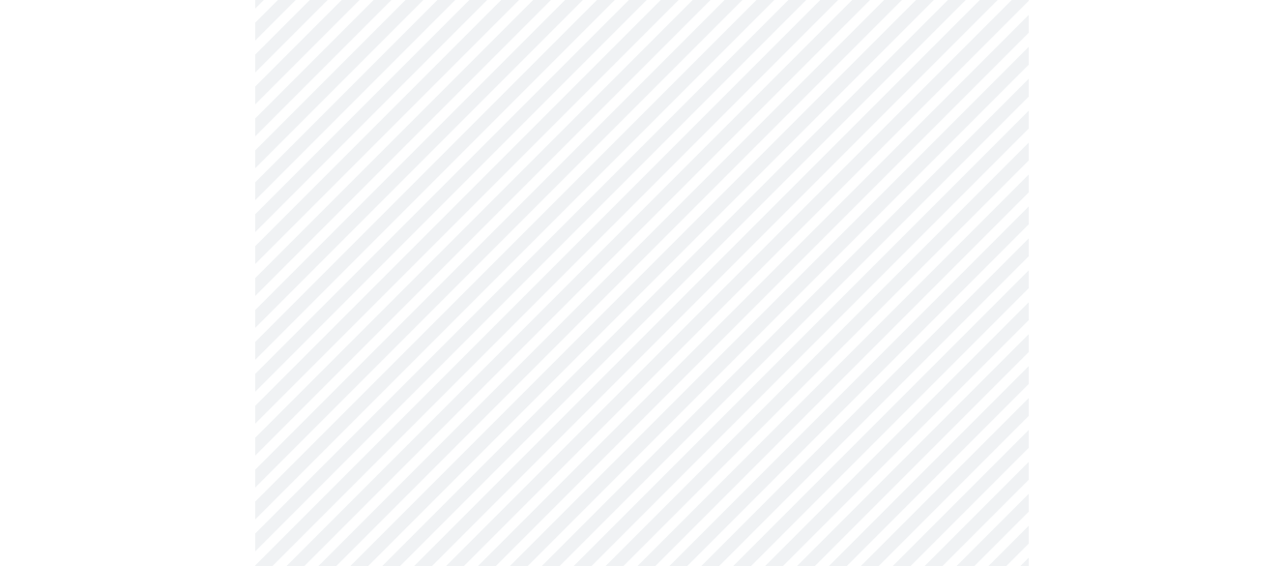
scroll to position [1547, 0]
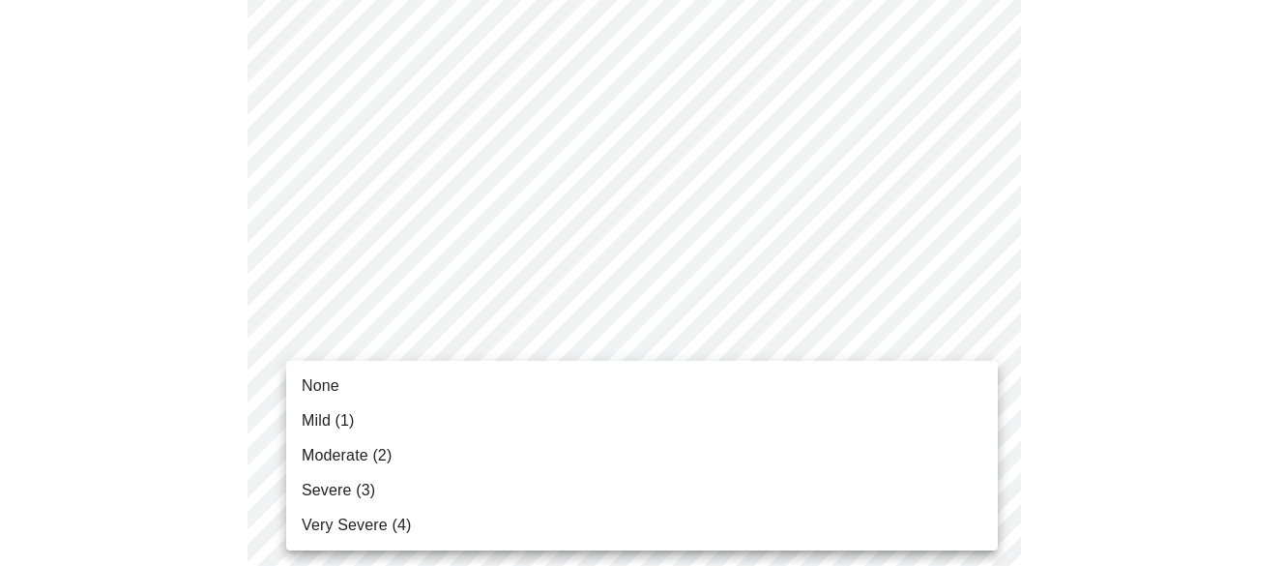
click at [354, 452] on span "Moderate (2)" at bounding box center [347, 455] width 90 height 23
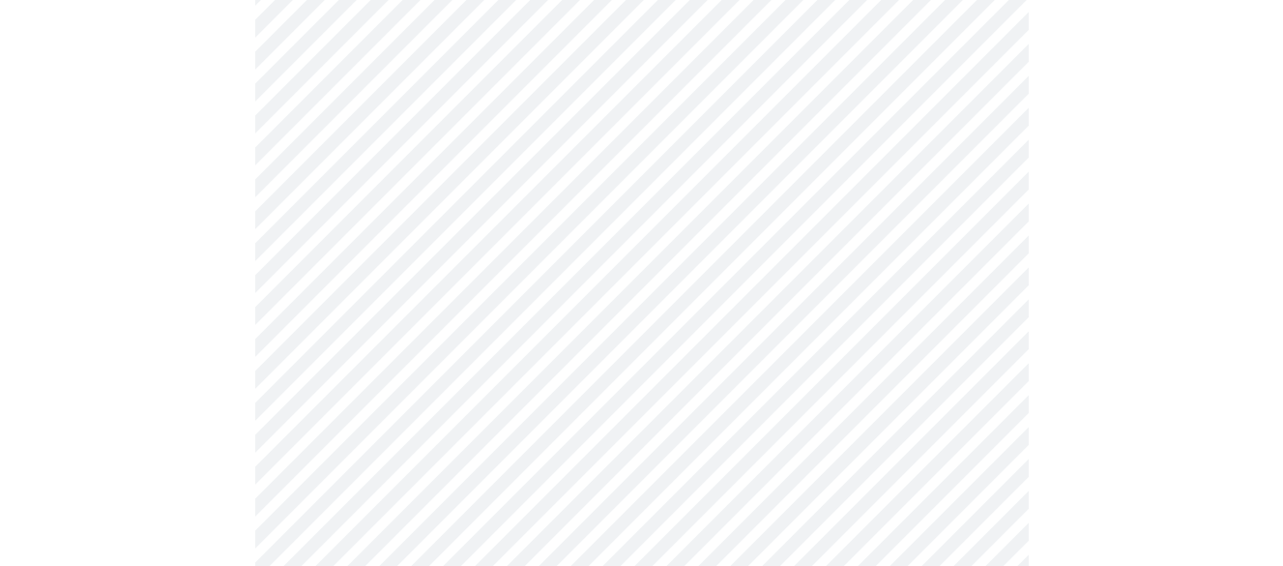
scroll to position [773, 0]
click at [974, 405] on body "MyMenopauseRx Appointments Messaging Labs Uploads Medications Community Refer a…" at bounding box center [641, 201] width 1267 height 1935
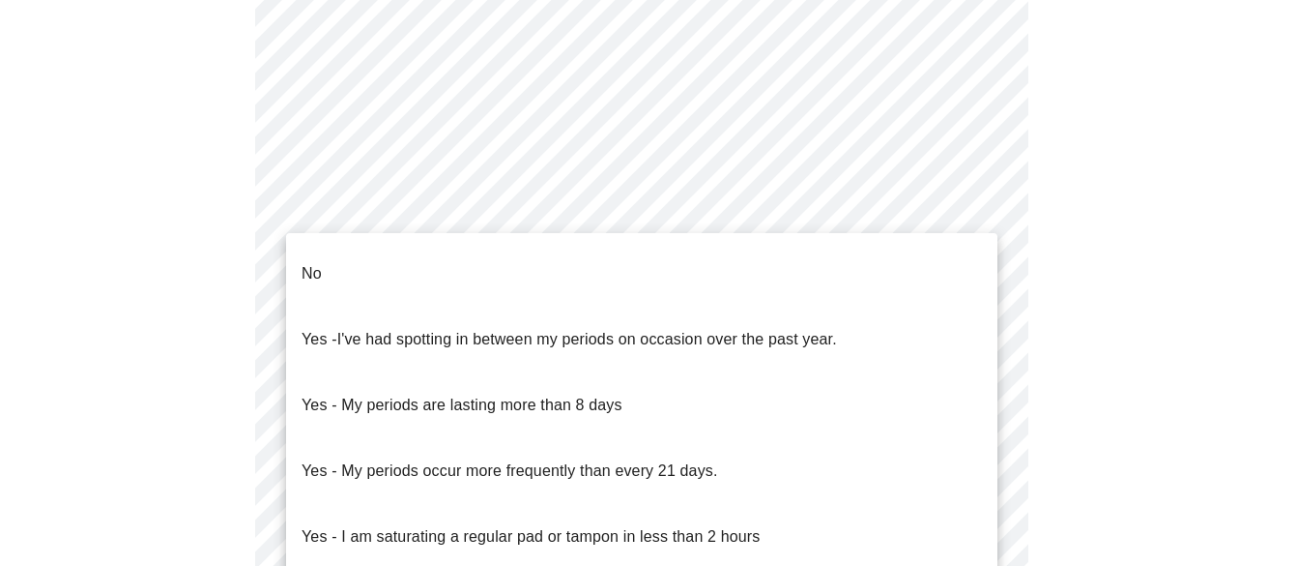
click at [555, 328] on p "Yes - I've had spotting in between my periods on occasion over the past year." at bounding box center [570, 339] width 536 height 23
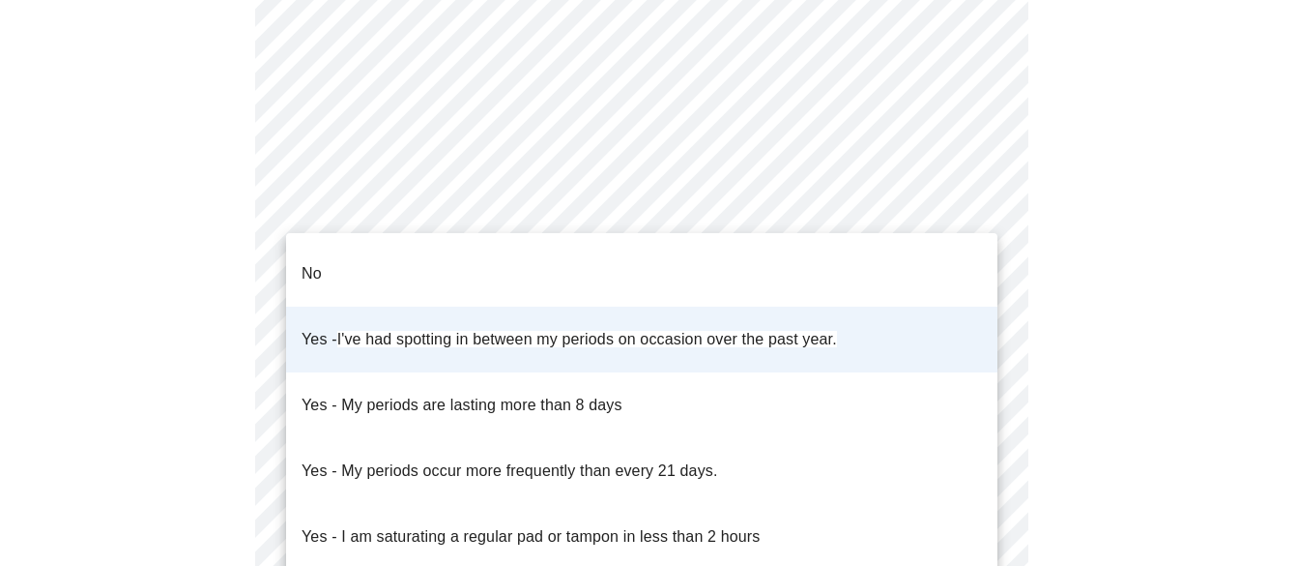
click at [976, 414] on body "MyMenopauseRx Appointments Messaging Labs Uploads Medications Community Refer a…" at bounding box center [649, 196] width 1282 height 1924
click at [553, 525] on p "Yes - I am saturating a regular pad or tampon in less than 2 hours" at bounding box center [531, 536] width 458 height 23
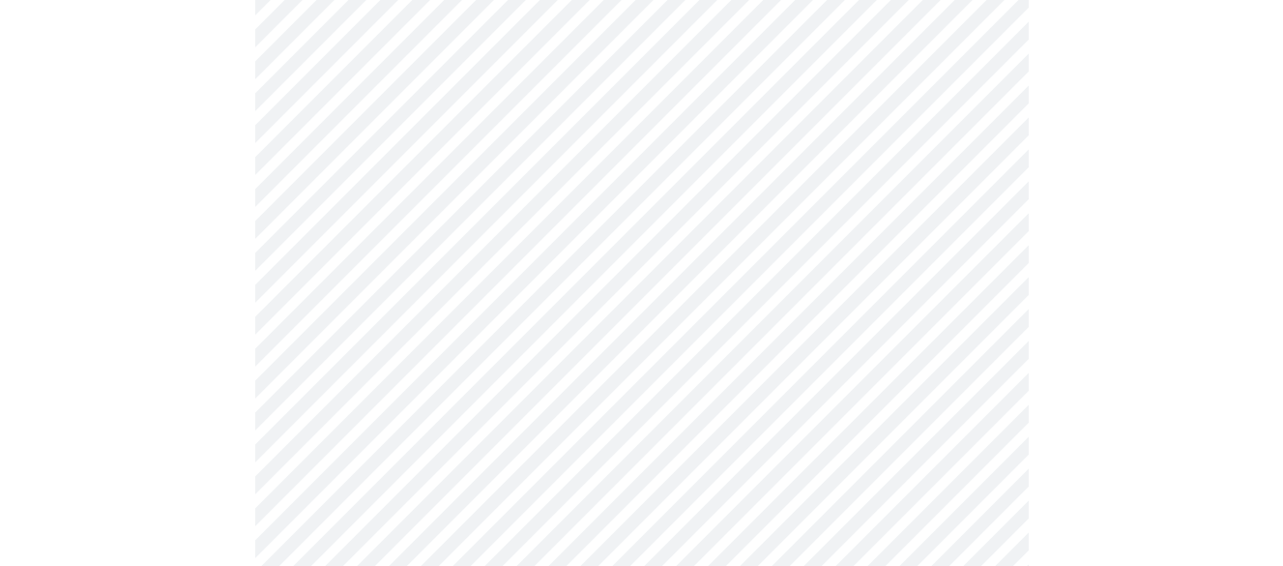
scroll to position [967, 0]
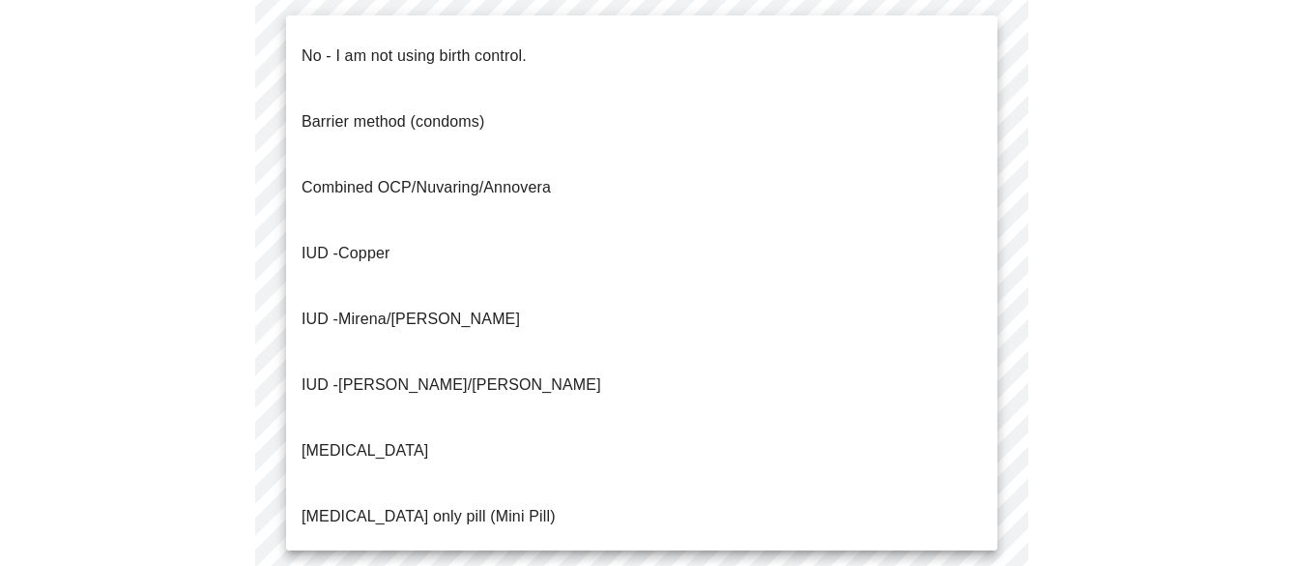
click at [989, 348] on body "MyMenopauseRx Appointments Messaging Labs Uploads Medications Community Refer a…" at bounding box center [649, 3] width 1282 height 1924
click at [447, 110] on p "Barrier method (condoms)" at bounding box center [393, 121] width 183 height 23
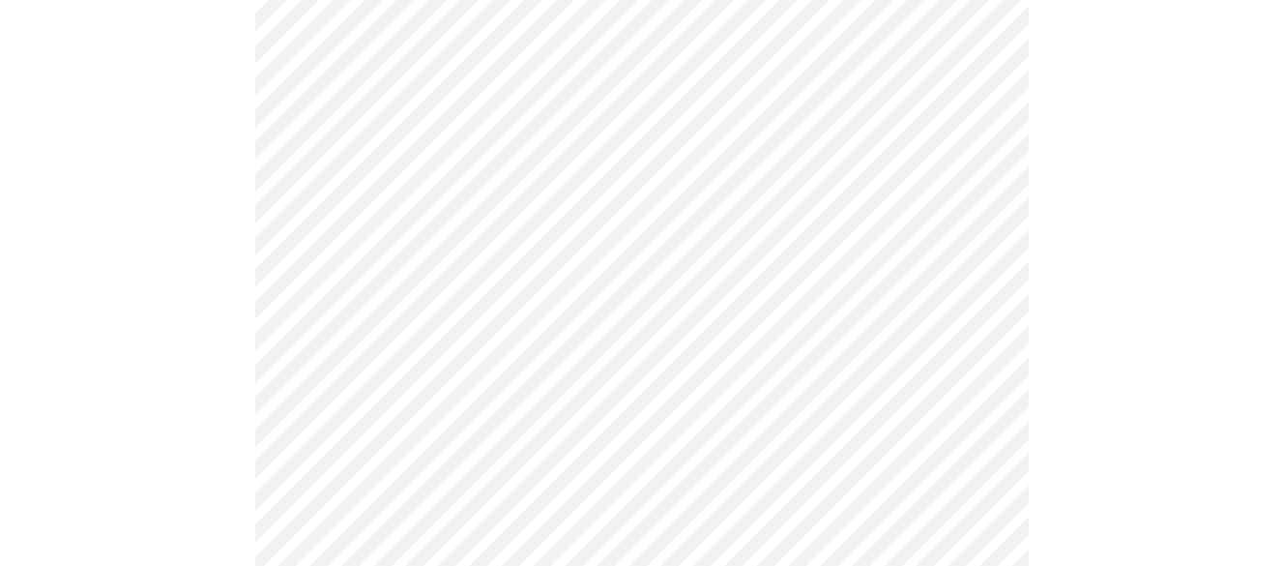
scroll to position [1160, 0]
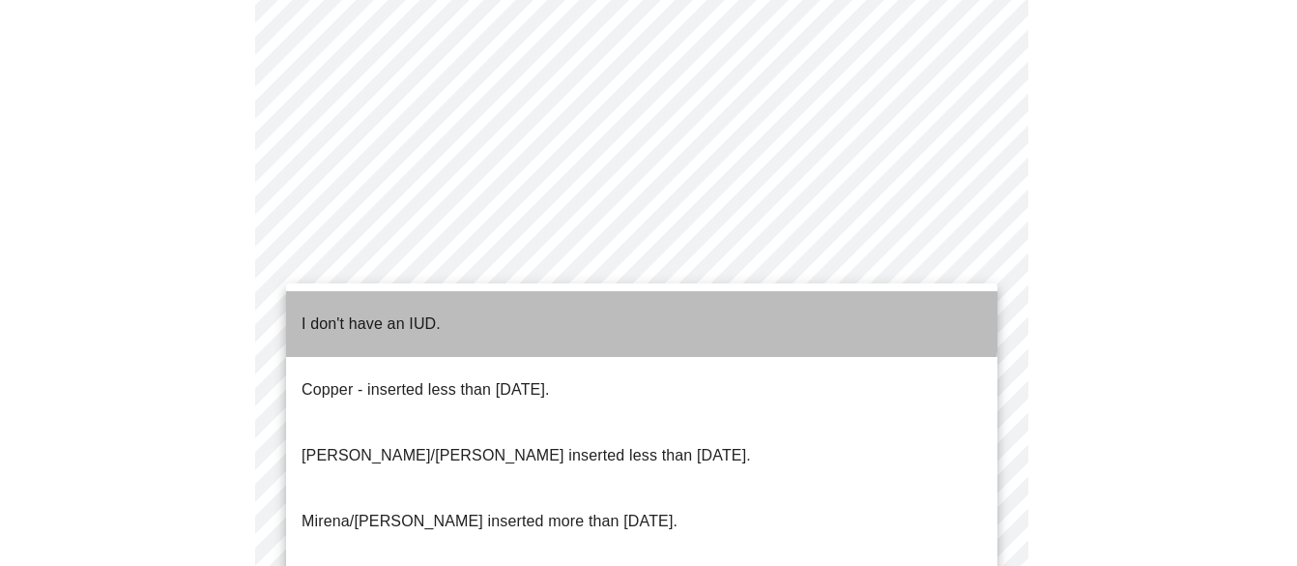
click at [411, 312] on p "I don't have an IUD." at bounding box center [371, 323] width 139 height 23
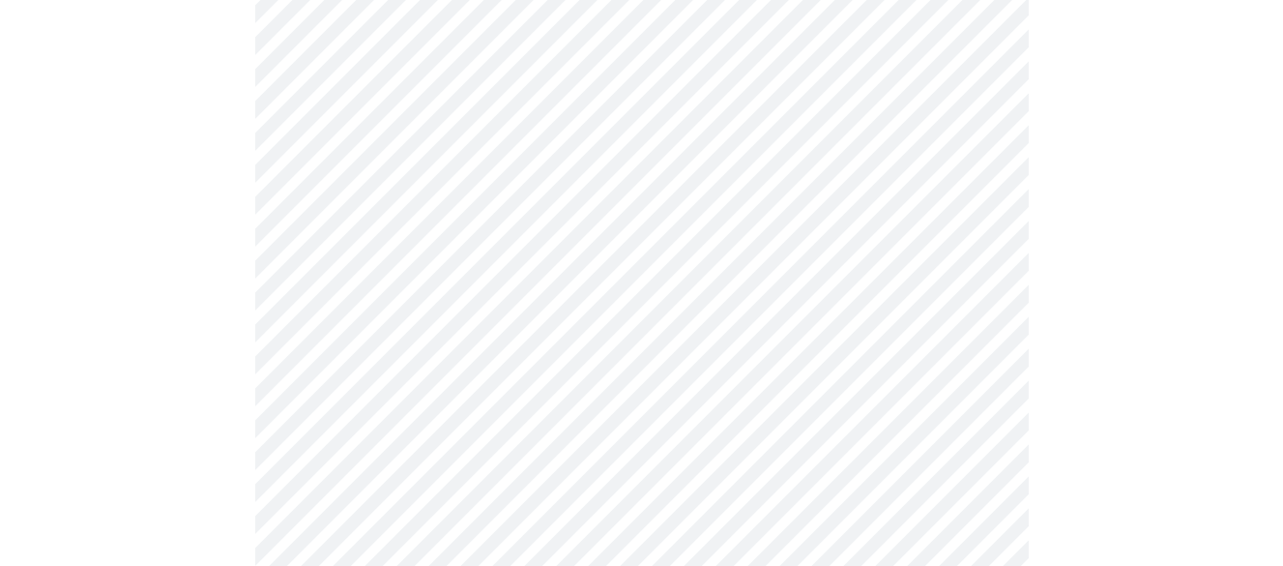
scroll to position [1257, 0]
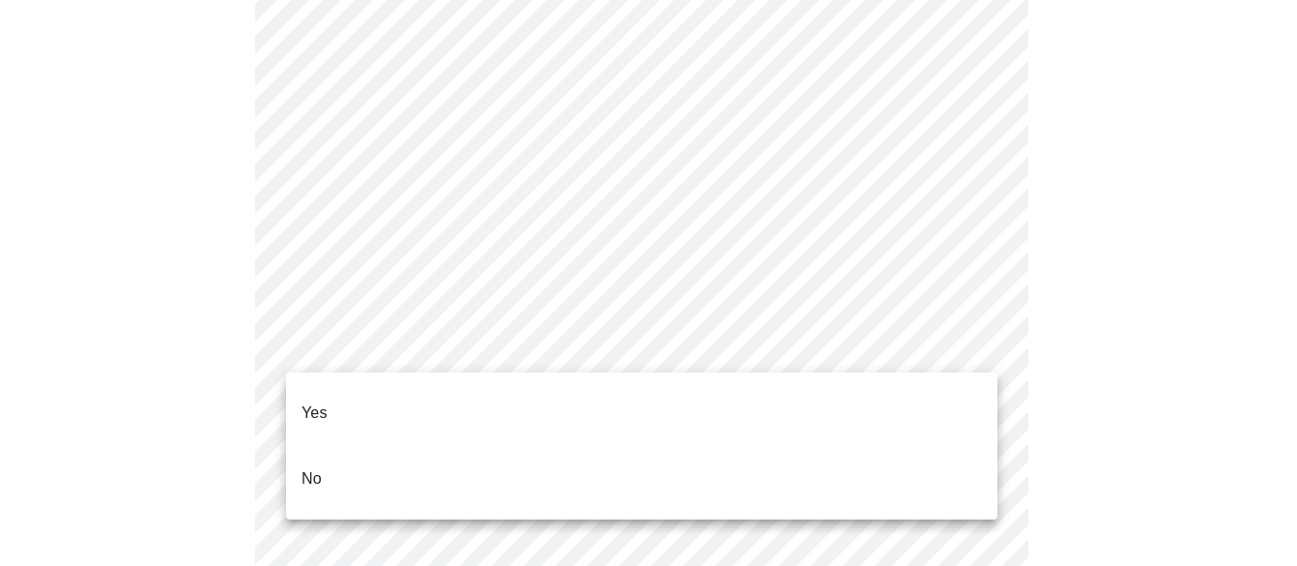
click at [330, 393] on li "Yes" at bounding box center [641, 413] width 711 height 66
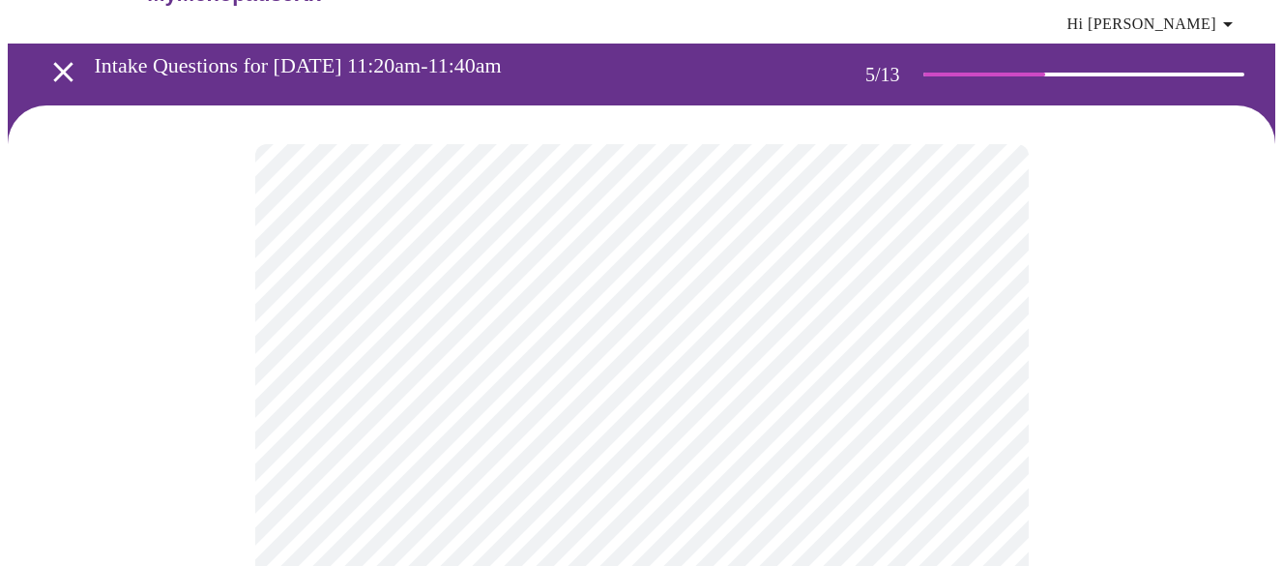
scroll to position [97, 0]
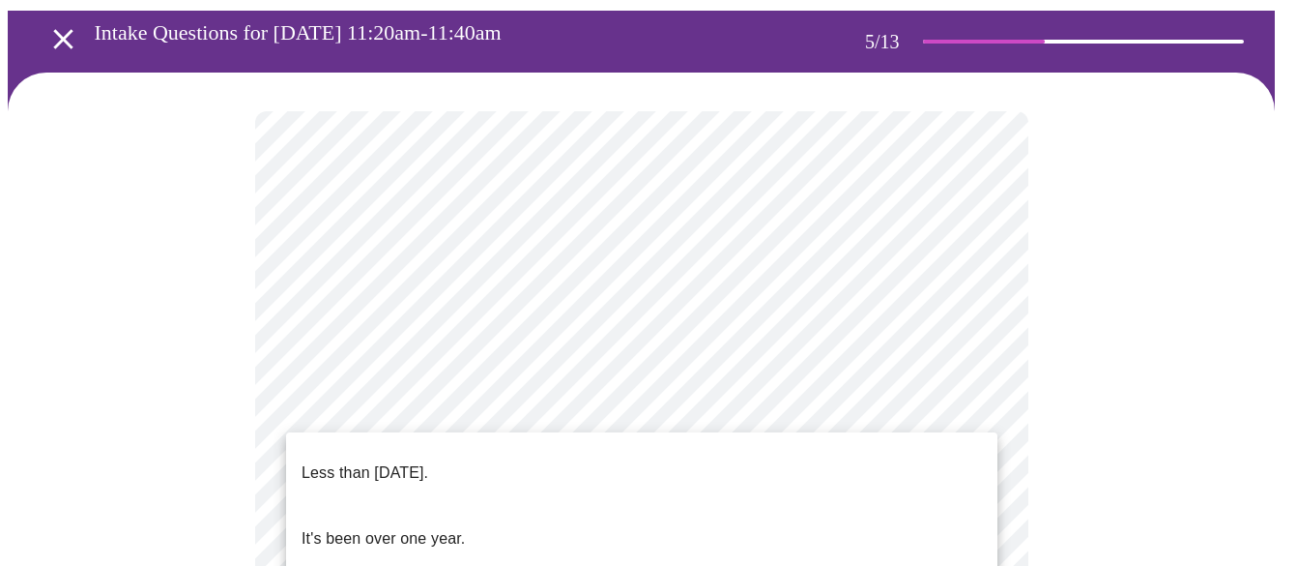
click at [410, 465] on p "Less than one year ago." at bounding box center [365, 472] width 127 height 23
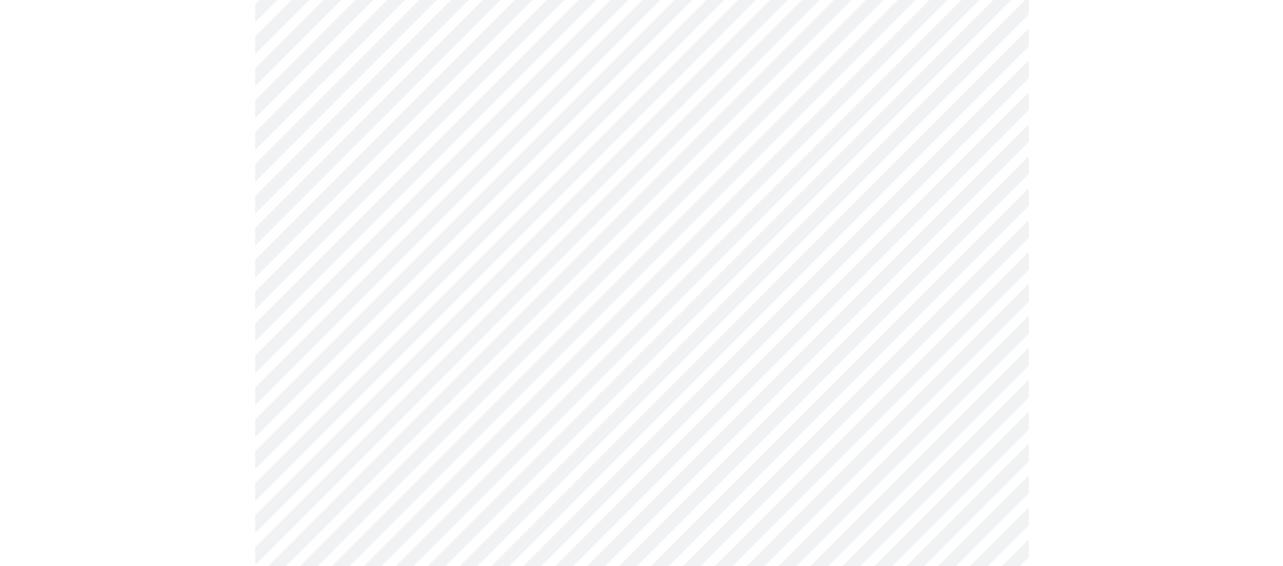
scroll to position [290, 0]
click at [981, 383] on body "MyMenopauseRx Appointments Messaging Labs Uploads Medications Community Refer a…" at bounding box center [649, 509] width 1282 height 1582
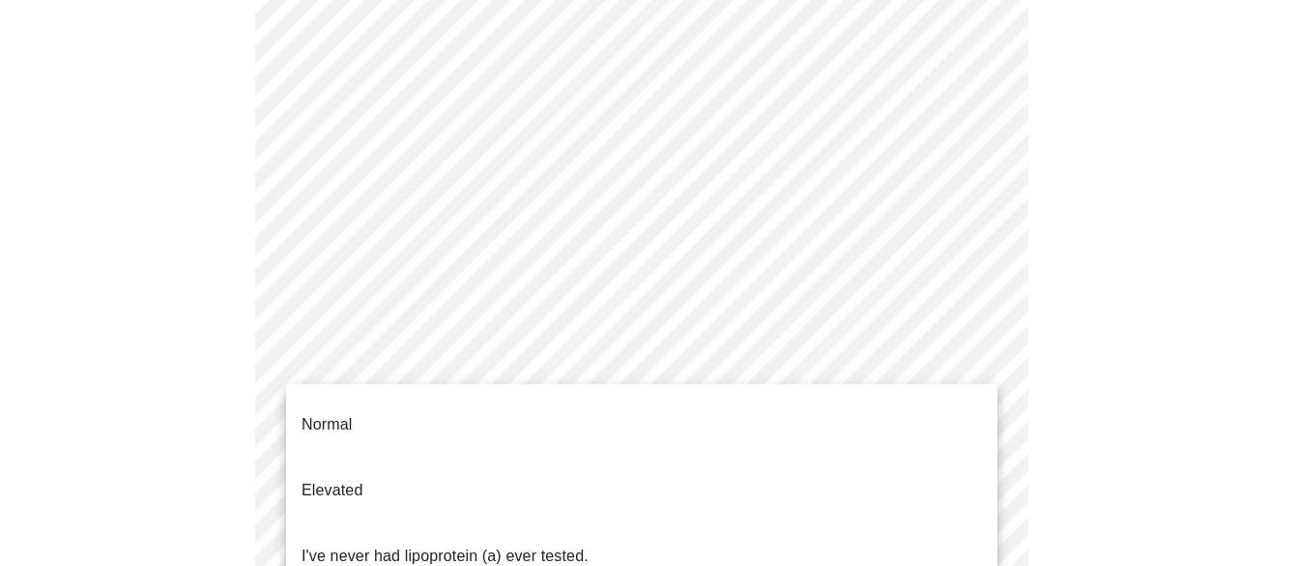
click at [981, 384] on ul "Normal Elevated I've never had lipoprotein (a) ever tested." at bounding box center [641, 490] width 711 height 213
click at [890, 292] on div at bounding box center [648, 283] width 1297 height 566
click at [984, 385] on body "MyMenopauseRx Appointments Messaging Labs Uploads Medications Community Refer a…" at bounding box center [649, 509] width 1282 height 1582
click at [601, 523] on li "I've never had lipoprotein (a) ever tested." at bounding box center [641, 556] width 711 height 66
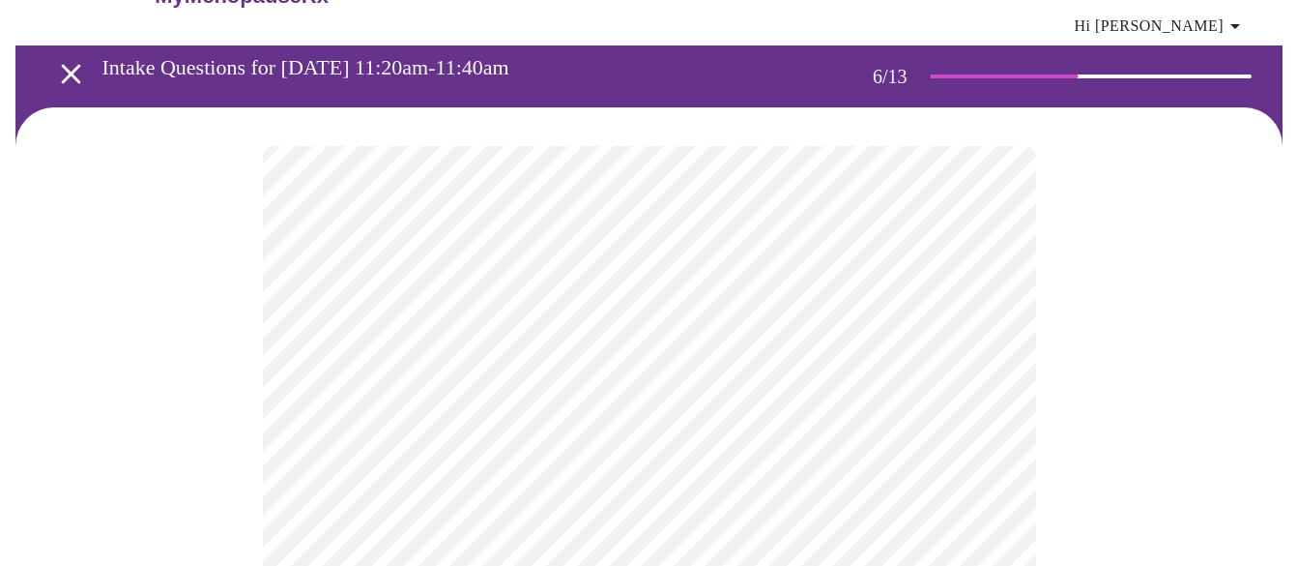
scroll to position [97, 0]
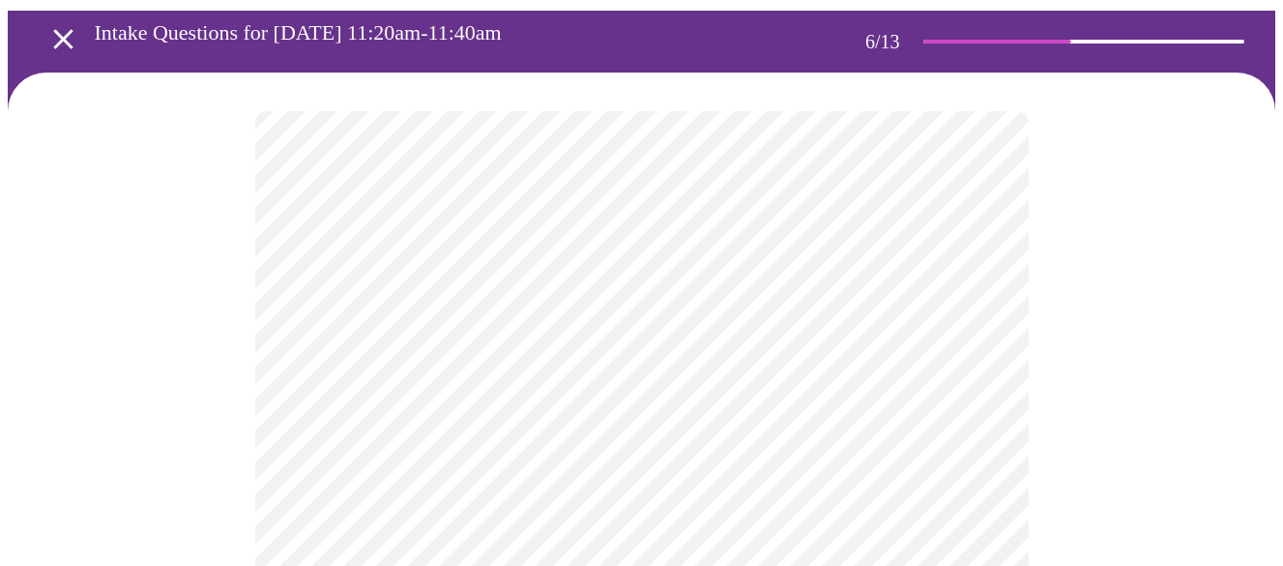
click at [437, 458] on body "MyMenopauseRx Appointments Messaging Labs Uploads Medications Community Refer a…" at bounding box center [641, 440] width 1267 height 1059
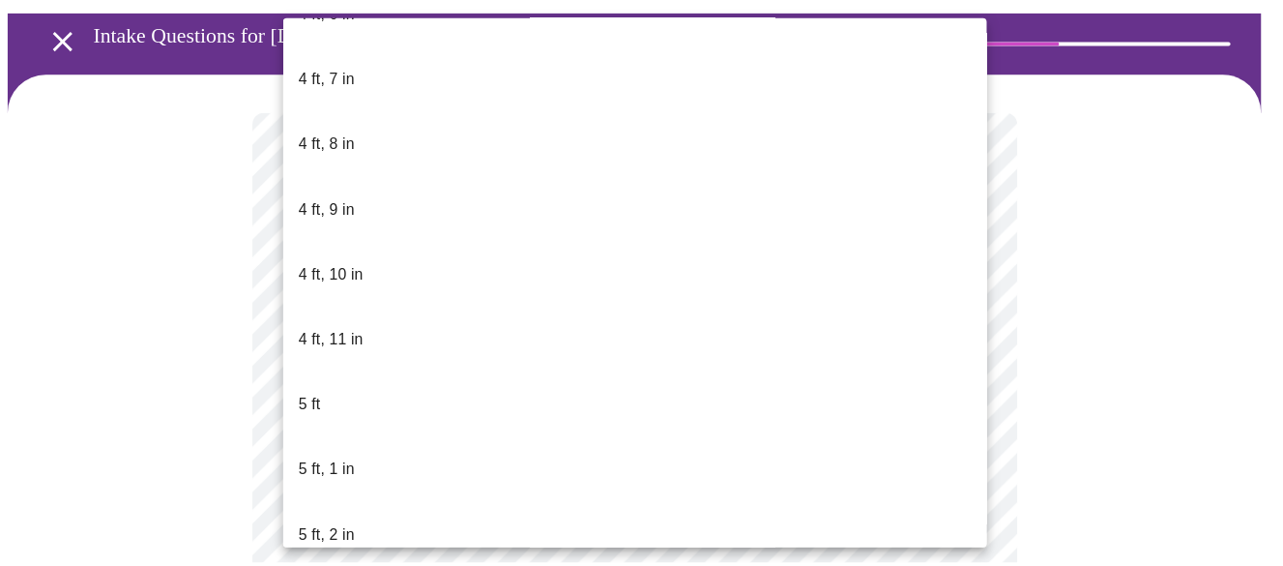
scroll to position [1257, 0]
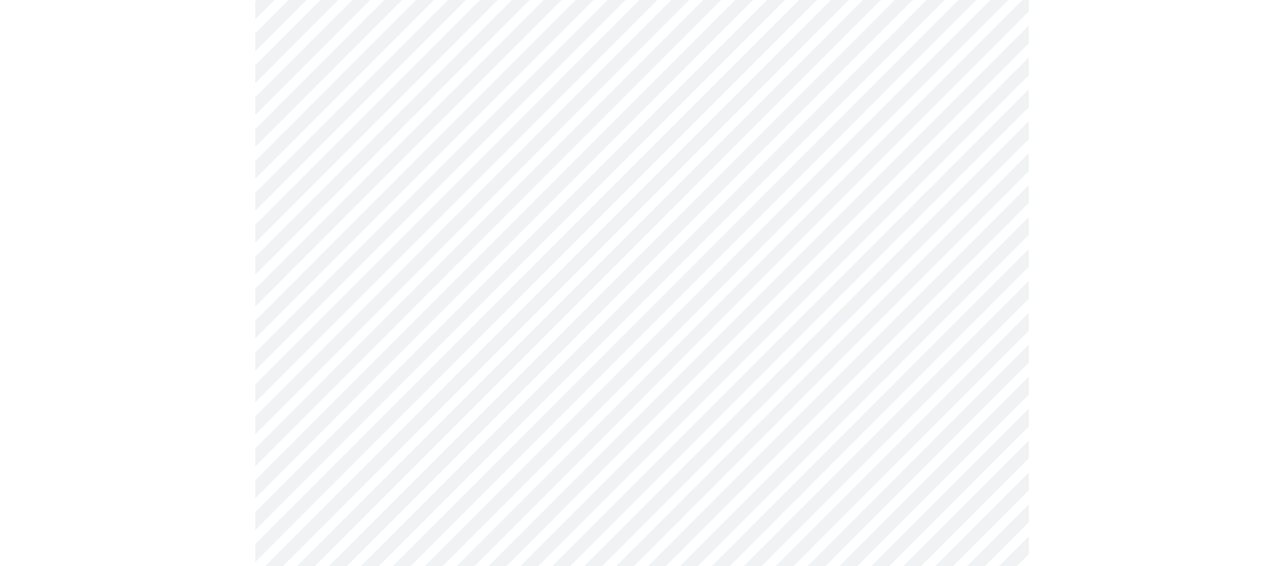
scroll to position [5027, 0]
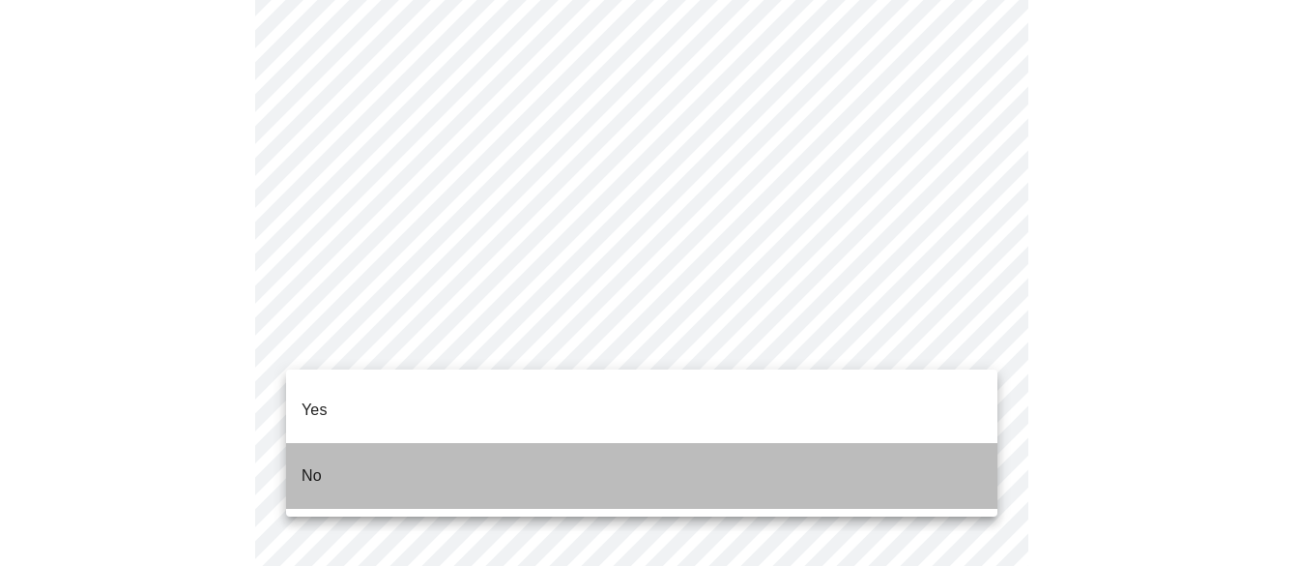
click at [400, 447] on li "No" at bounding box center [641, 476] width 711 height 66
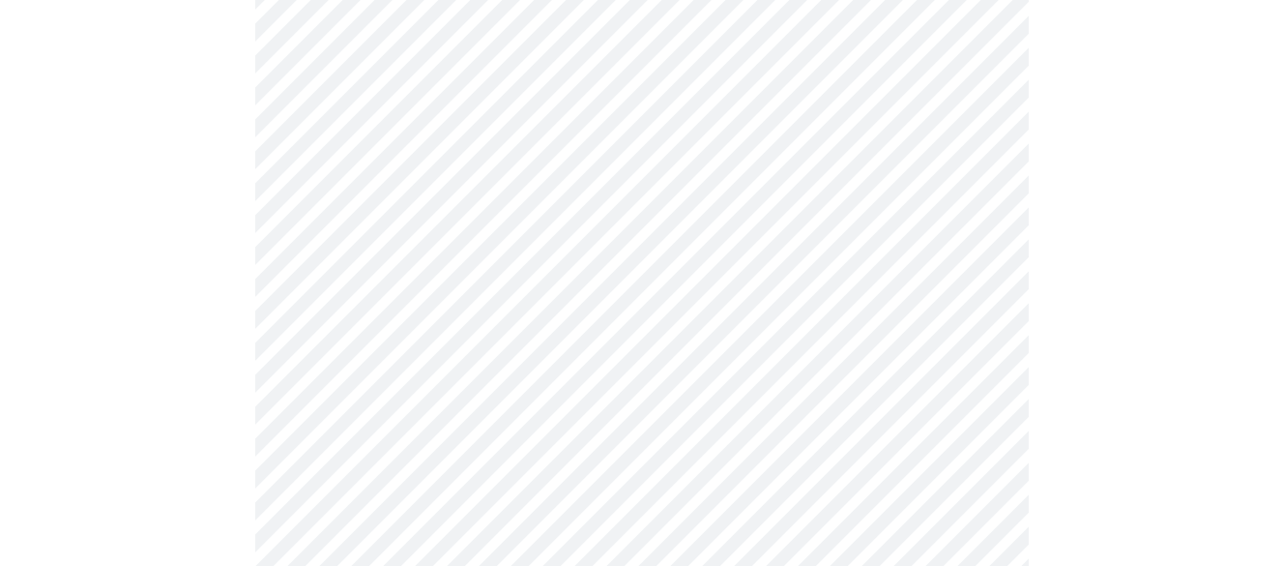
scroll to position [1257, 0]
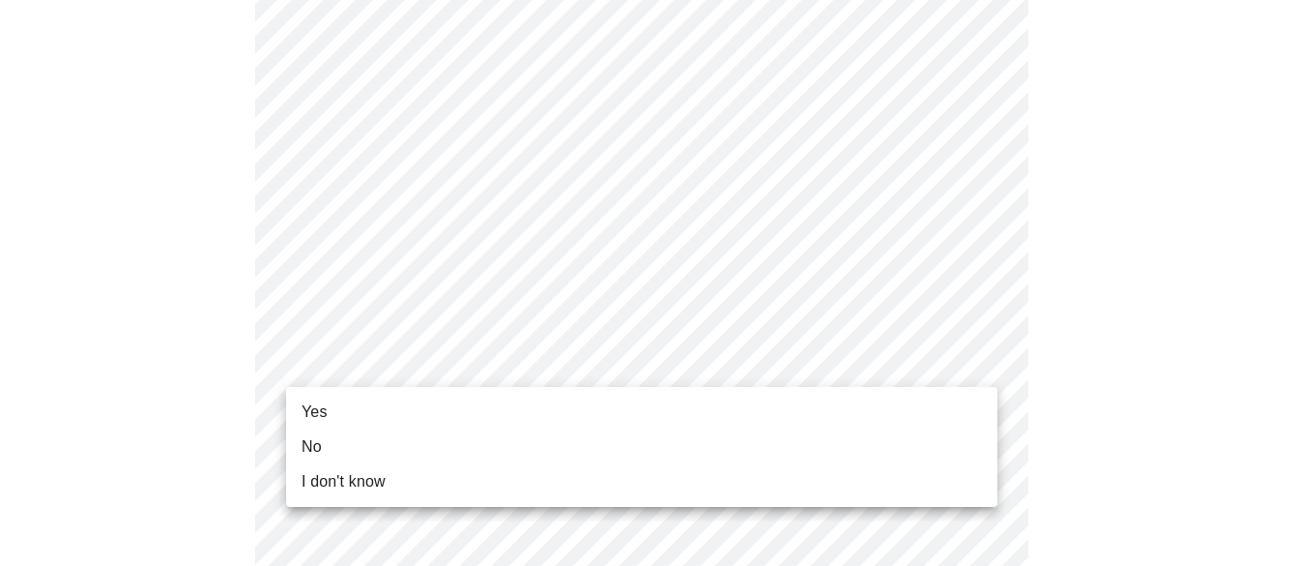
click at [306, 413] on span "Yes" at bounding box center [315, 411] width 26 height 23
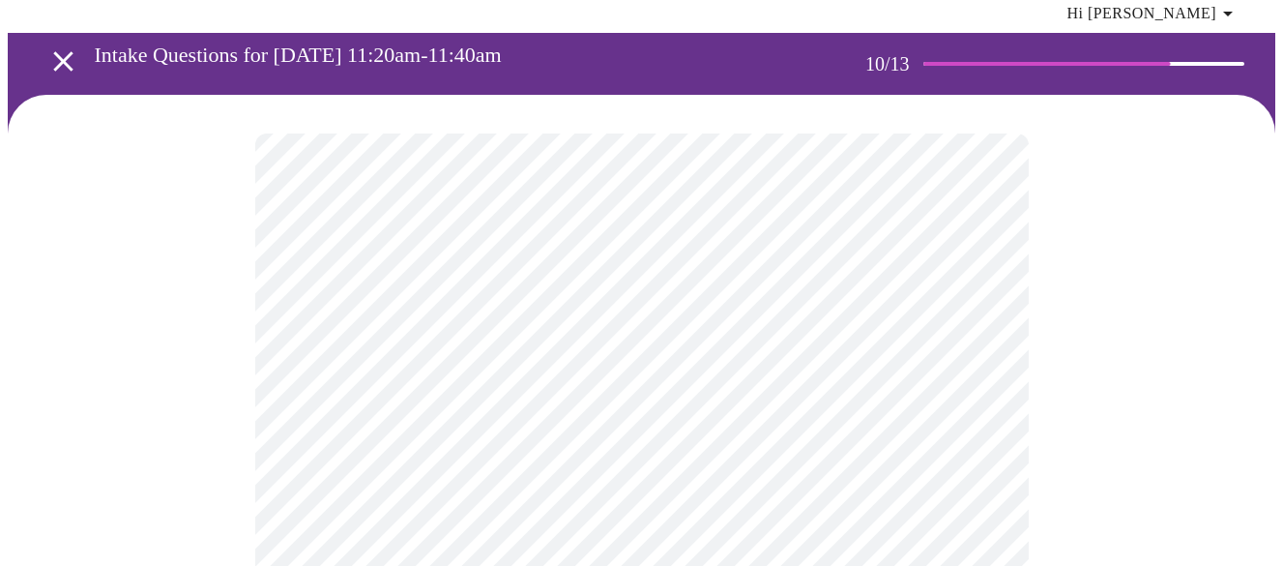
scroll to position [290, 0]
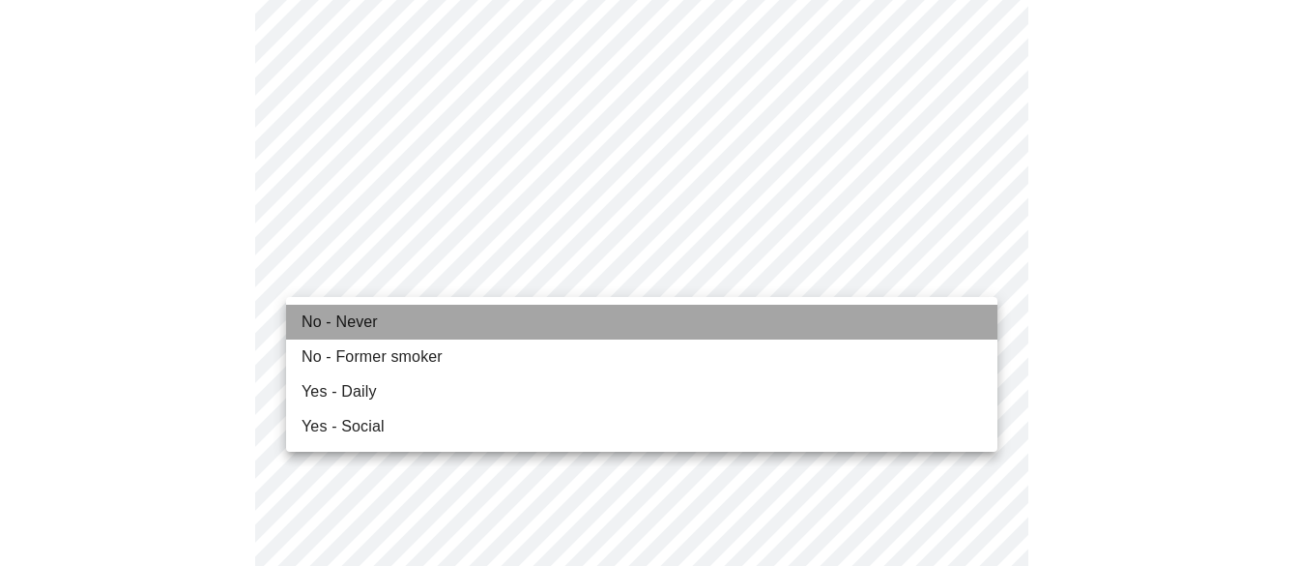
click at [380, 324] on li "No - Never" at bounding box center [641, 322] width 711 height 35
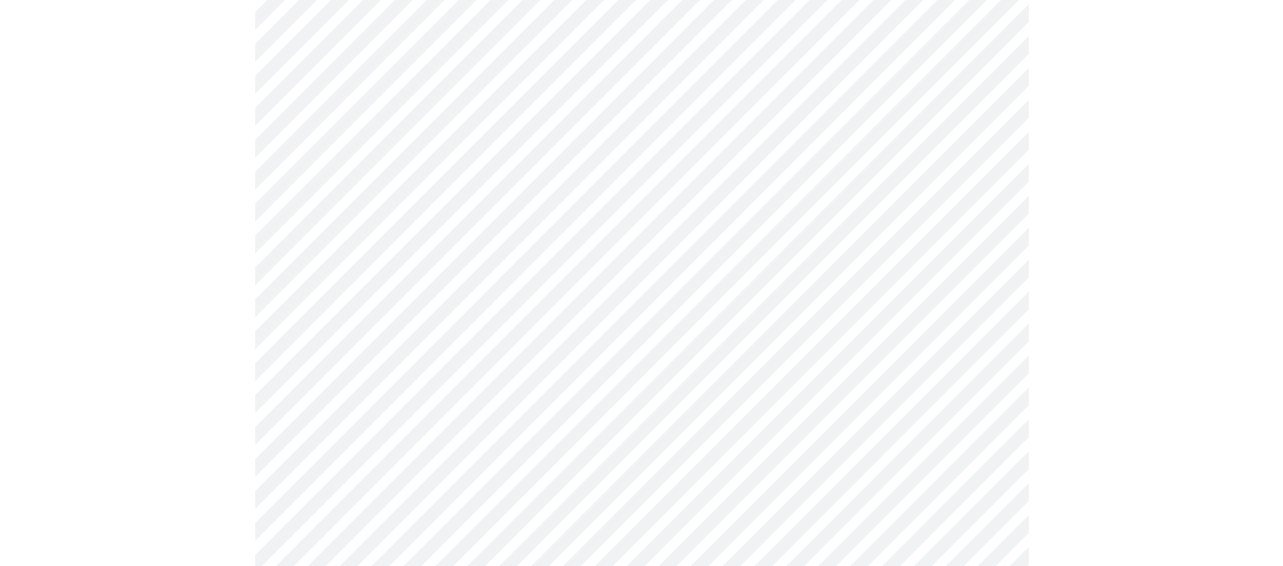
scroll to position [1547, 0]
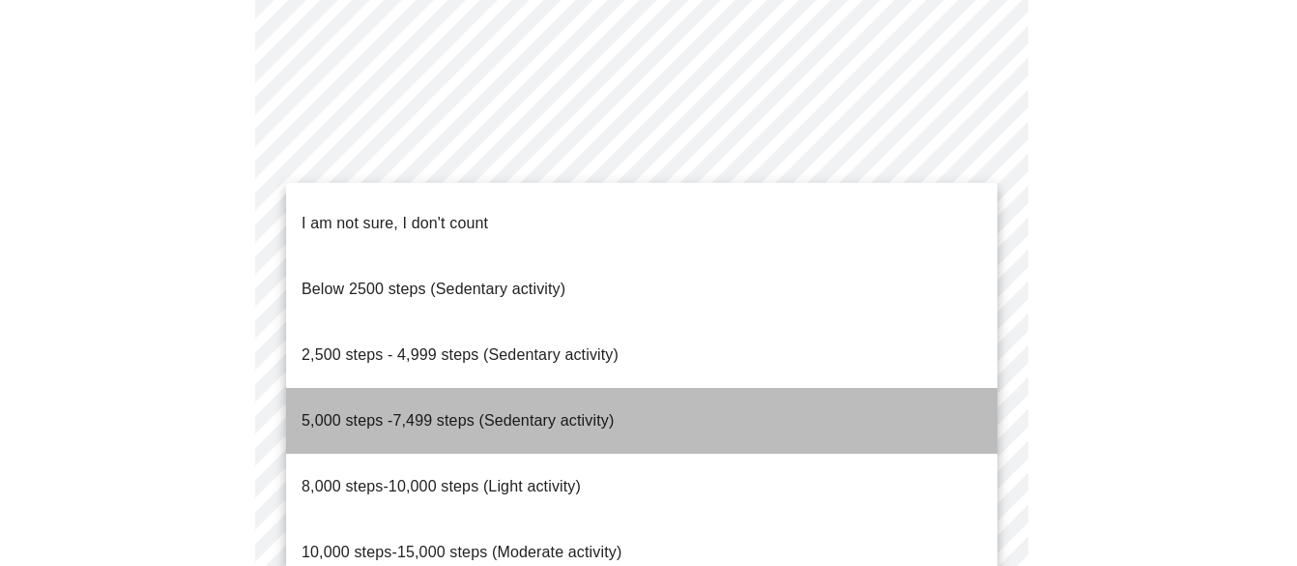
click at [520, 409] on p "5,000 steps -7,499 steps (Sedentary activity)" at bounding box center [458, 420] width 312 height 23
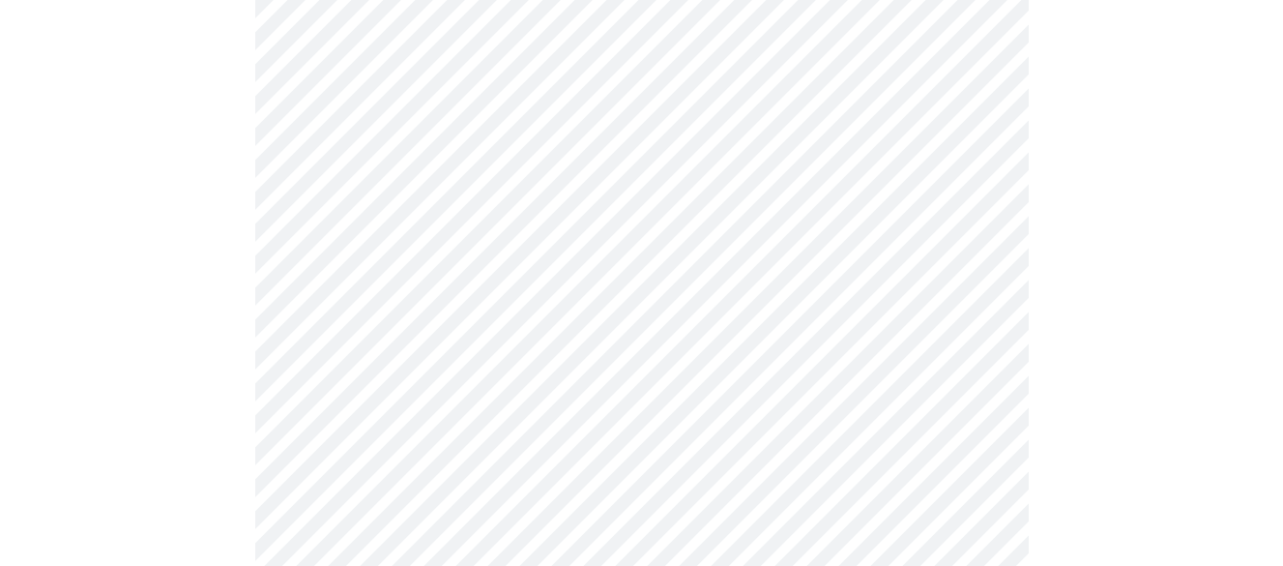
scroll to position [1740, 0]
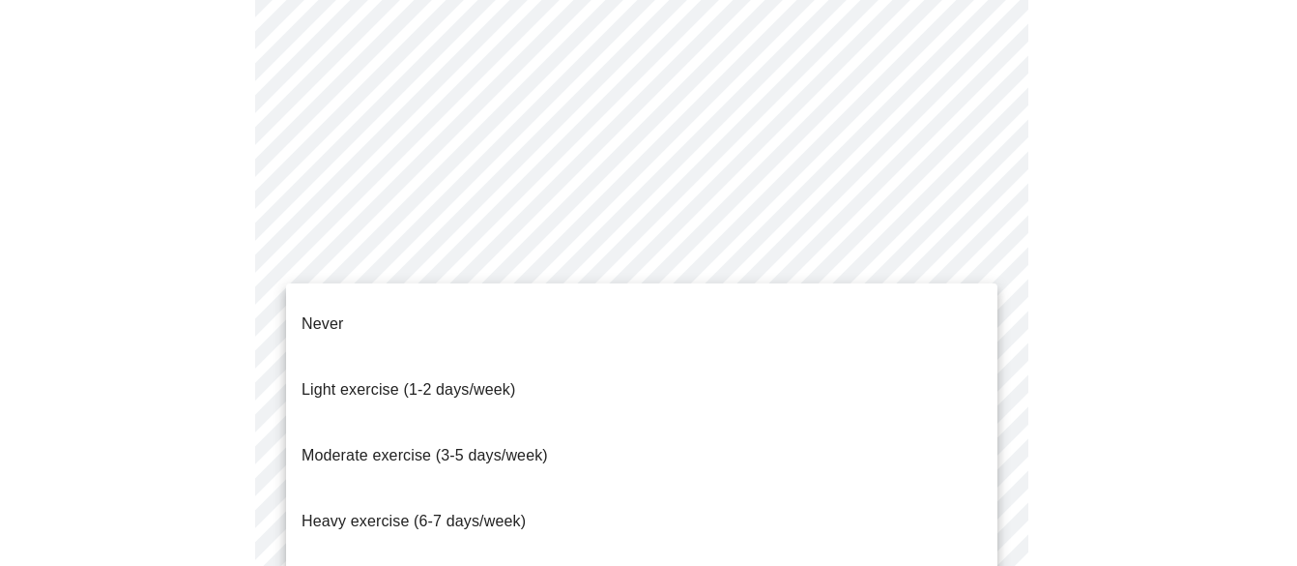
click at [421, 447] on span "Moderate exercise (3-5 days/week)" at bounding box center [425, 455] width 247 height 16
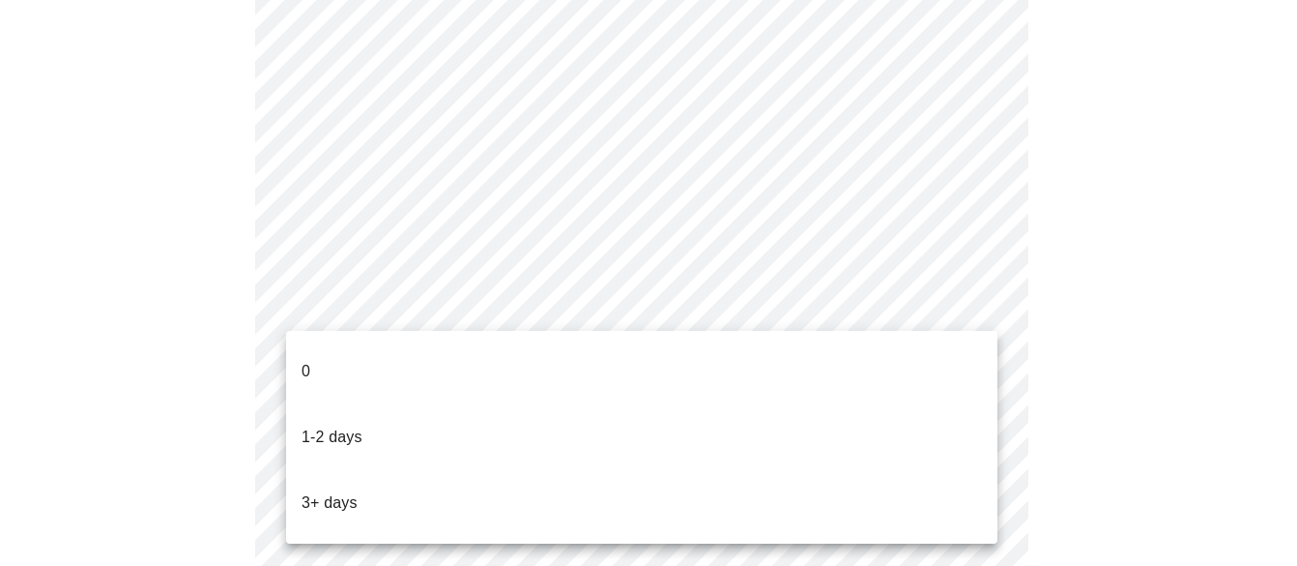
click at [329, 404] on li "1-2 days" at bounding box center [641, 437] width 711 height 66
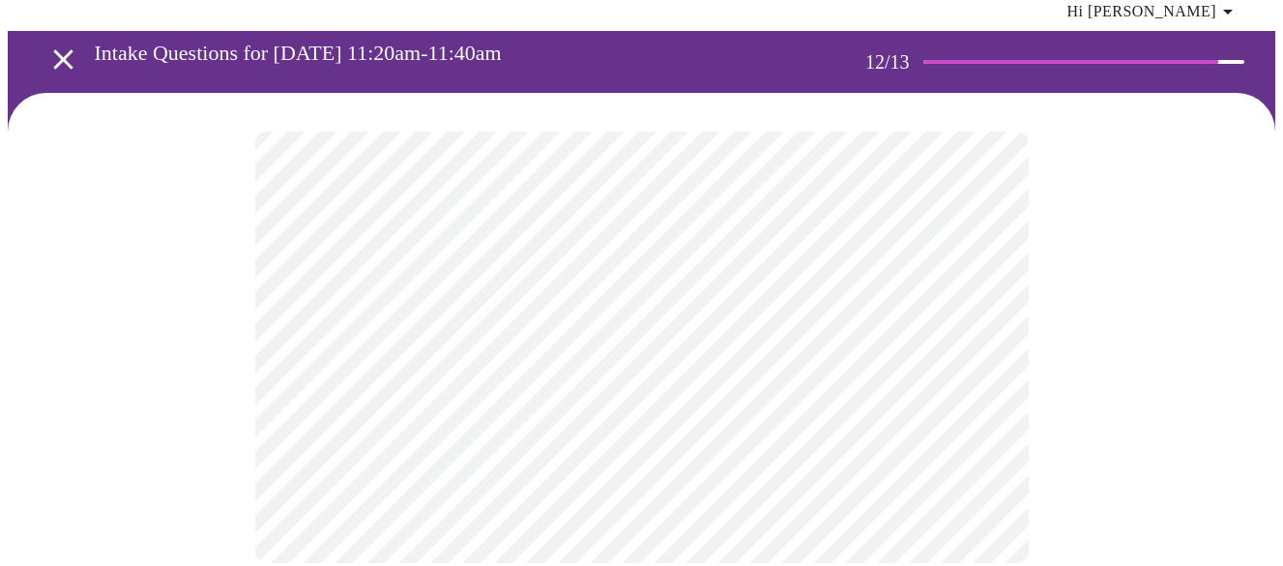
scroll to position [77, 0]
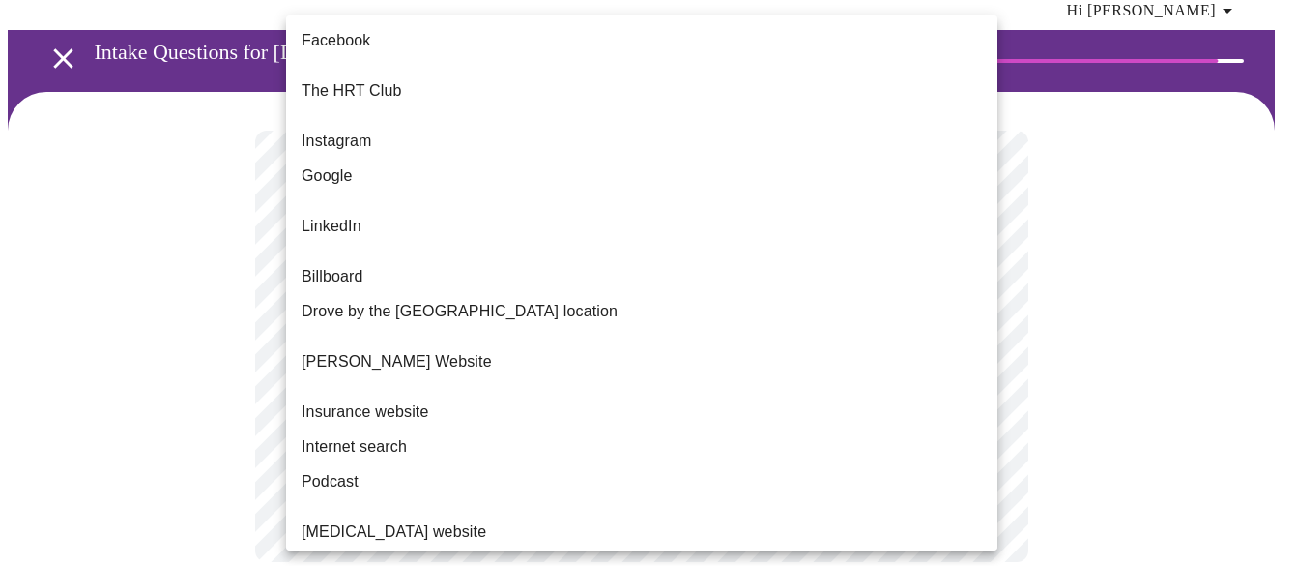
click at [974, 326] on body "MyMenopauseRx Appointments Messaging Labs Uploads Medications Community Refer a…" at bounding box center [649, 265] width 1282 height 670
click at [425, 300] on span "Drove by the Wheaton location" at bounding box center [460, 311] width 316 height 23
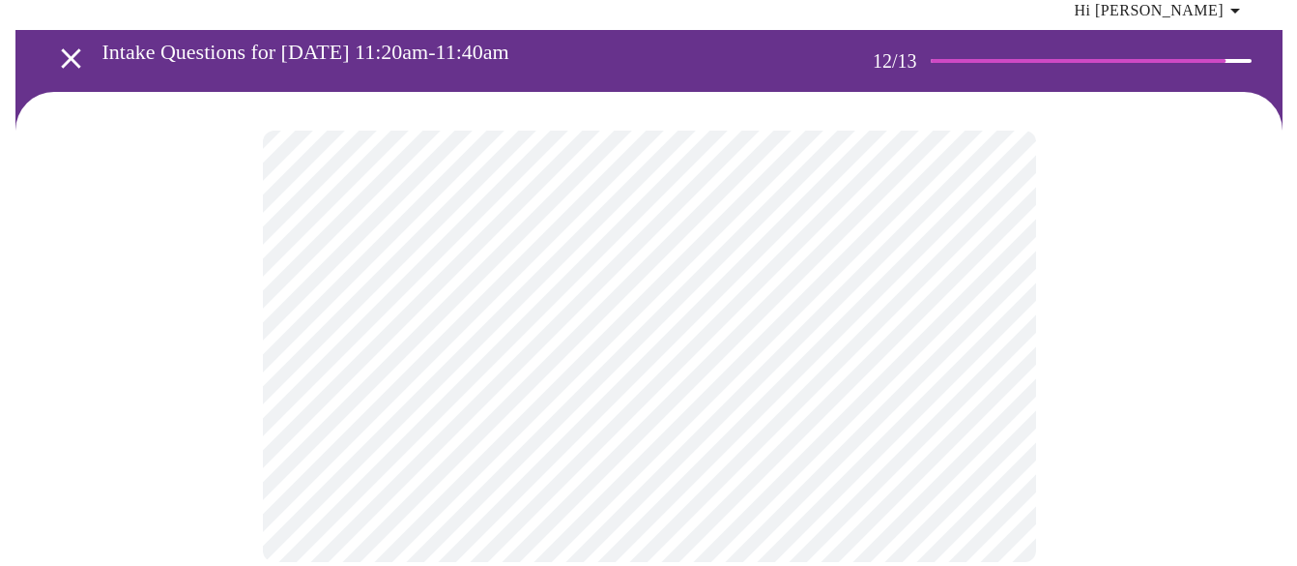
scroll to position [0, 0]
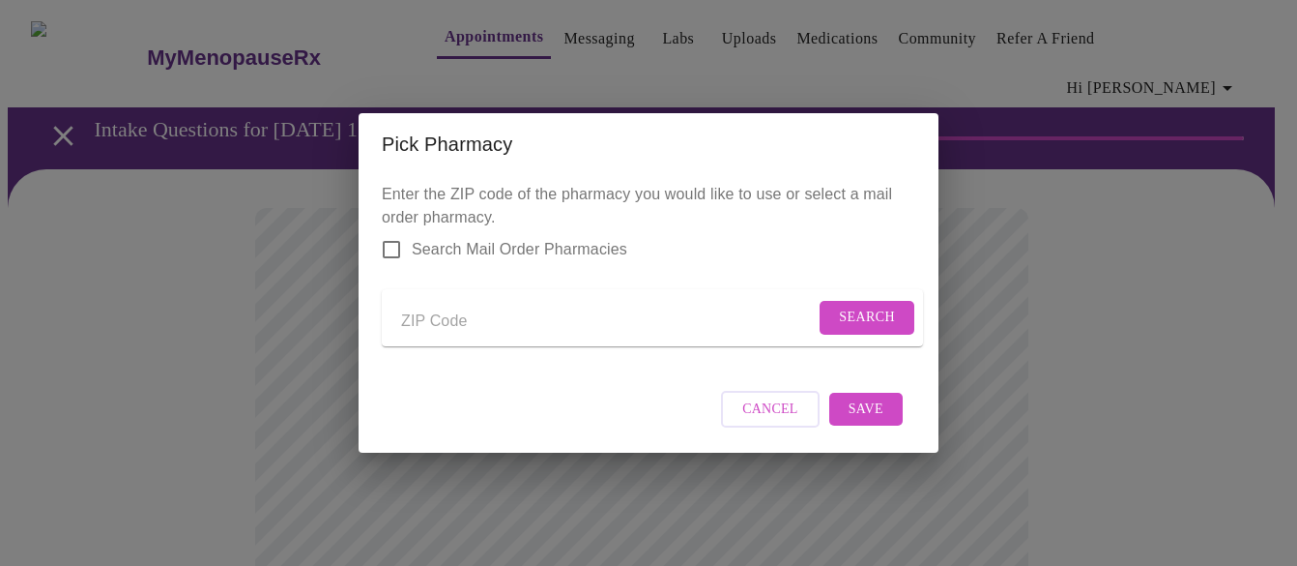
click at [440, 321] on input "Send a message to your care team" at bounding box center [608, 320] width 414 height 31
type input "60187"
click at [832, 306] on button "Search" at bounding box center [867, 318] width 95 height 34
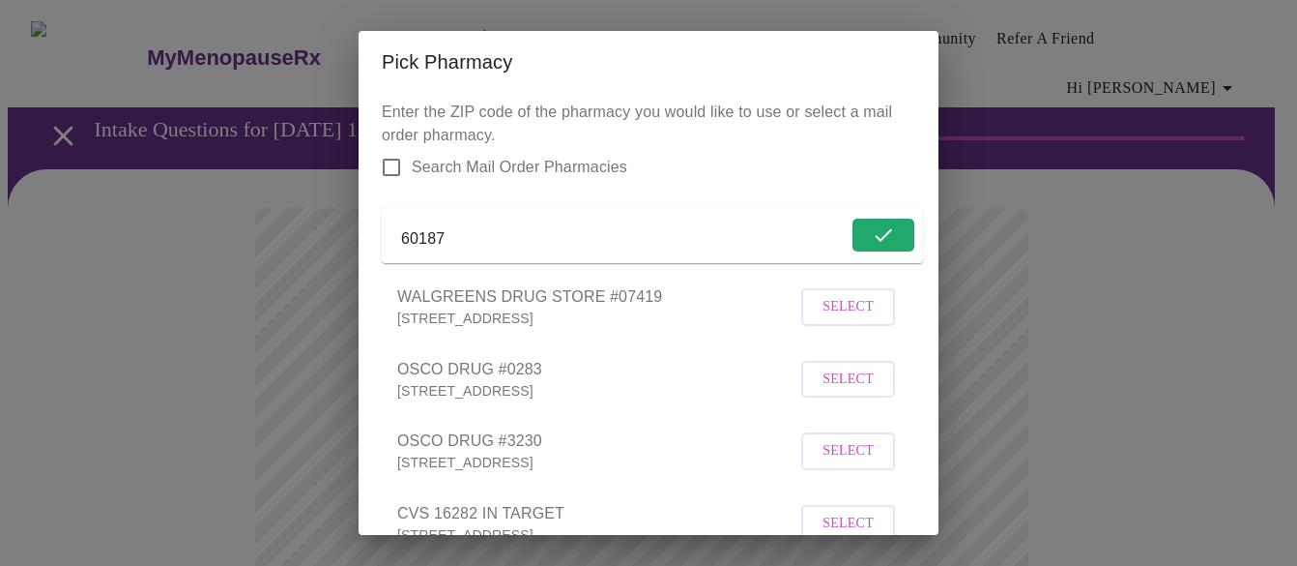
click at [823, 319] on span "Select" at bounding box center [848, 307] width 51 height 24
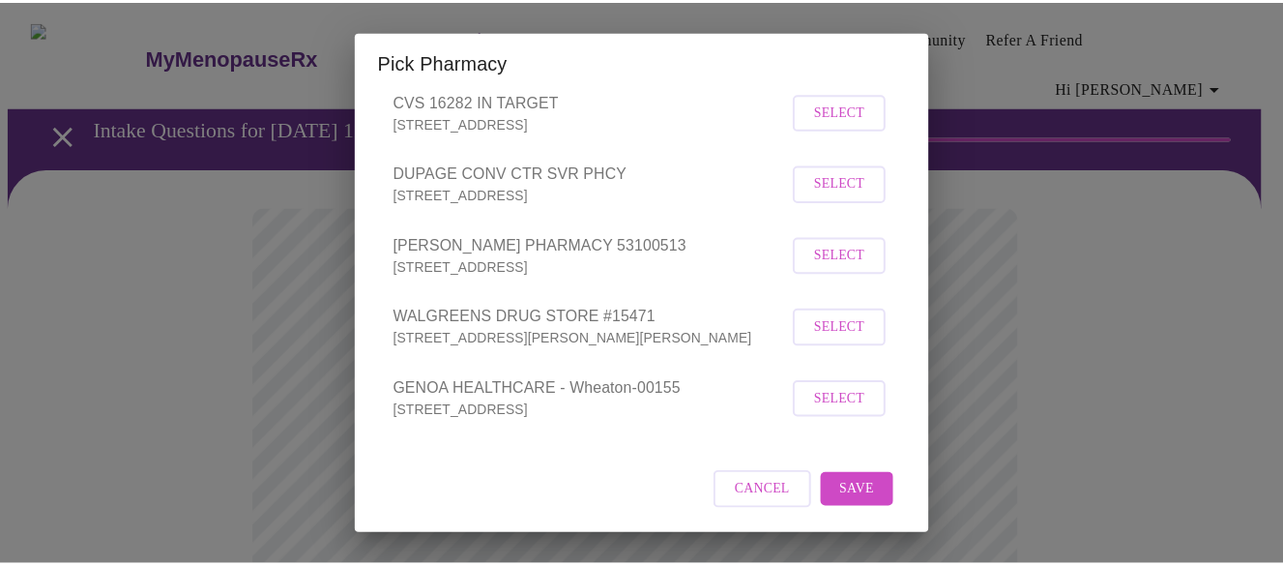
scroll to position [437, 0]
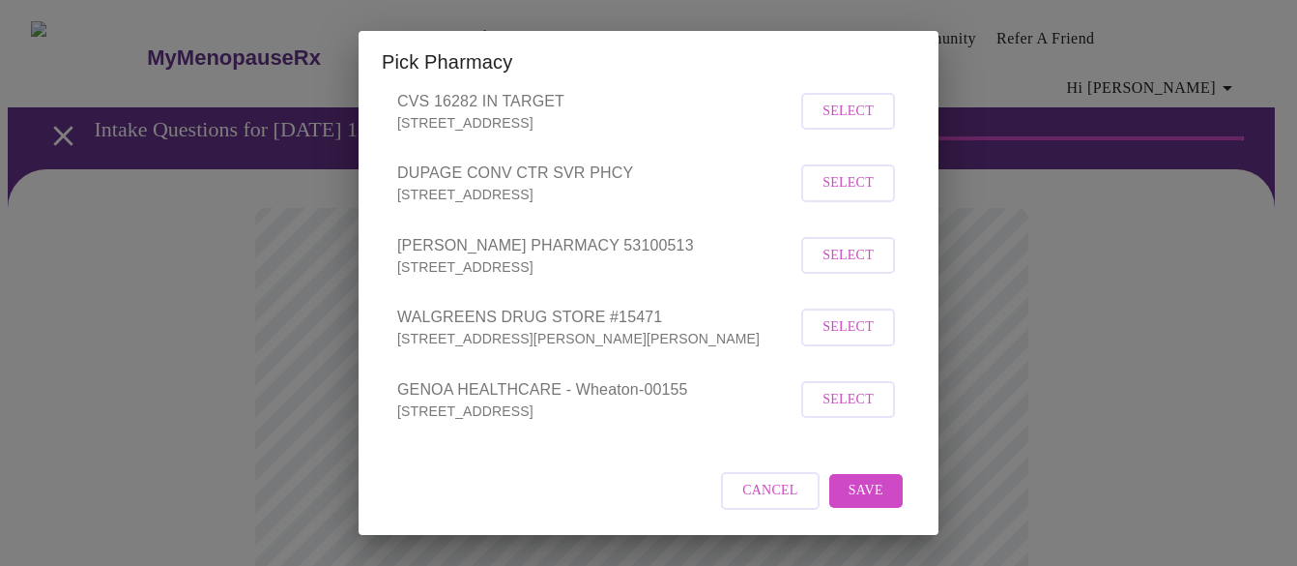
click at [859, 498] on span "Save" at bounding box center [866, 491] width 35 height 24
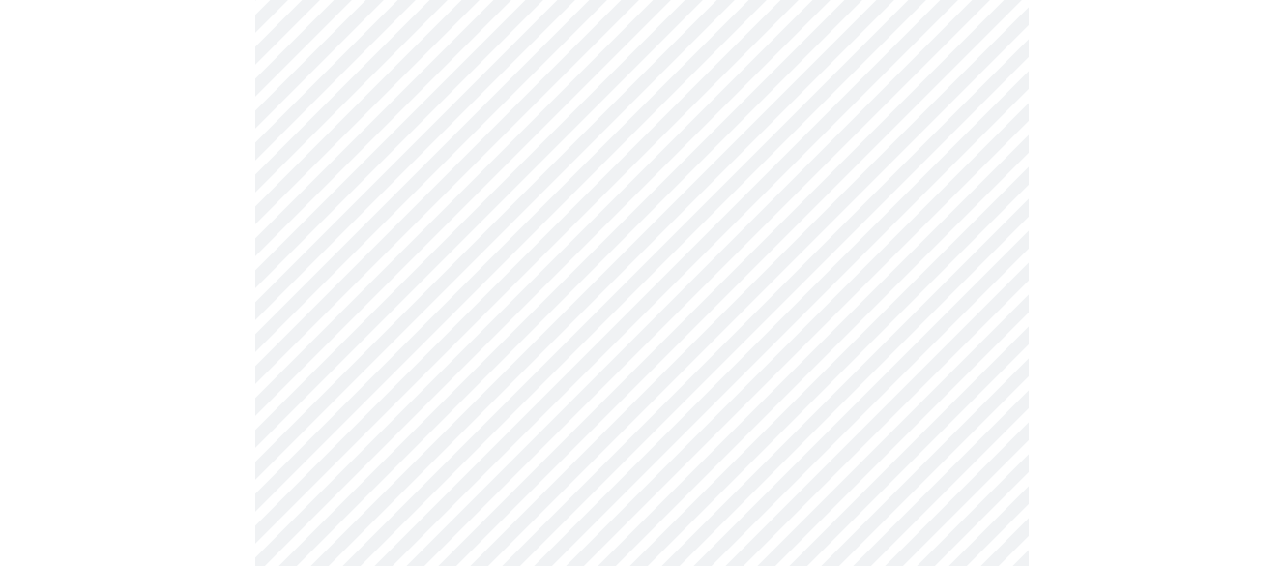
scroll to position [483, 0]
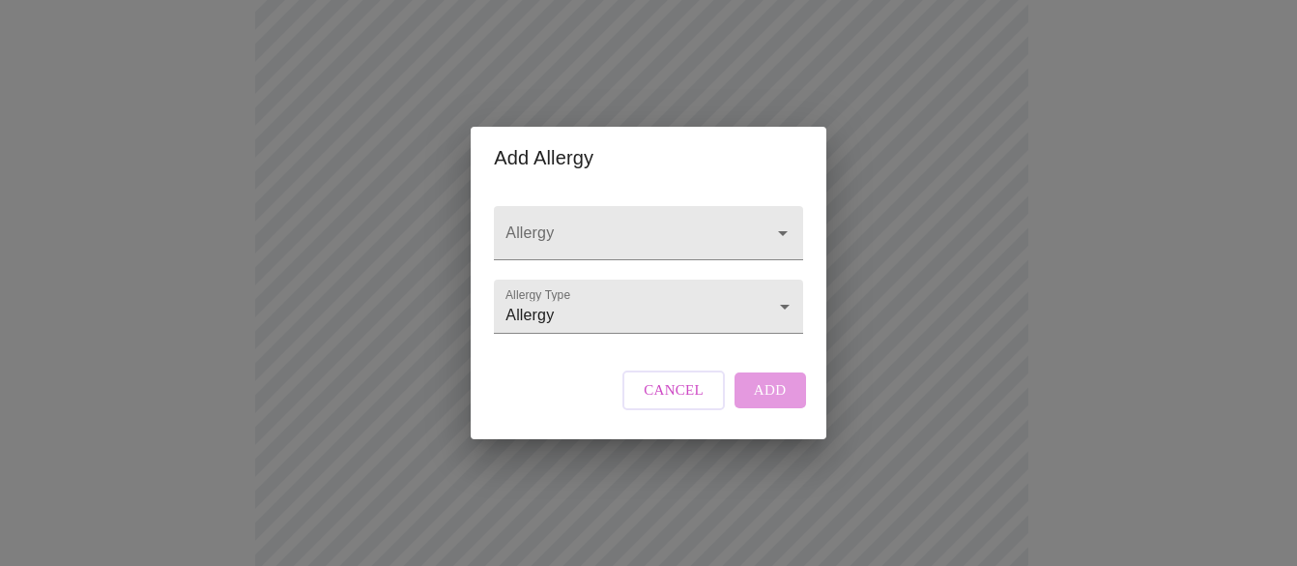
click at [678, 402] on span "Cancel" at bounding box center [674, 389] width 60 height 25
click at [775, 221] on icon "Open" at bounding box center [782, 232] width 23 height 23
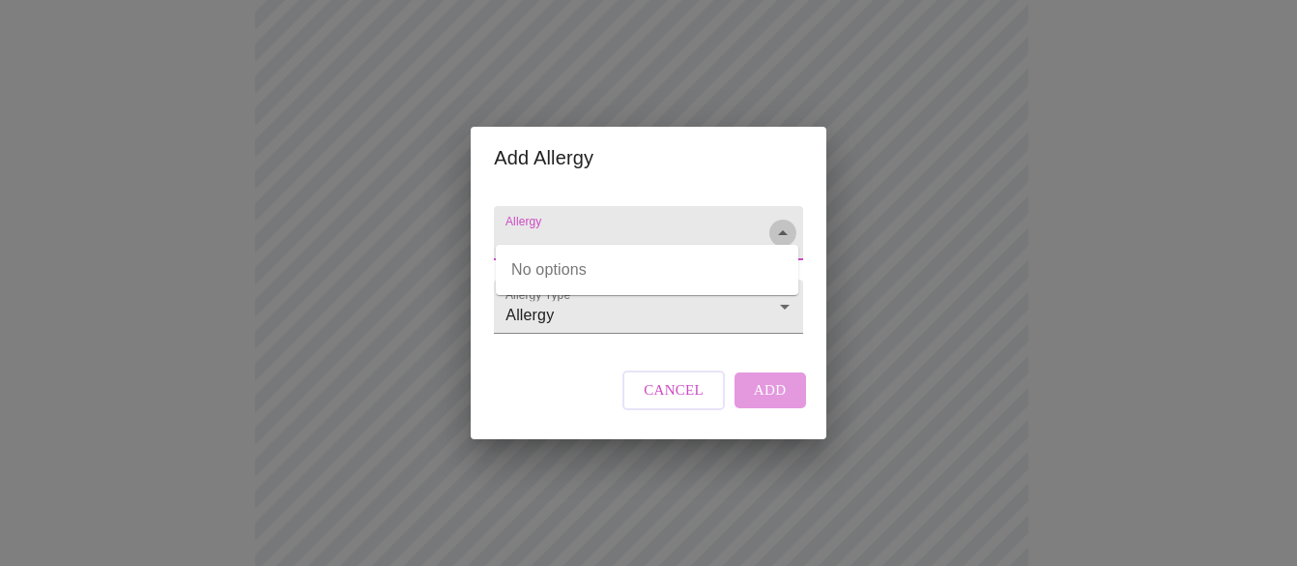
click at [773, 221] on icon "Close" at bounding box center [782, 232] width 23 height 23
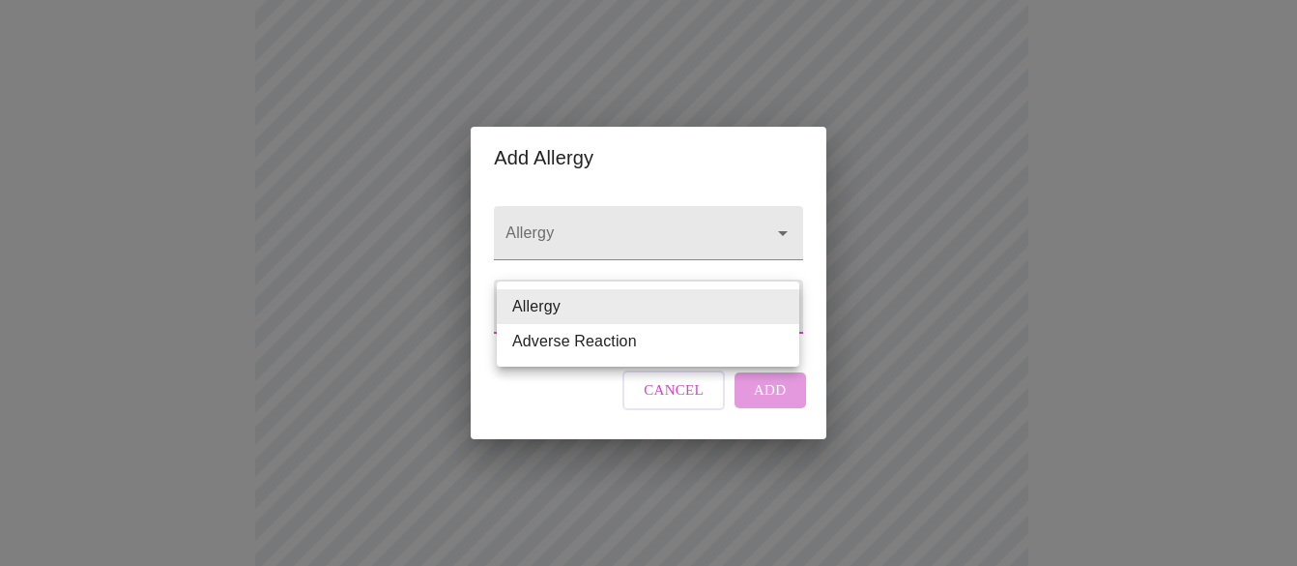
click at [783, 310] on body "MyMenopauseRx Appointments Messaging Labs Uploads Medications Community Refer a…" at bounding box center [649, 264] width 1282 height 1481
click at [567, 307] on li "Allergy" at bounding box center [648, 306] width 303 height 35
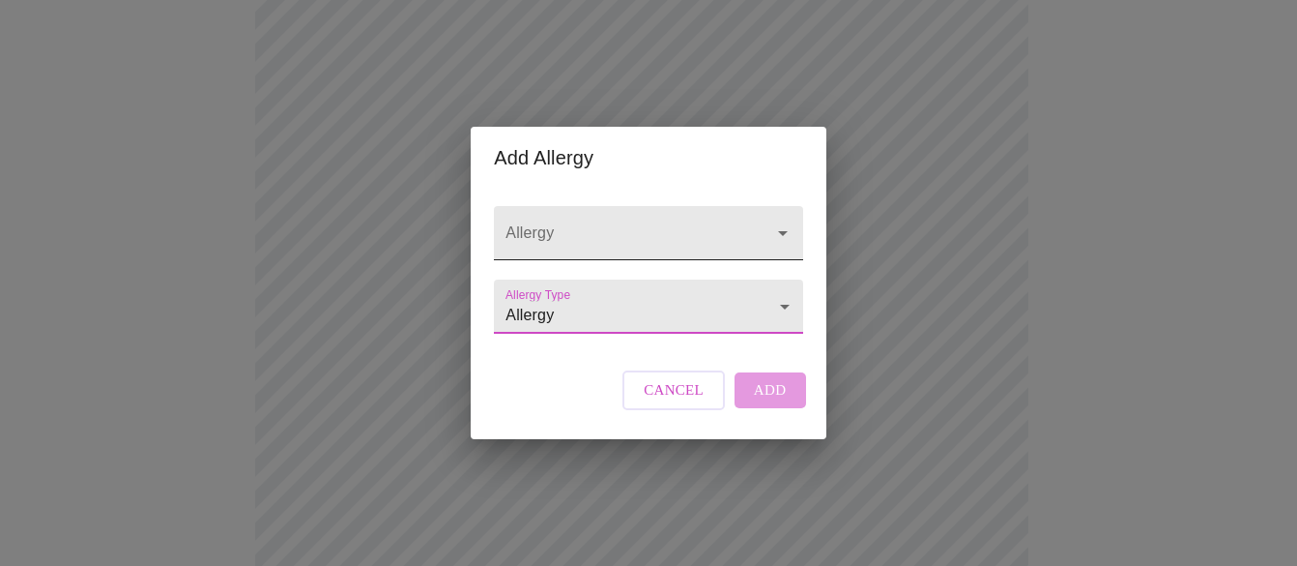
click at [596, 224] on input "Allergy" at bounding box center [621, 242] width 238 height 36
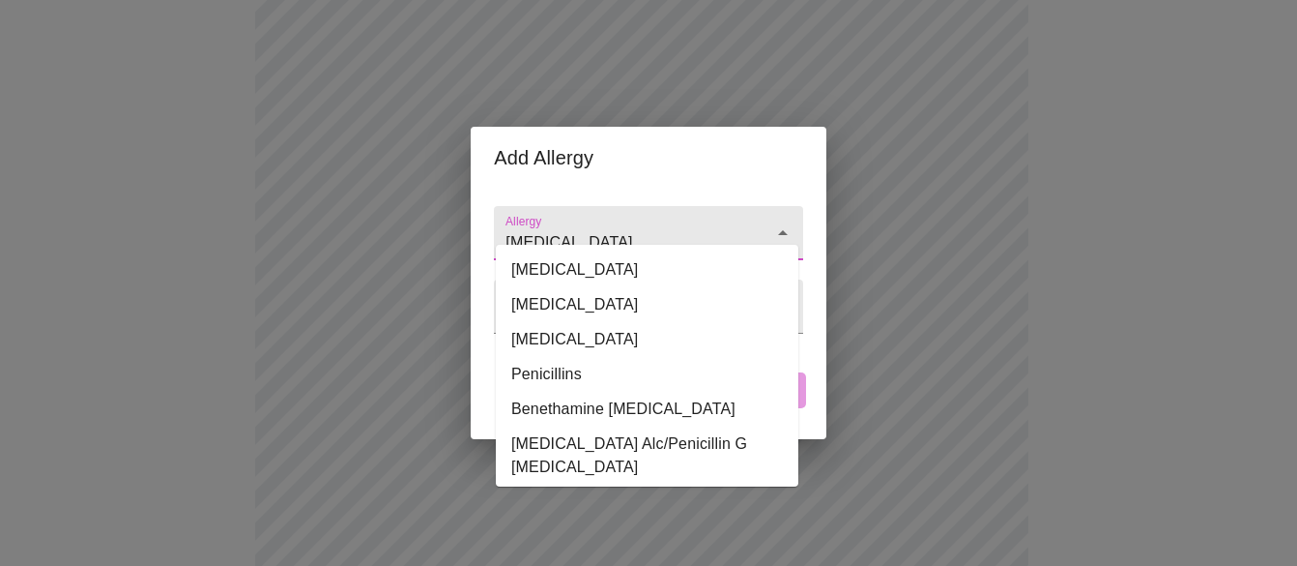
type input "Penicillin"
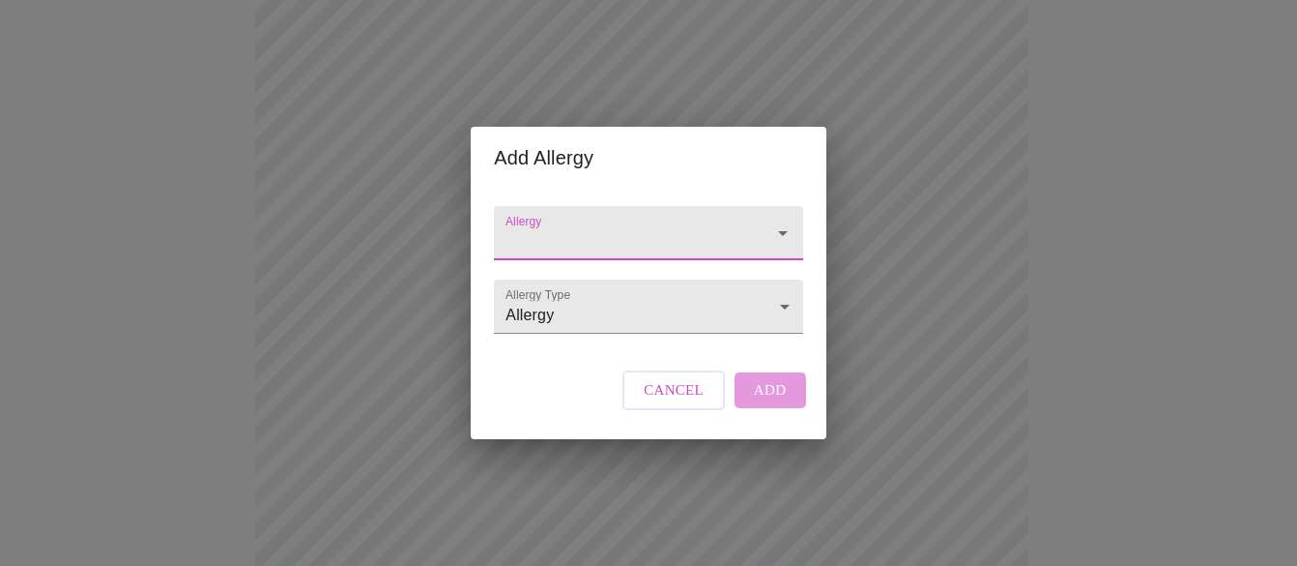
click at [550, 375] on div "Allergy Allergy Type Allergy Allergy Cancel Add" at bounding box center [648, 313] width 324 height 249
click at [569, 224] on input "Allergy" at bounding box center [621, 242] width 238 height 36
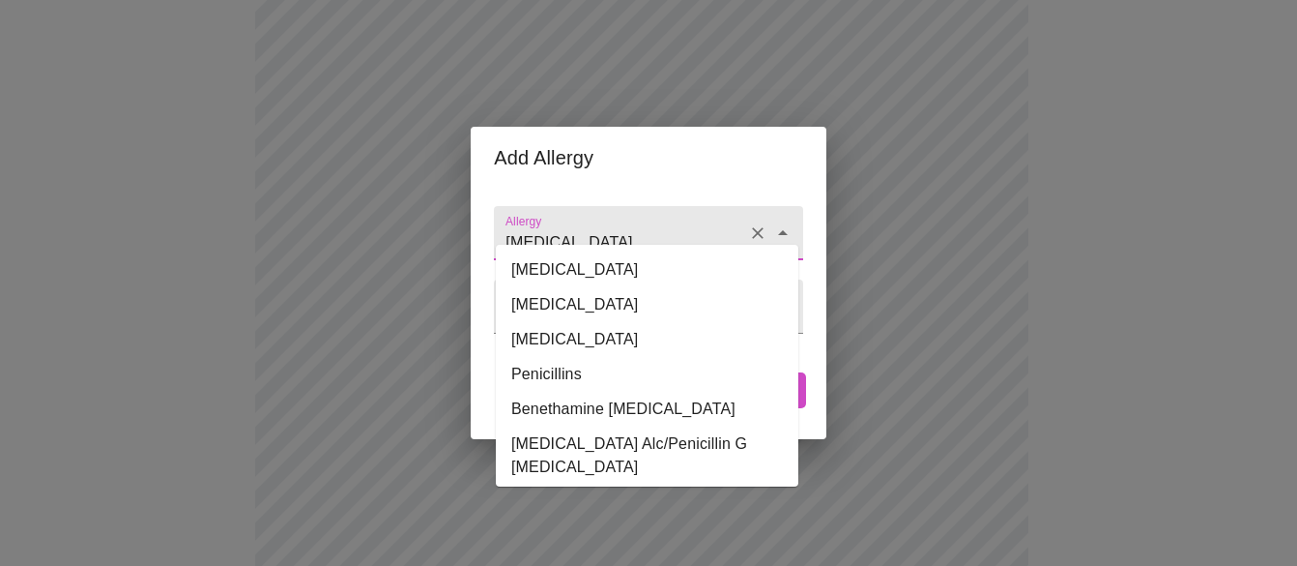
type input "Penicillin G Benzathine"
click at [970, 342] on div "Add Allergy Allergy Penicillin G Benzathine Allergy Type Allergy Allergy Cancel…" at bounding box center [648, 283] width 1297 height 566
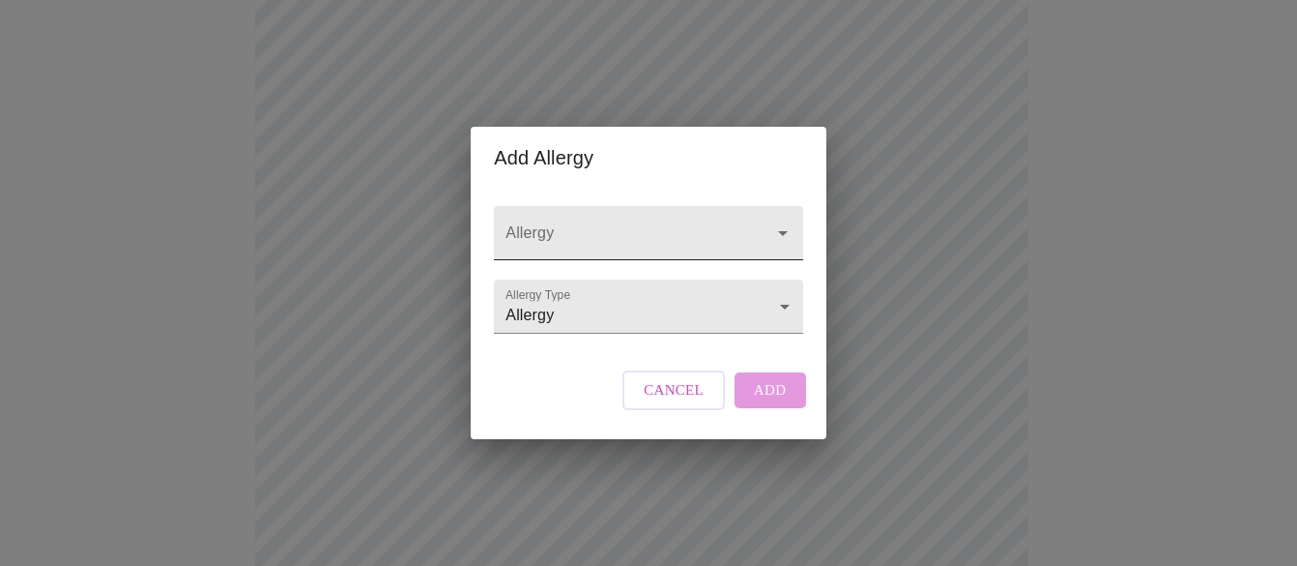
click at [623, 224] on input "Allergy" at bounding box center [621, 242] width 238 height 36
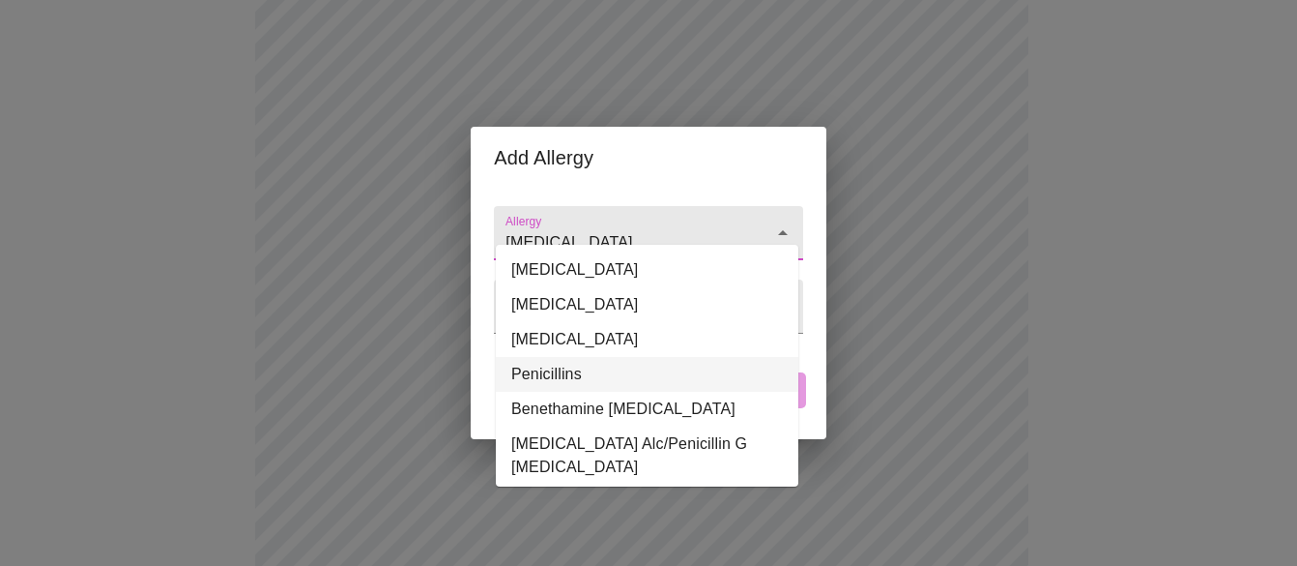
click at [557, 379] on li "Penicillins" at bounding box center [647, 374] width 303 height 35
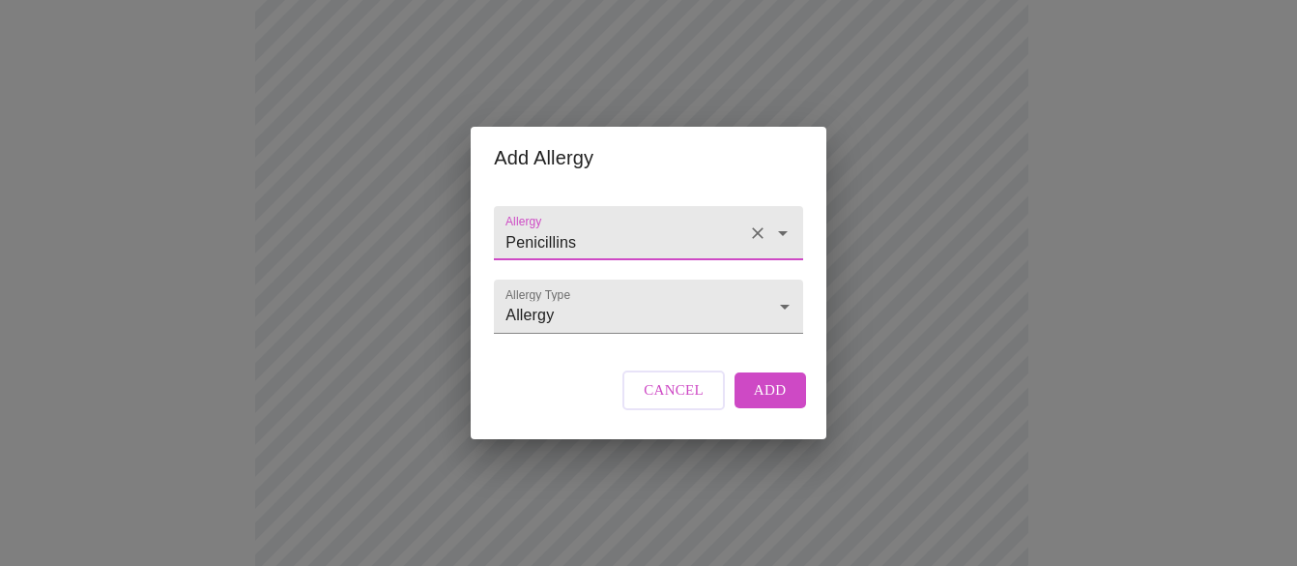
type input "Penicillins"
click at [782, 402] on span "Add" at bounding box center [770, 389] width 33 height 25
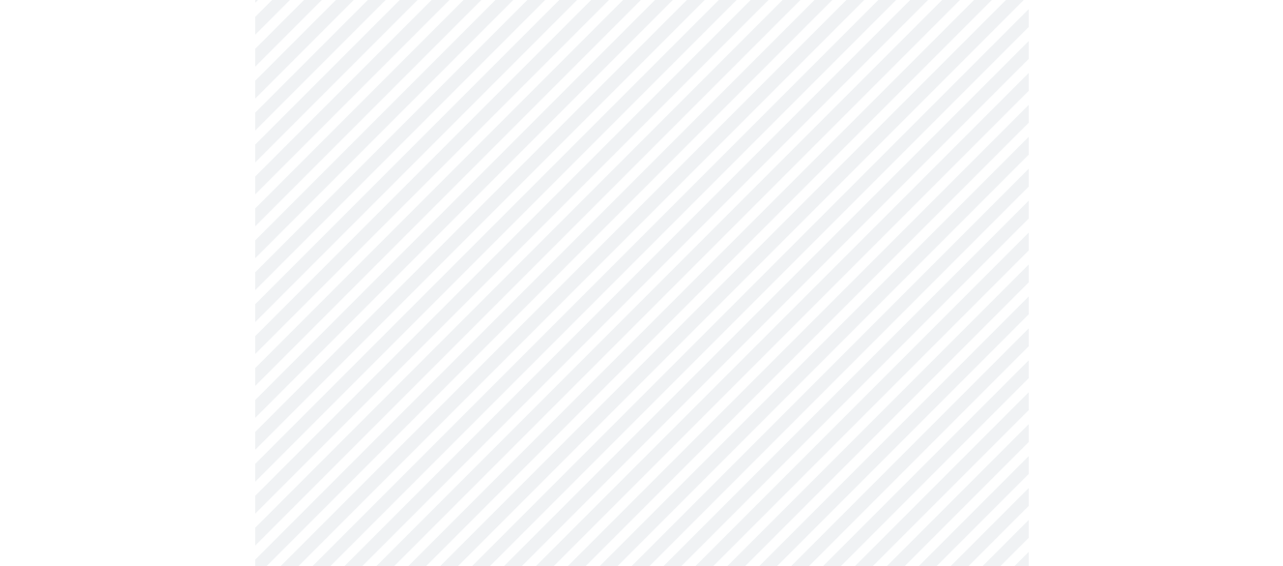
scroll to position [850, 0]
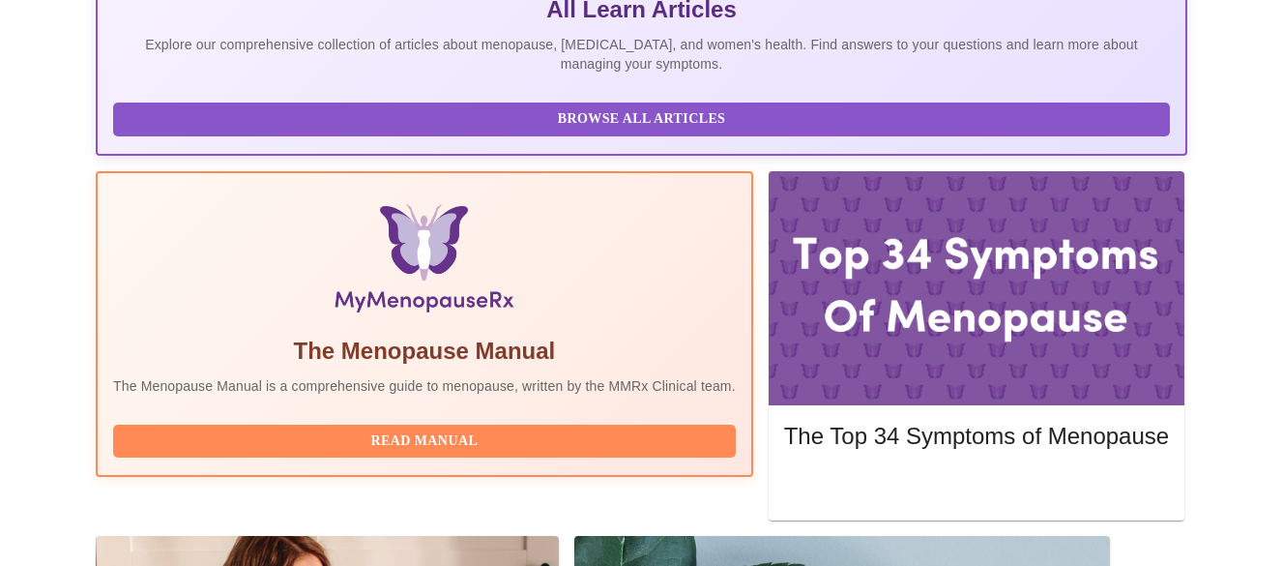
scroll to position [649, 0]
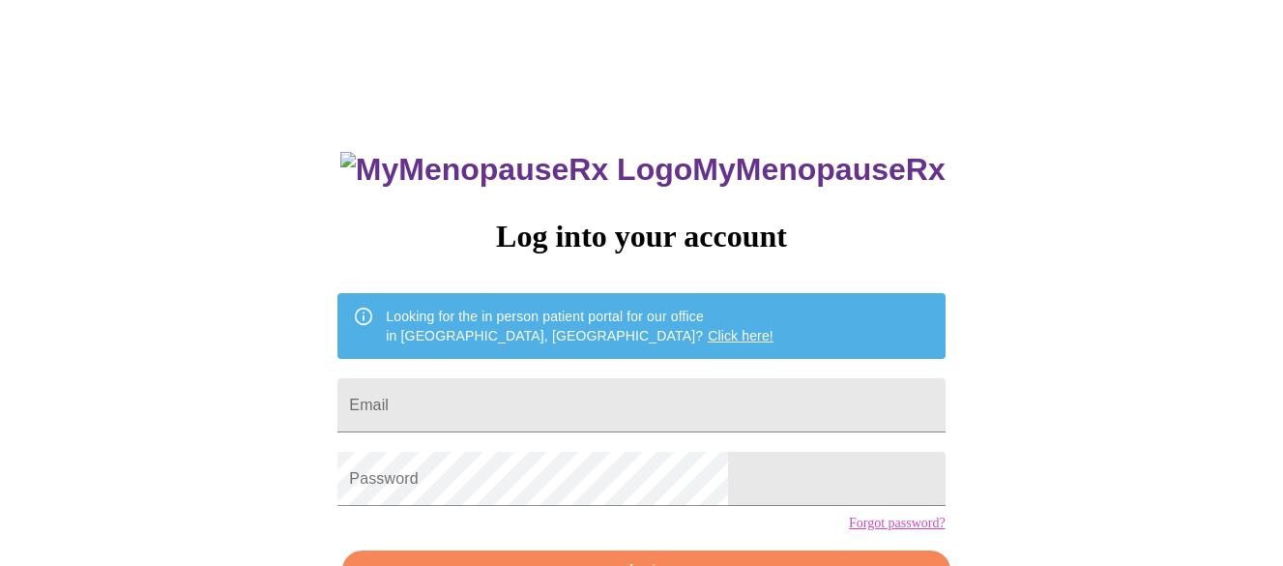
scroll to position [124, 0]
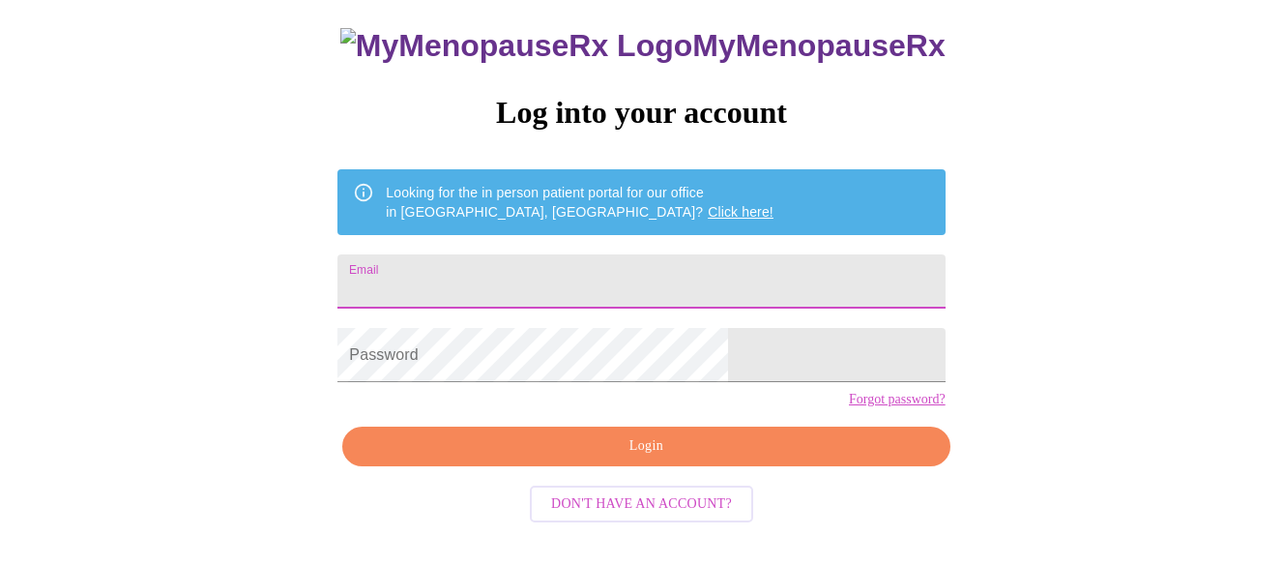
click at [646, 277] on input "Email" at bounding box center [640, 281] width 607 height 54
type input "MaasFamily4@yahoo.com"
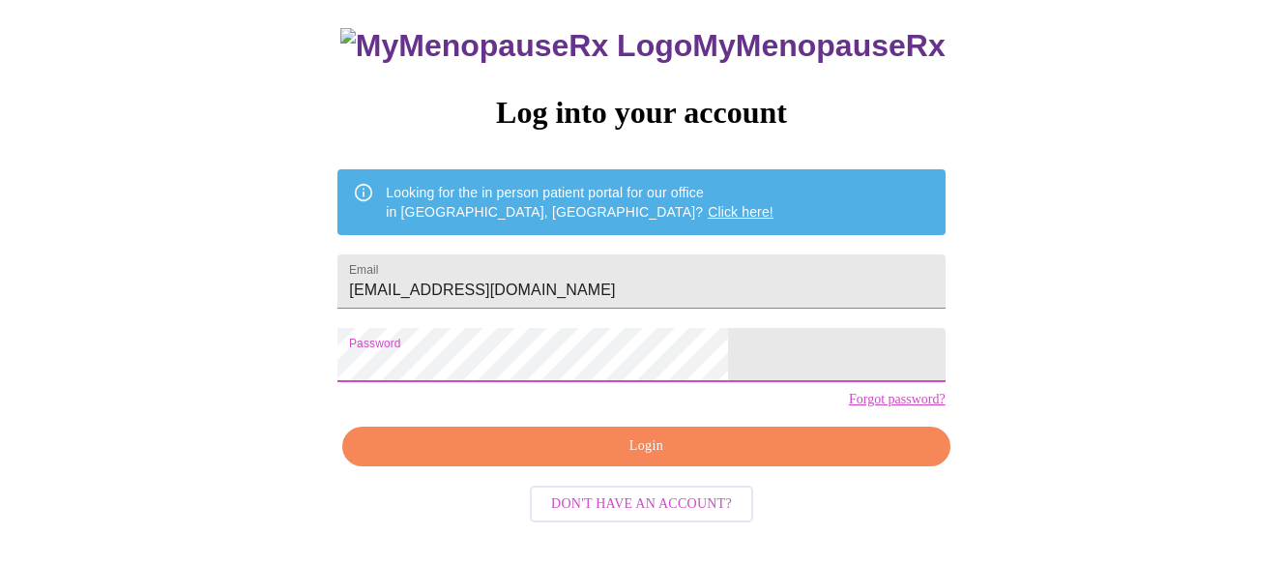
click at [617, 458] on span "Login" at bounding box center [645, 446] width 563 height 24
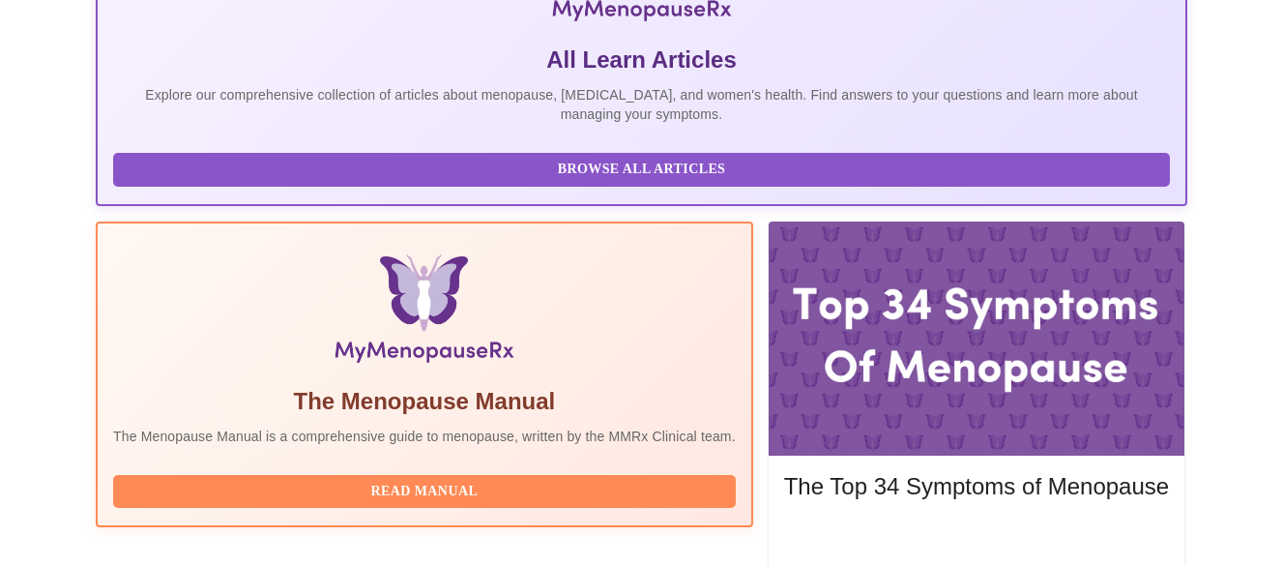
scroll to position [649, 0]
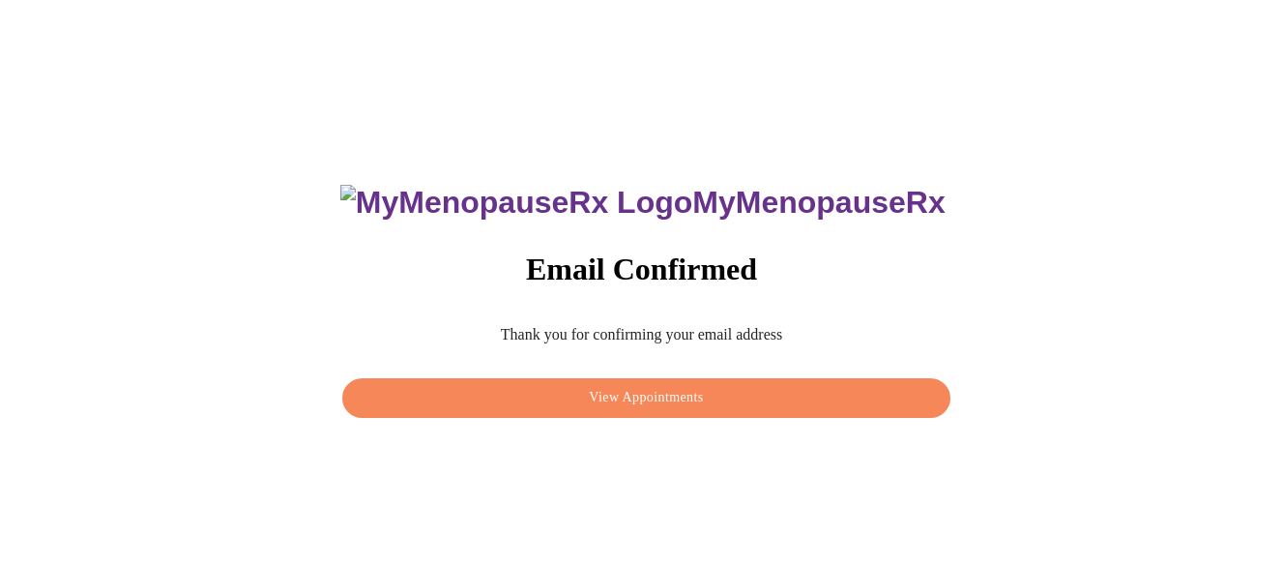
click at [721, 393] on span "View Appointments" at bounding box center [645, 398] width 563 height 24
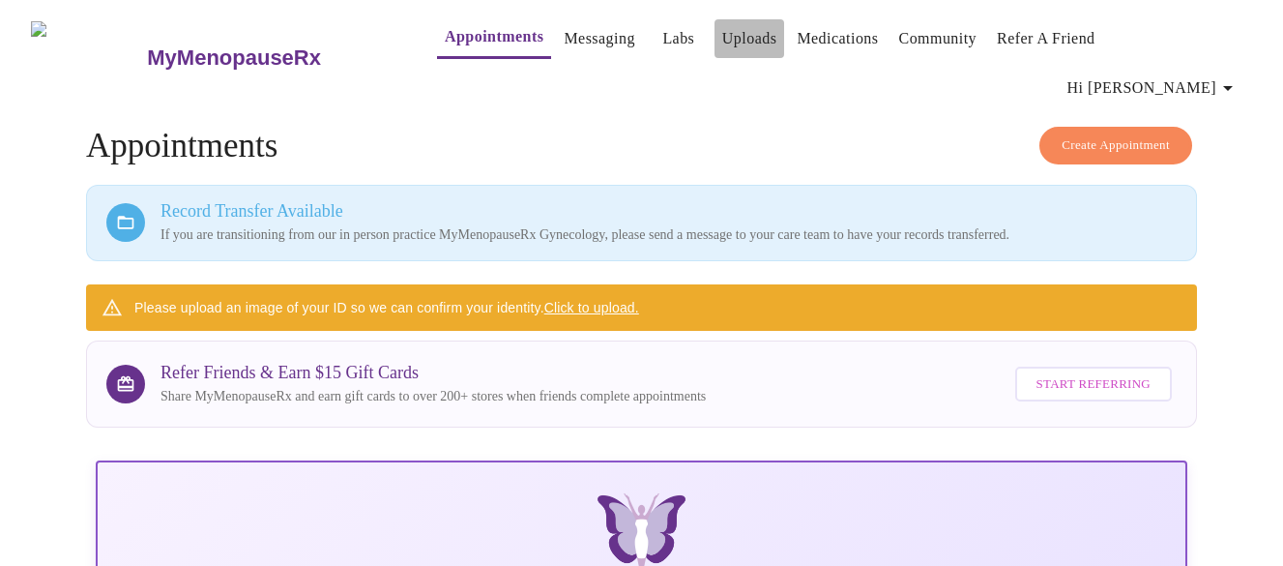
click at [722, 48] on link "Uploads" at bounding box center [749, 38] width 55 height 27
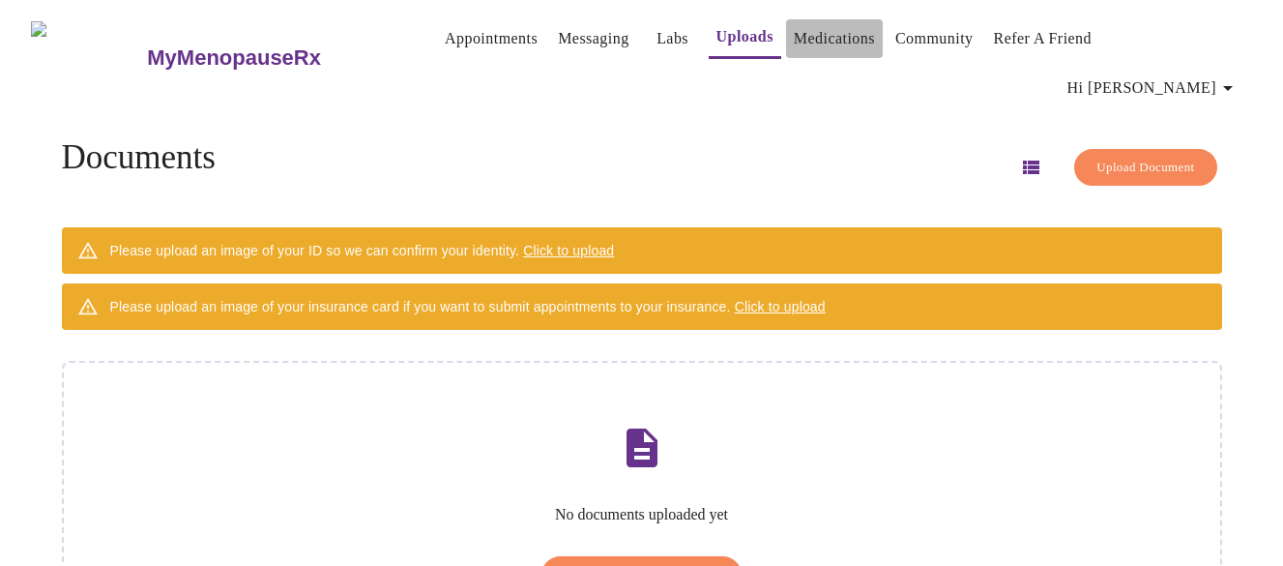
click at [818, 43] on link "Medications" at bounding box center [834, 38] width 81 height 27
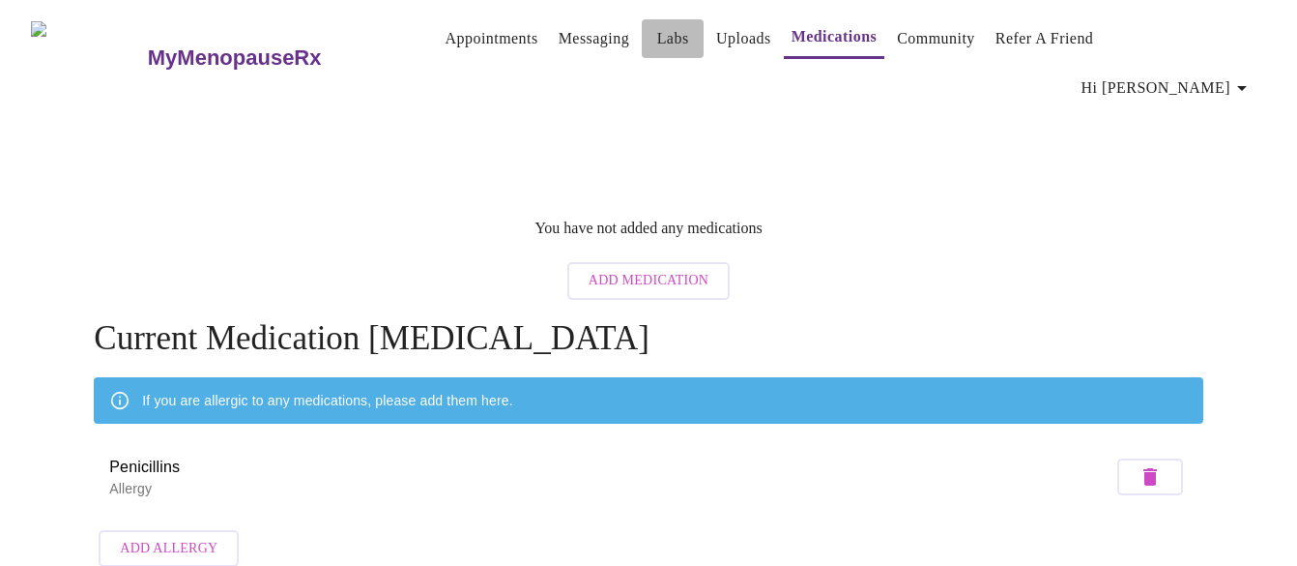
click at [657, 44] on link "Labs" at bounding box center [673, 38] width 32 height 27
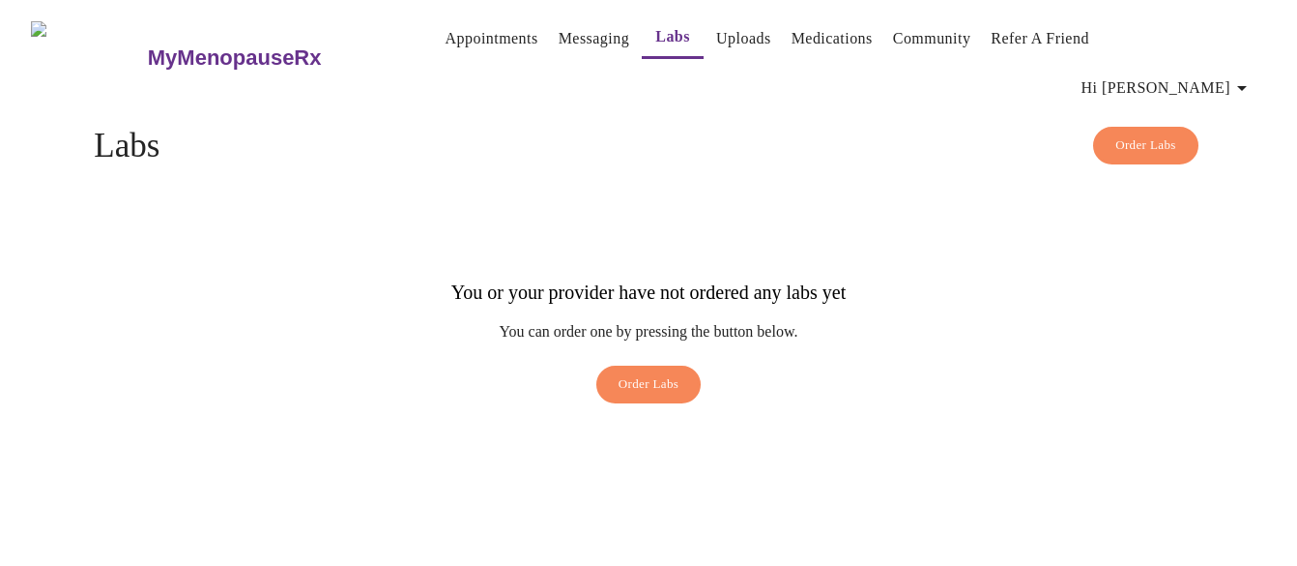
click at [559, 39] on link "Messaging" at bounding box center [594, 38] width 71 height 27
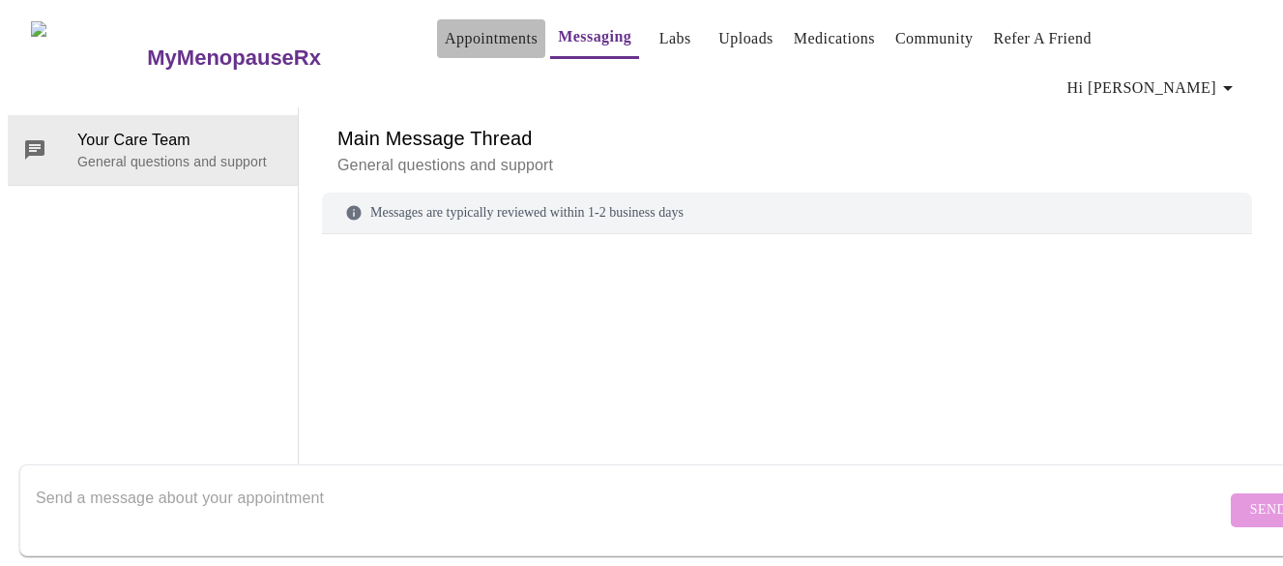
click at [445, 47] on link "Appointments" at bounding box center [491, 38] width 93 height 27
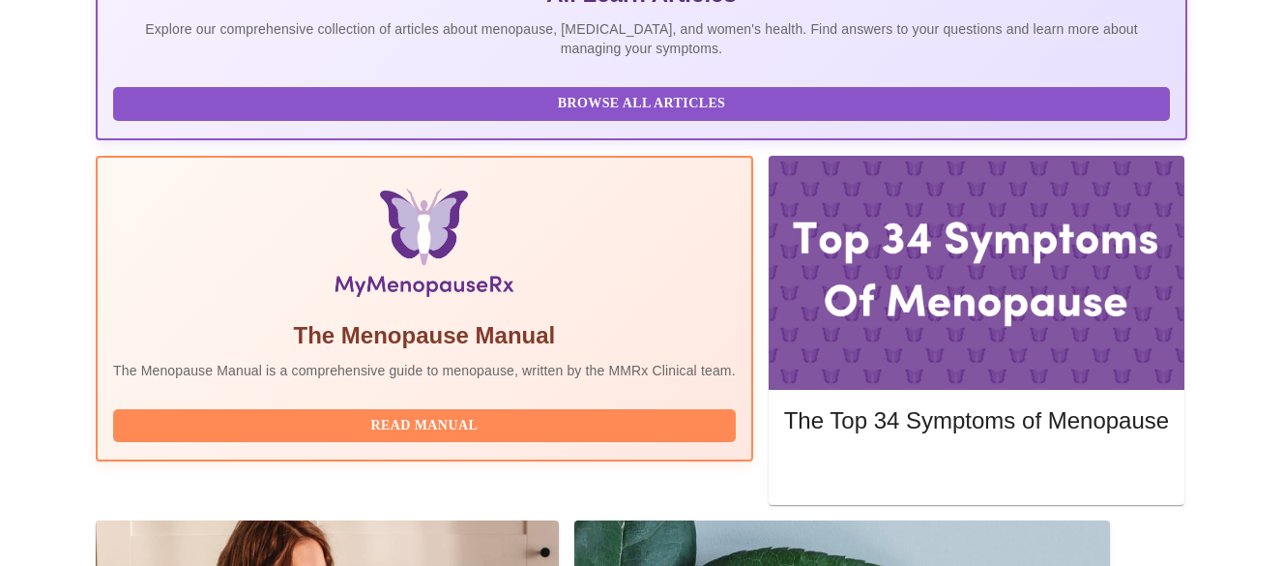
scroll to position [649, 0]
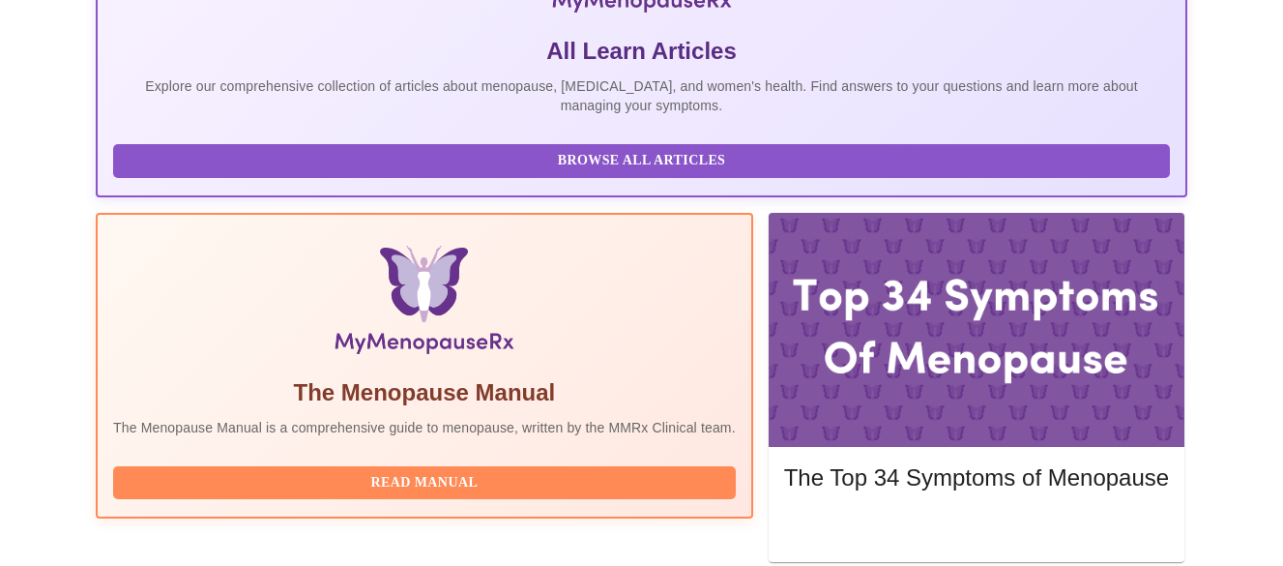
scroll to position [649, 0]
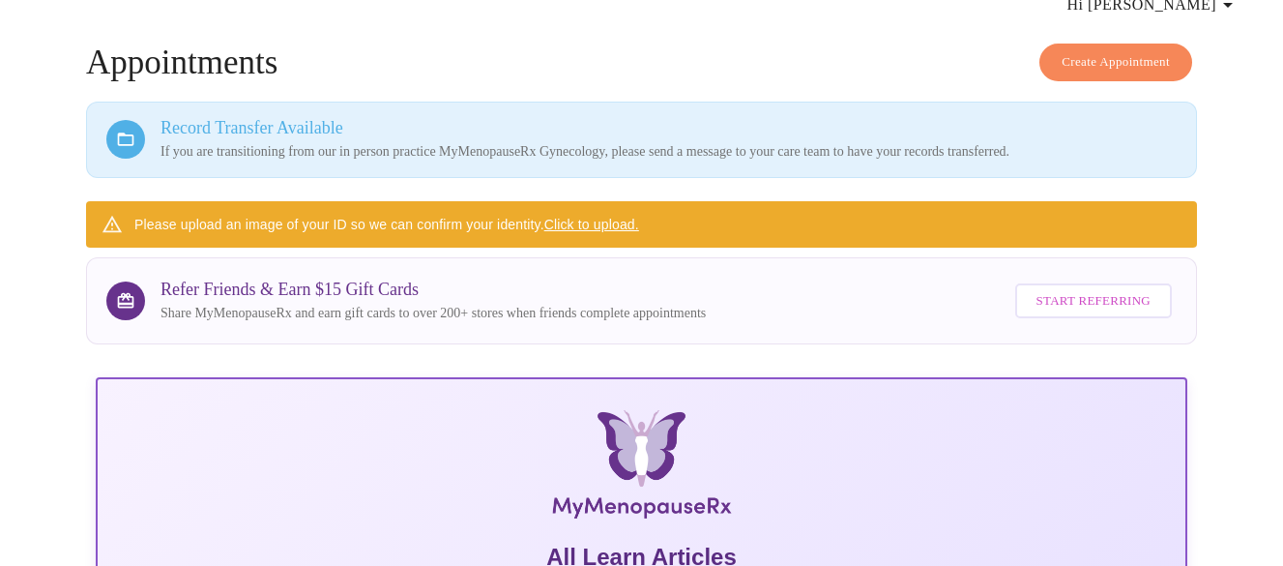
scroll to position [0, 0]
